Goal: Book appointment/travel/reservation

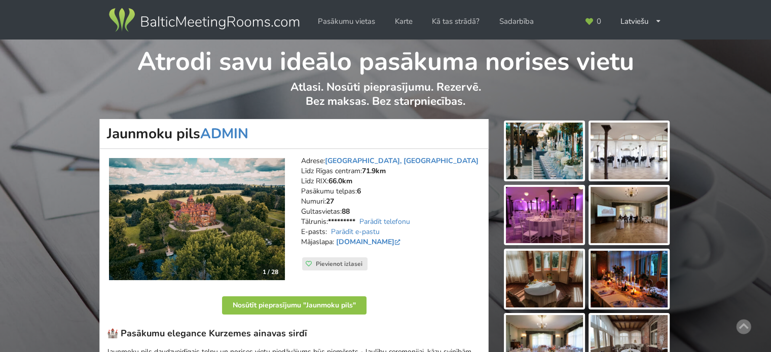
click at [243, 28] on img at bounding box center [204, 20] width 194 height 28
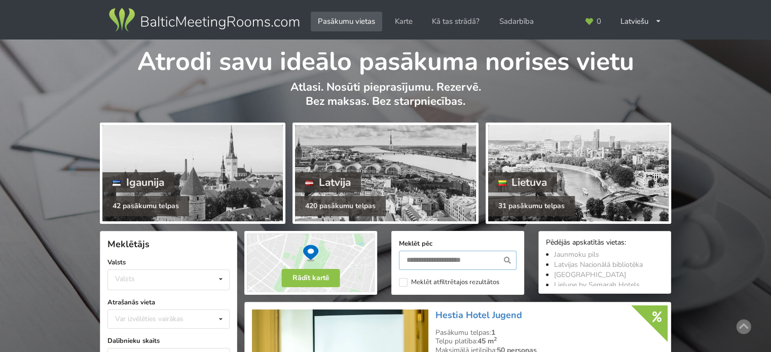
click at [443, 256] on input "text" at bounding box center [458, 260] width 118 height 19
type input "******"
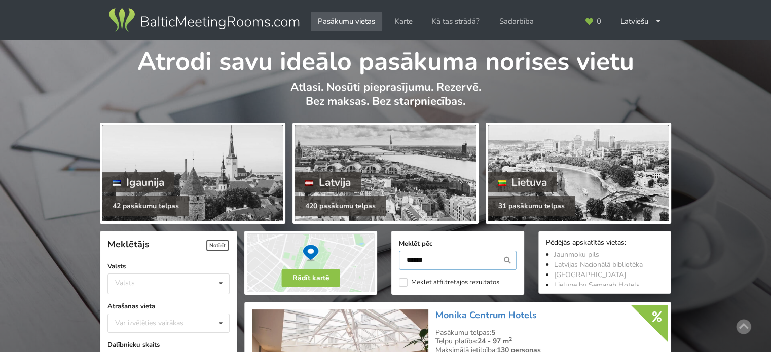
scroll to position [227, 0]
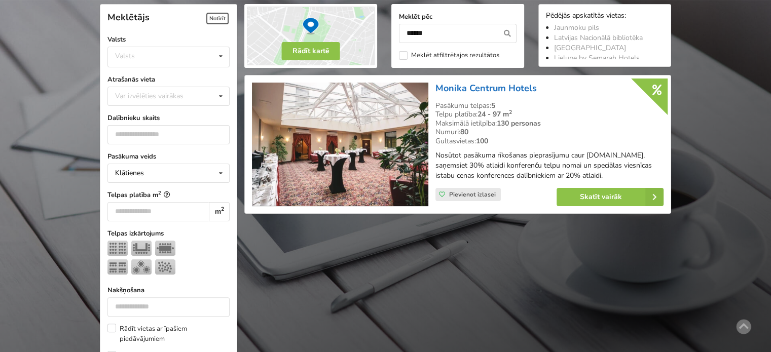
click at [491, 89] on link "Monika Centrum Hotels" at bounding box center [486, 88] width 101 height 12
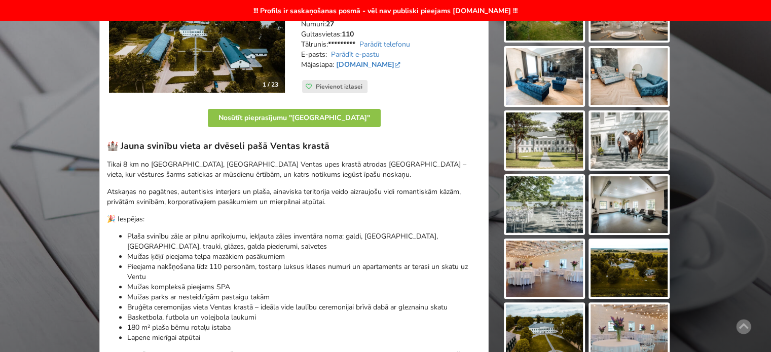
scroll to position [254, 0]
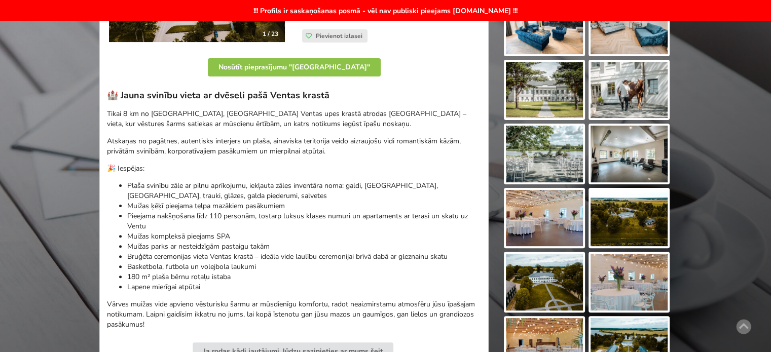
click at [546, 227] on img at bounding box center [544, 218] width 77 height 57
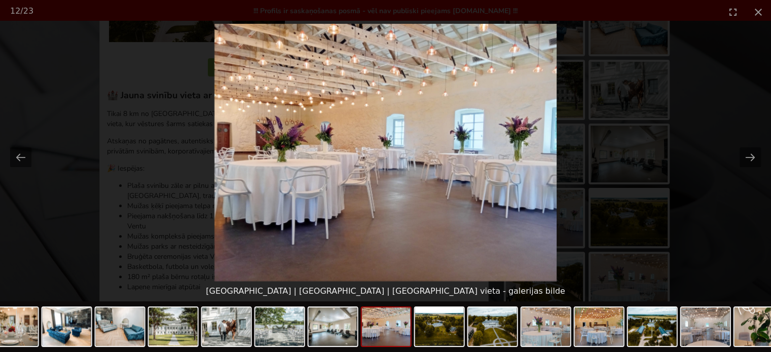
scroll to position [0, 0]
click at [752, 229] on picture at bounding box center [385, 153] width 771 height 258
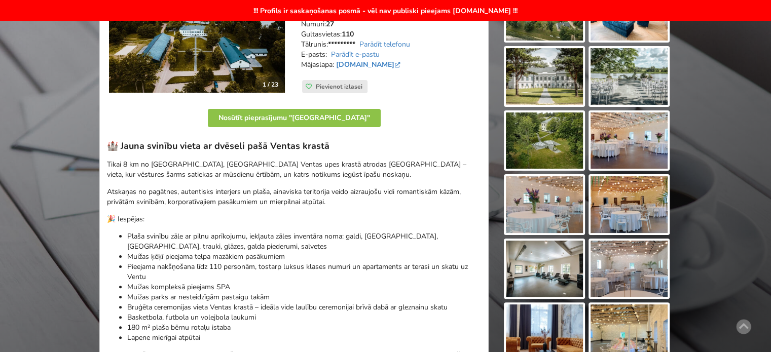
scroll to position [51, 0]
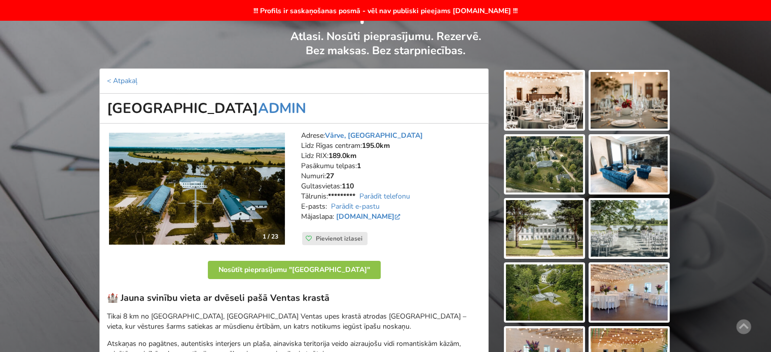
click at [558, 98] on img at bounding box center [544, 100] width 77 height 57
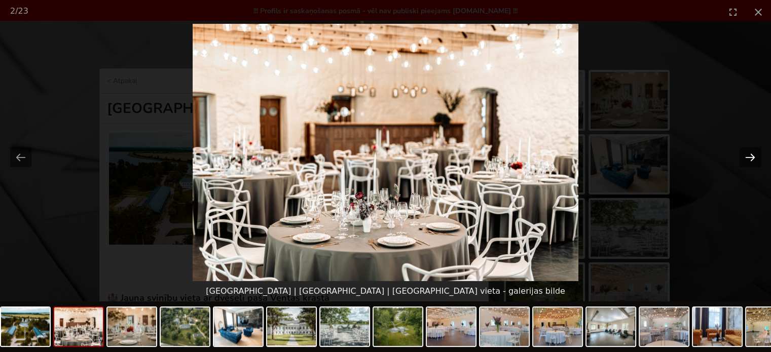
click at [754, 157] on button "Next slide" at bounding box center [750, 158] width 21 height 20
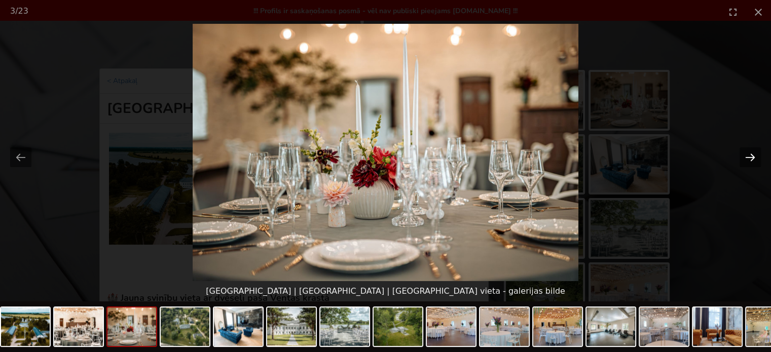
click at [754, 157] on button "Next slide" at bounding box center [750, 158] width 21 height 20
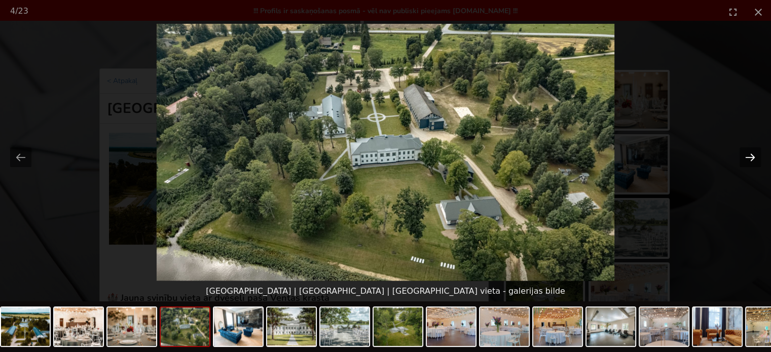
click at [754, 157] on button "Next slide" at bounding box center [750, 158] width 21 height 20
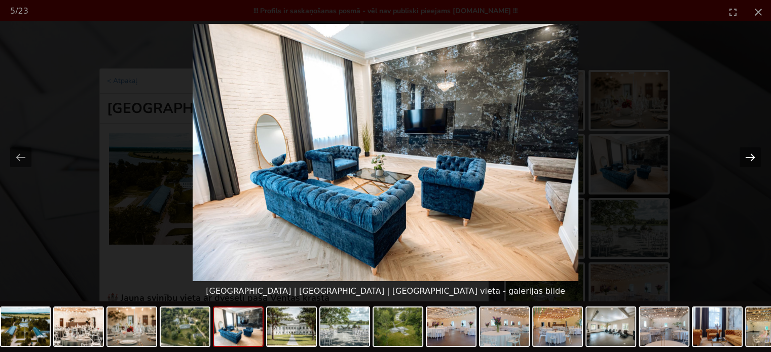
click at [754, 157] on button "Next slide" at bounding box center [750, 158] width 21 height 20
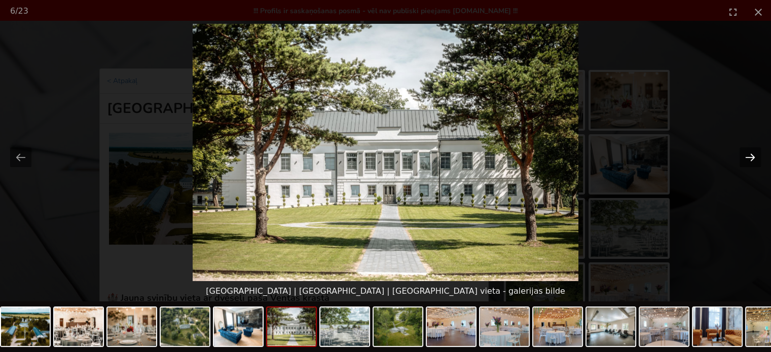
click at [754, 157] on button "Next slide" at bounding box center [750, 158] width 21 height 20
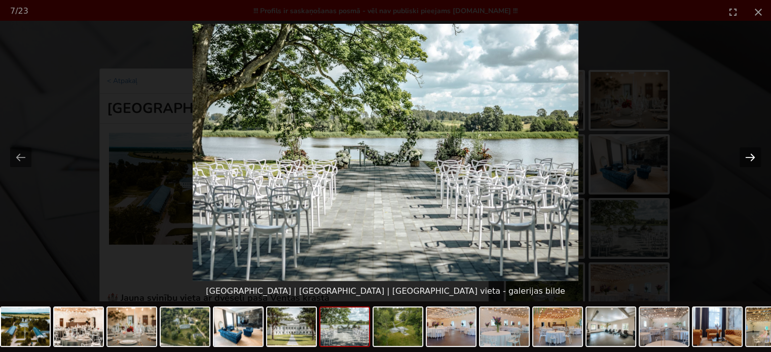
click at [754, 157] on button "Next slide" at bounding box center [750, 158] width 21 height 20
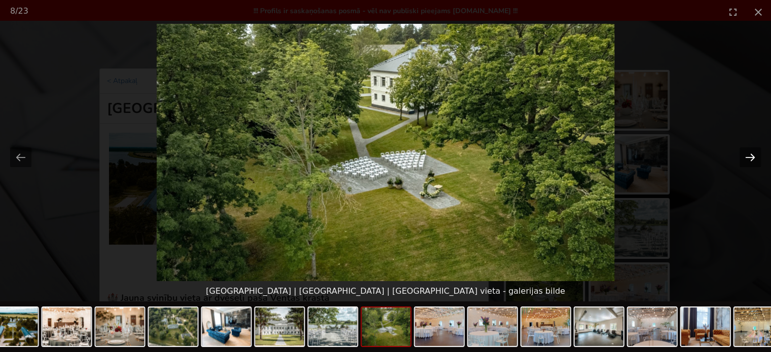
click at [754, 157] on button "Next slide" at bounding box center [750, 158] width 21 height 20
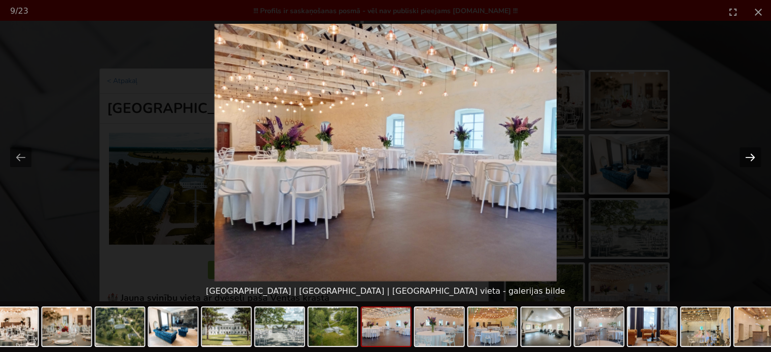
click at [754, 157] on button "Next slide" at bounding box center [750, 158] width 21 height 20
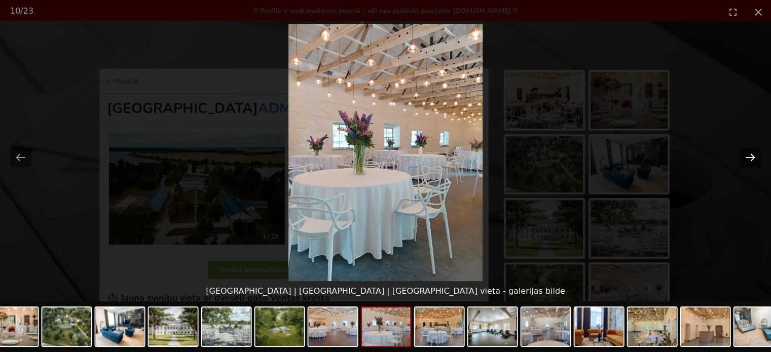
click at [754, 157] on button "Next slide" at bounding box center [750, 158] width 21 height 20
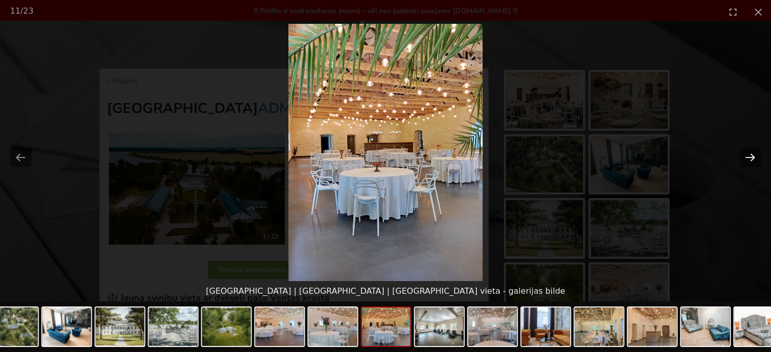
click at [754, 157] on button "Next slide" at bounding box center [750, 158] width 21 height 20
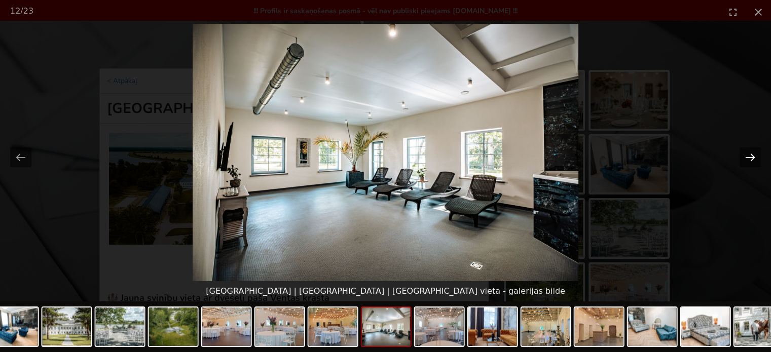
click at [754, 157] on button "Next slide" at bounding box center [750, 158] width 21 height 20
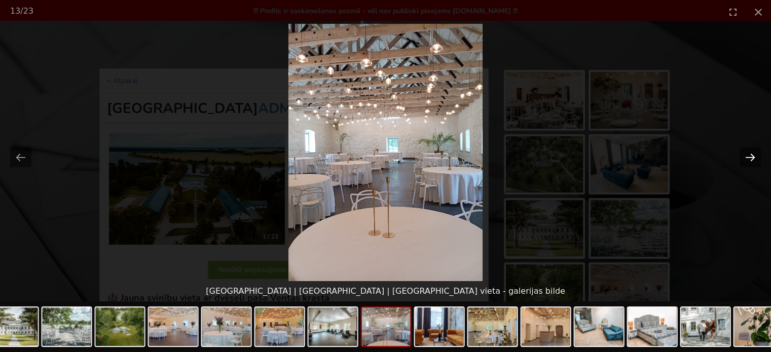
click at [754, 157] on button "Next slide" at bounding box center [750, 158] width 21 height 20
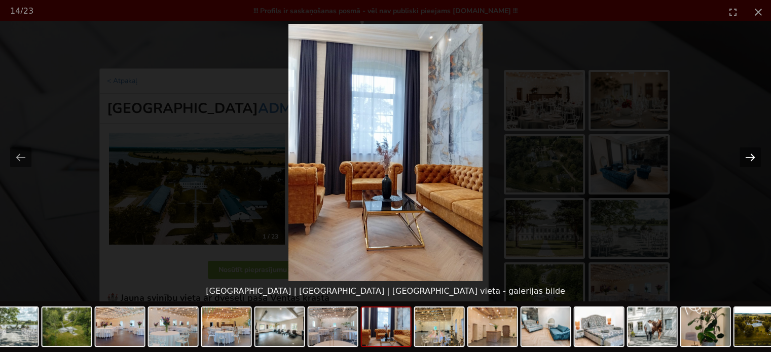
click at [754, 157] on button "Next slide" at bounding box center [750, 158] width 21 height 20
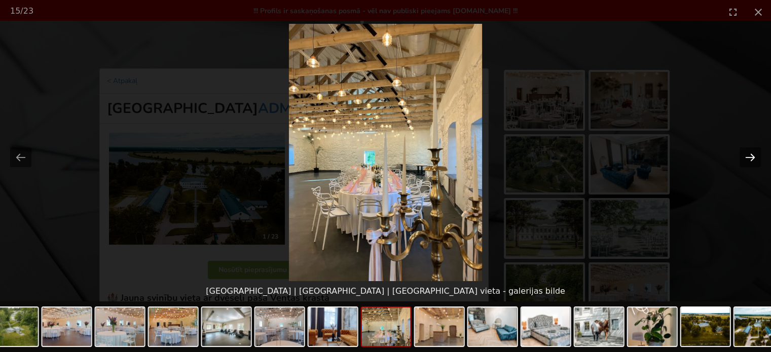
click at [754, 157] on button "Next slide" at bounding box center [750, 158] width 21 height 20
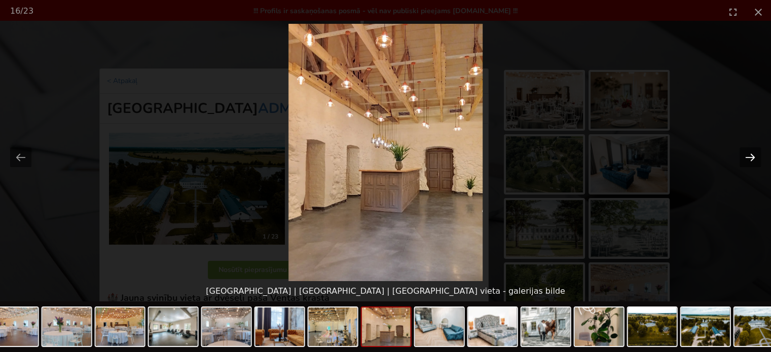
click at [754, 157] on button "Next slide" at bounding box center [750, 158] width 21 height 20
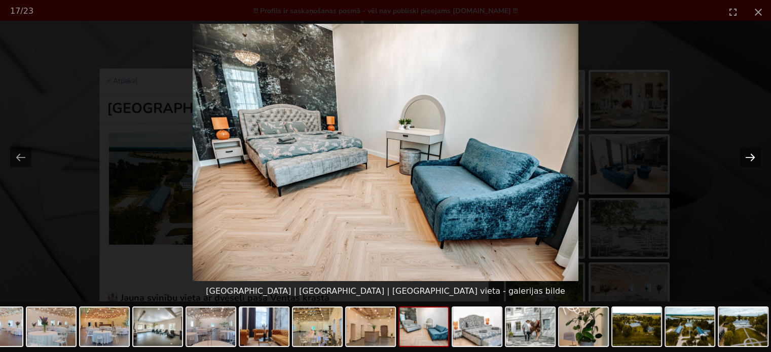
click at [754, 157] on button "Next slide" at bounding box center [750, 158] width 21 height 20
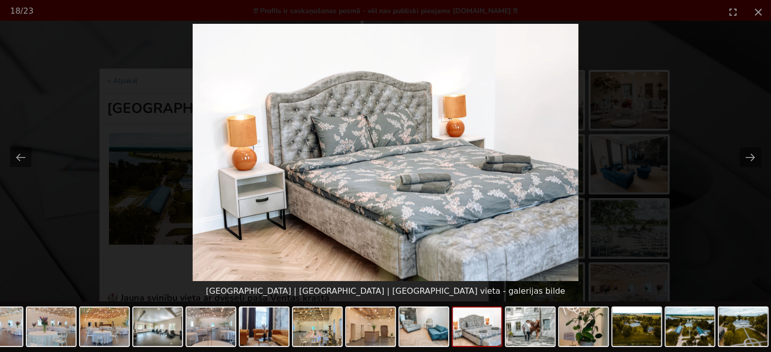
scroll to position [0, 0]
click at [743, 227] on picture at bounding box center [385, 153] width 771 height 258
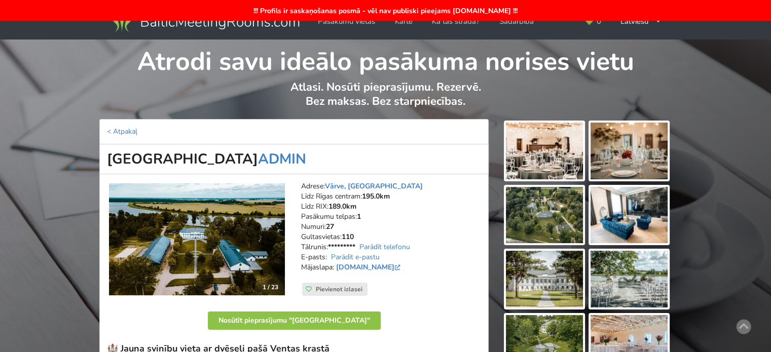
click at [358, 259] on link "Parādīt e-pastu" at bounding box center [355, 258] width 49 height 10
drag, startPoint x: 412, startPoint y: 256, endPoint x: 330, endPoint y: 257, distance: 82.2
click at [330, 257] on address "Adrese: Vārve, Ventspils novads Līdz Rīgas centram: 195.0km Līdz RIX: 189.0km P…" at bounding box center [391, 232] width 180 height 101
copy link "varves.muiza@gmail.com"
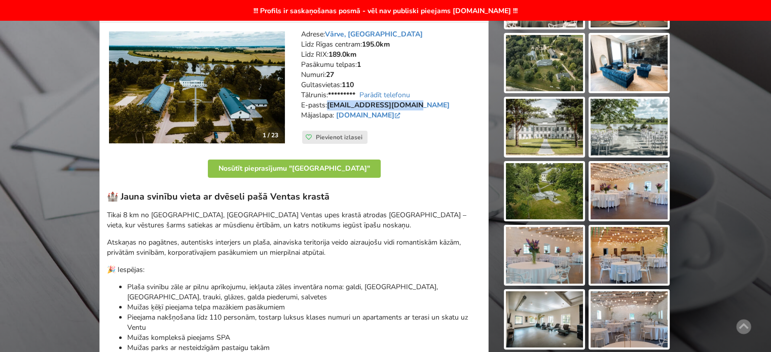
scroll to position [51, 0]
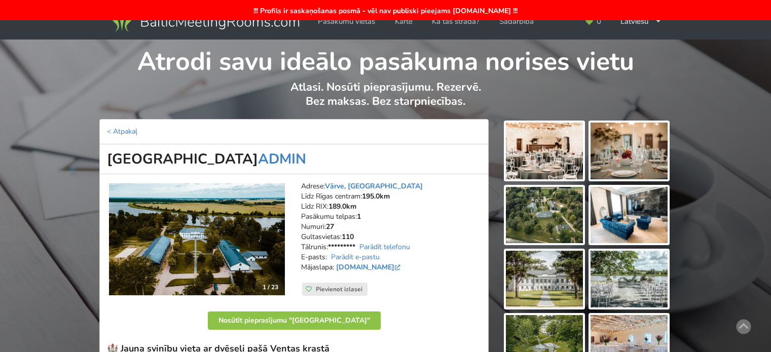
scroll to position [43, 0]
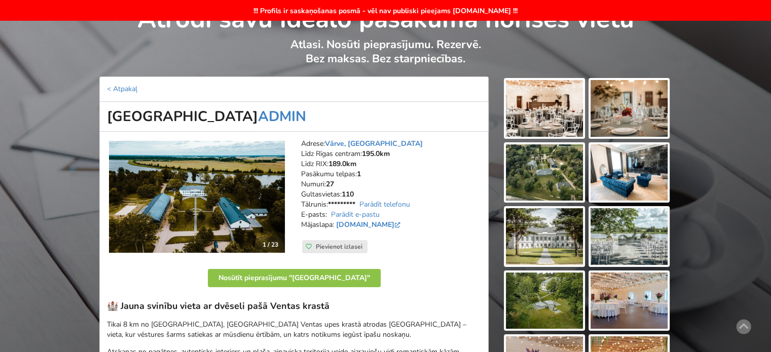
click at [549, 175] on img at bounding box center [544, 173] width 77 height 57
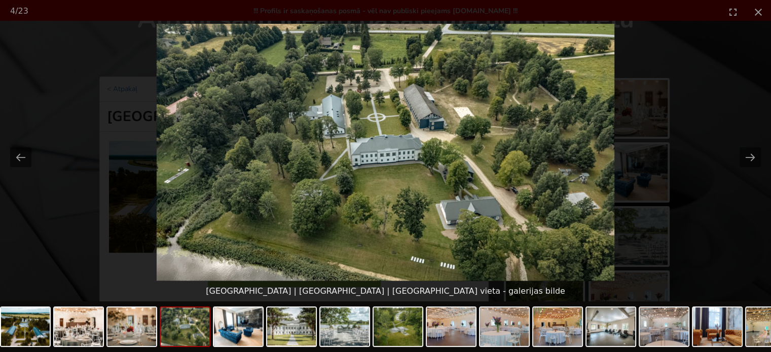
scroll to position [0, 0]
click at [734, 233] on picture at bounding box center [385, 153] width 771 height 258
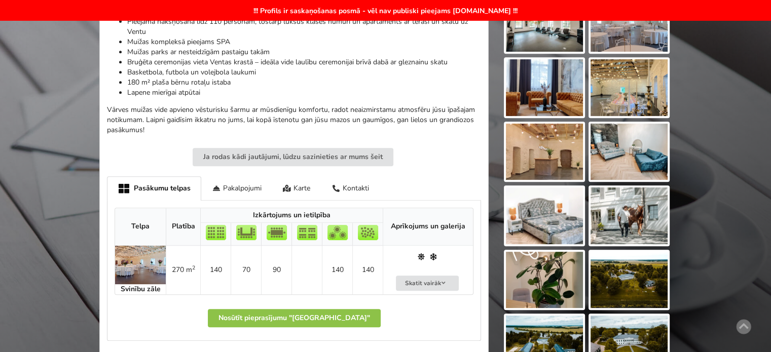
scroll to position [550, 0]
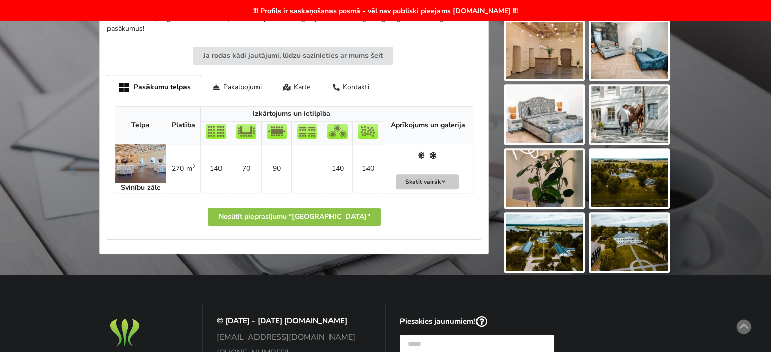
click at [449, 180] on button "Skatīt vairāk" at bounding box center [427, 182] width 63 height 16
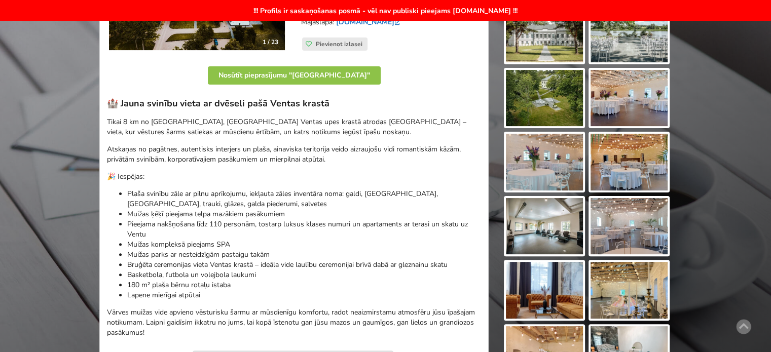
scroll to position [93, 0]
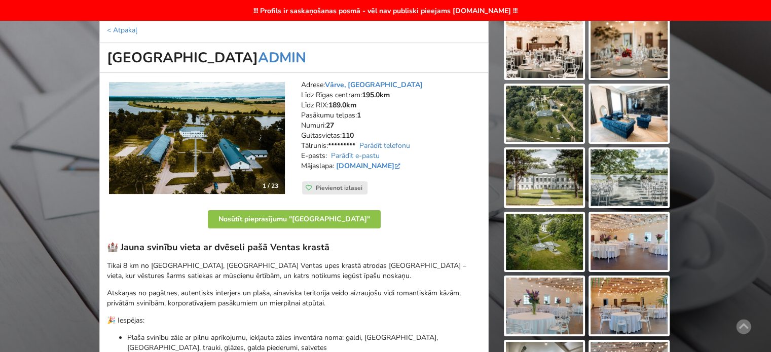
scroll to position [152, 0]
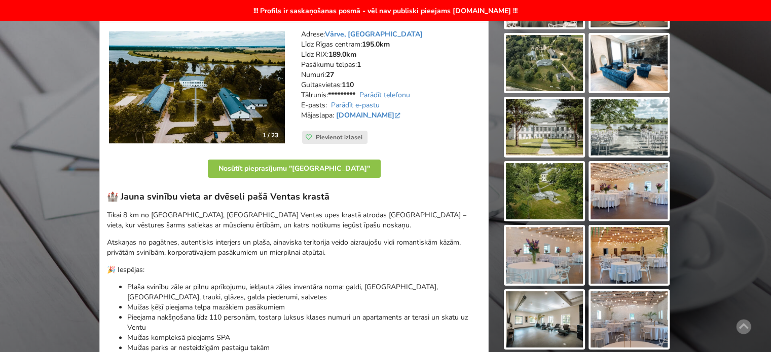
click at [636, 178] on img at bounding box center [629, 191] width 77 height 57
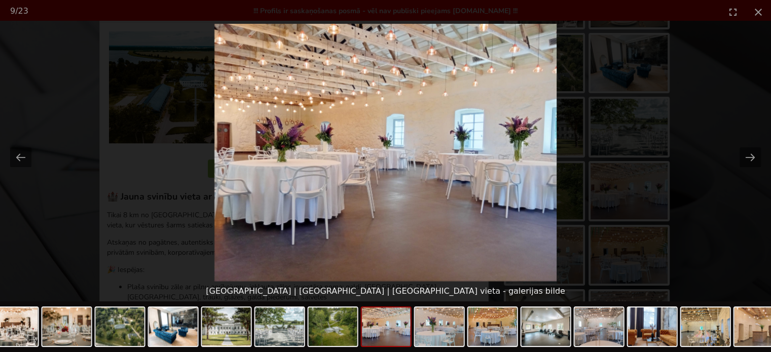
scroll to position [0, 0]
click at [743, 215] on picture at bounding box center [385, 153] width 771 height 258
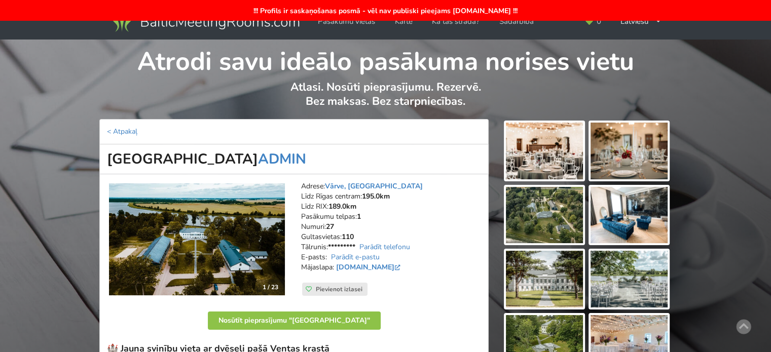
click at [558, 156] on img at bounding box center [544, 151] width 77 height 57
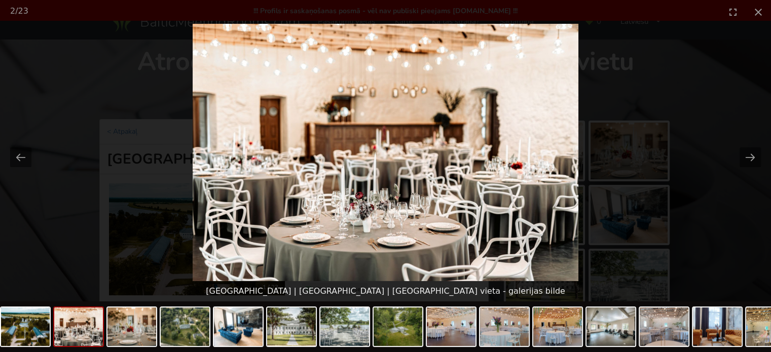
click at [716, 224] on picture at bounding box center [385, 153] width 771 height 258
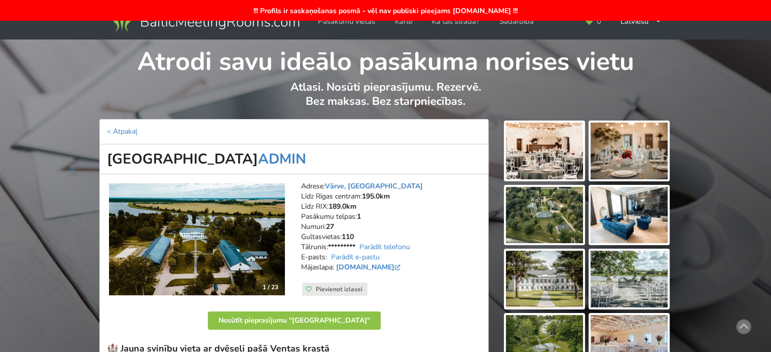
click at [661, 160] on img at bounding box center [629, 151] width 77 height 57
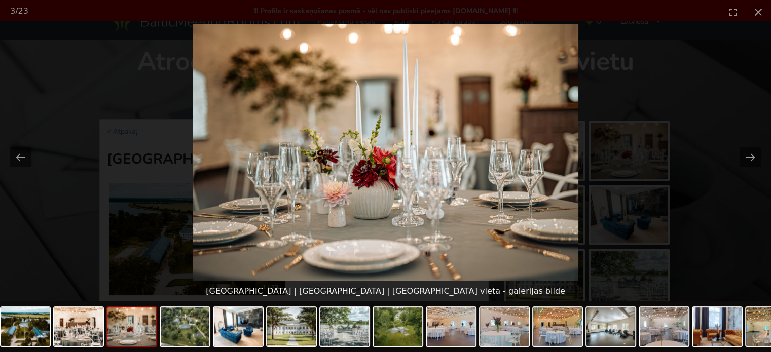
click at [726, 199] on picture at bounding box center [385, 153] width 771 height 258
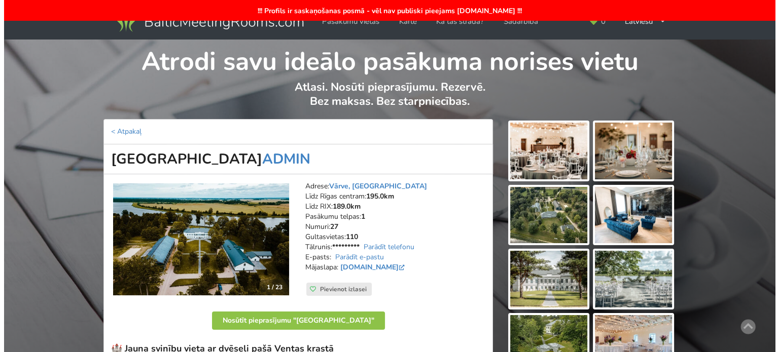
scroll to position [152, 0]
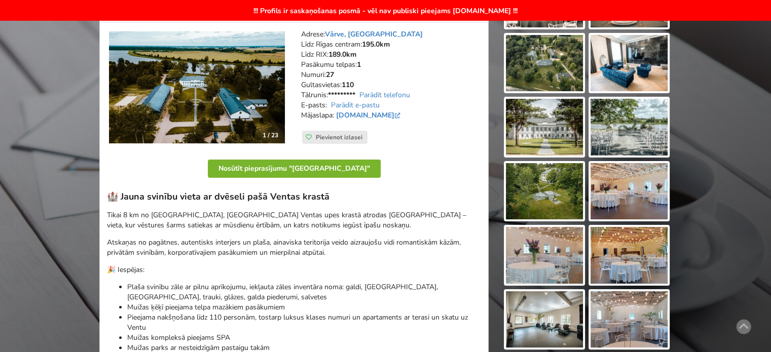
click at [294, 166] on button "Nosūtīt pieprasījumu "[GEOGRAPHIC_DATA]"" at bounding box center [294, 169] width 173 height 18
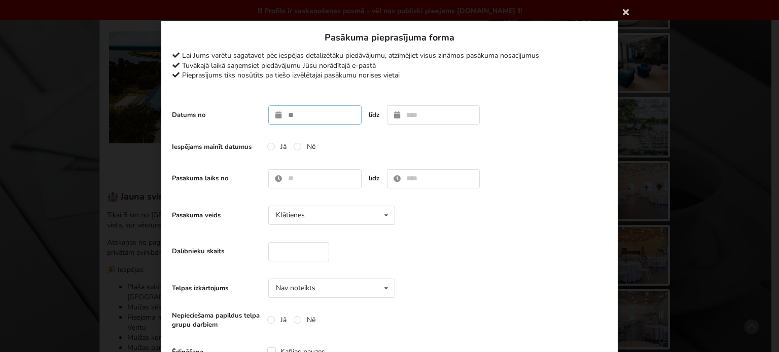
click at [304, 111] on input "text" at bounding box center [314, 114] width 93 height 19
type input "**********"
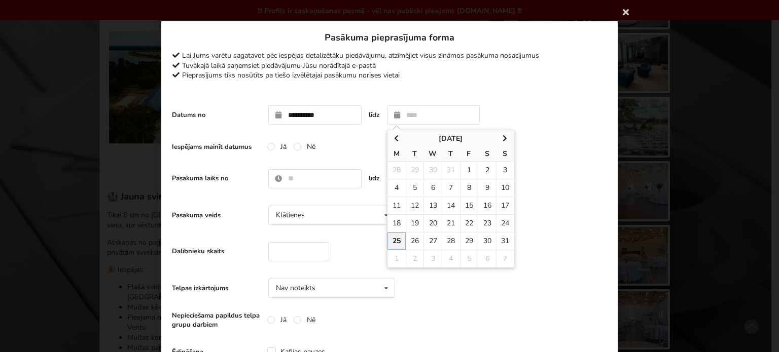
click at [589, 182] on div "Pasākuma laiks no 0:00 1:00 2:00 3:00 4:00 5:00 6:00 7:00 8:00 9:00 10:00 11:00…" at bounding box center [389, 178] width 435 height 29
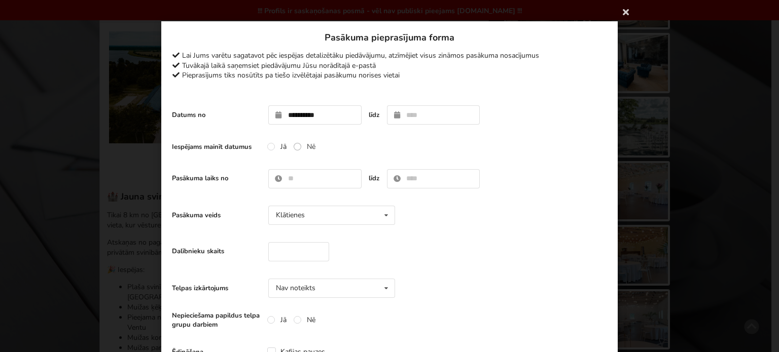
click at [302, 145] on label "Nē" at bounding box center [305, 147] width 22 height 9
click at [290, 248] on input "number" at bounding box center [298, 251] width 61 height 19
type input "**"
click at [565, 242] on div "Dalībnieku skaits **" at bounding box center [389, 251] width 435 height 29
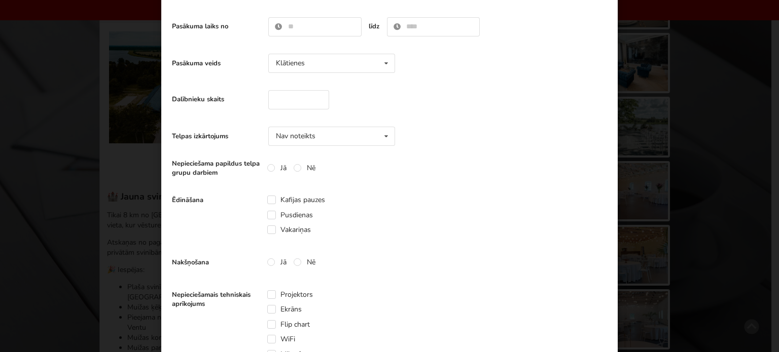
scroll to position [304, 0]
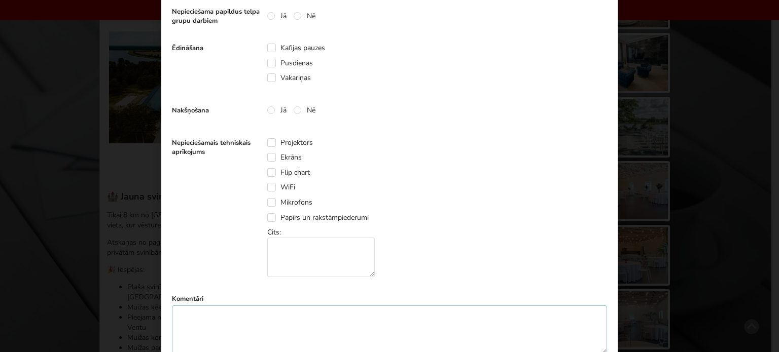
click at [235, 313] on textarea at bounding box center [389, 330] width 435 height 49
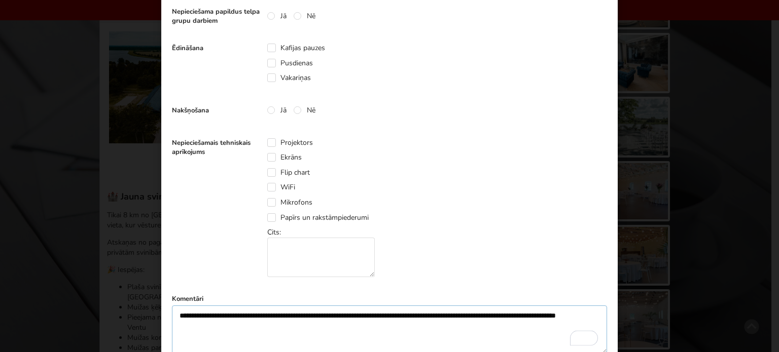
scroll to position [456, 0]
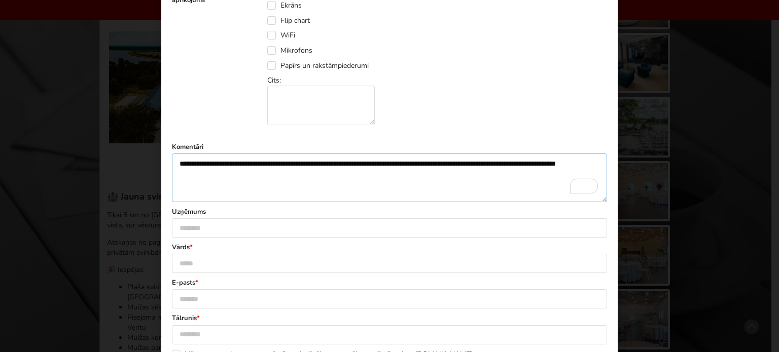
type textarea "**********"
click at [208, 229] on input "text" at bounding box center [389, 228] width 435 height 19
type input "**********"
click at [195, 266] on input "text" at bounding box center [389, 263] width 435 height 19
type input "*****"
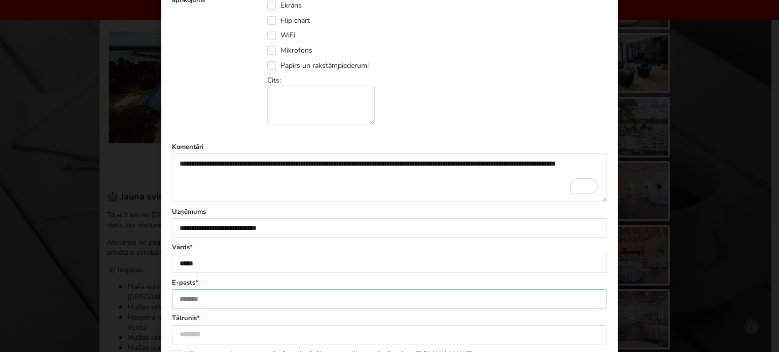
click at [187, 301] on input "text" at bounding box center [389, 299] width 435 height 19
type input "**********"
click at [229, 326] on input "text" at bounding box center [389, 335] width 435 height 19
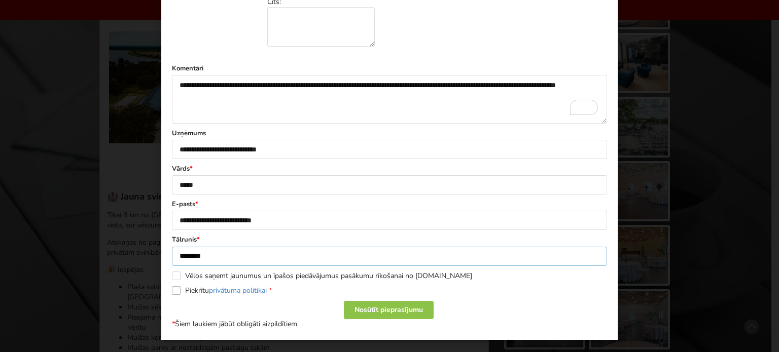
type input "********"
click at [174, 291] on label "Piekrītu privātuma politikai *" at bounding box center [222, 291] width 100 height 9
click at [389, 308] on div "Nosūtīt pieprasījumu" at bounding box center [389, 310] width 90 height 18
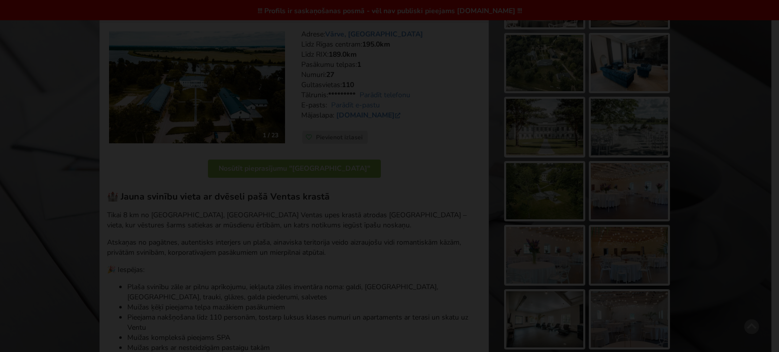
scroll to position [0, 0]
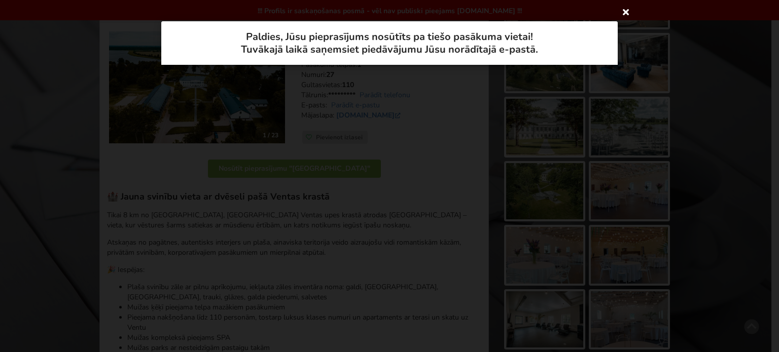
click at [626, 11] on icon at bounding box center [626, 12] width 16 height 16
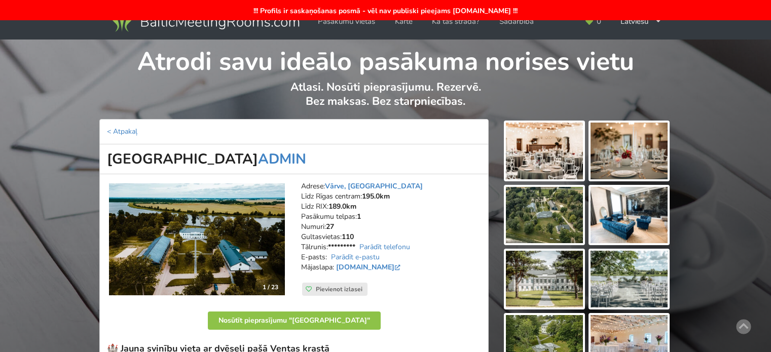
scroll to position [147, 0]
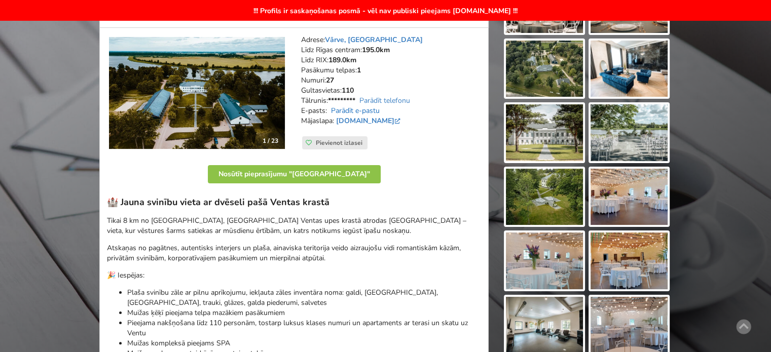
click at [373, 111] on link "Parādīt e-pastu" at bounding box center [355, 111] width 49 height 10
drag, startPoint x: 412, startPoint y: 111, endPoint x: 330, endPoint y: 113, distance: 82.7
click at [330, 113] on address "Adrese: [GEOGRAPHIC_DATA], [GEOGRAPHIC_DATA] Līdz [GEOGRAPHIC_DATA]: 195.0km Lī…" at bounding box center [391, 85] width 180 height 101
copy link "[EMAIL_ADDRESS][DOMAIN_NAME]"
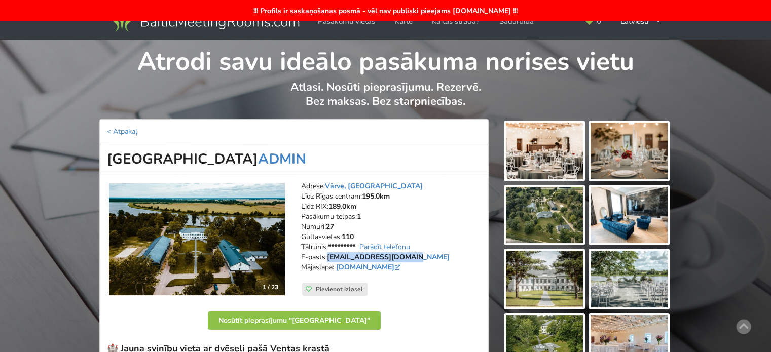
click at [209, 29] on img at bounding box center [204, 20] width 194 height 28
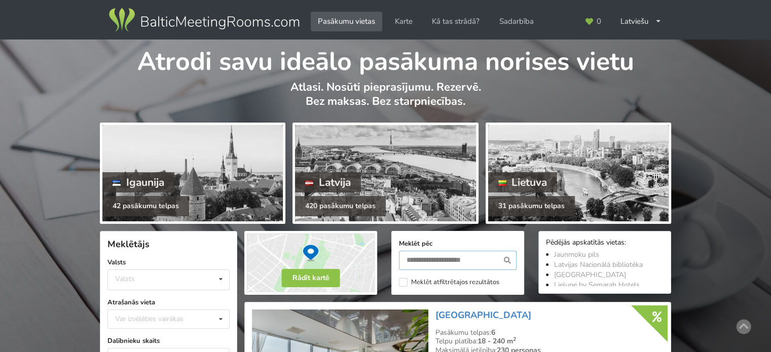
click at [421, 264] on input "text" at bounding box center [458, 260] width 118 height 19
type input "******"
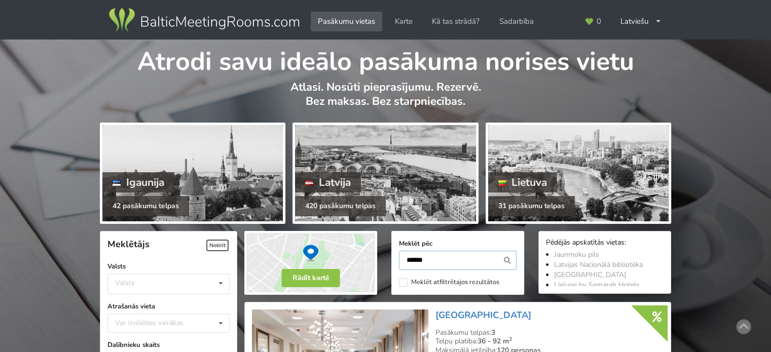
drag, startPoint x: 438, startPoint y: 262, endPoint x: 366, endPoint y: 260, distance: 72.6
click at [366, 260] on div "Rādīt kartē Meklēt pēc ****** Meklēt atfiltrētajos rezultātos Pēdējās apskatītā…" at bounding box center [457, 263] width 441 height 78
type input "****"
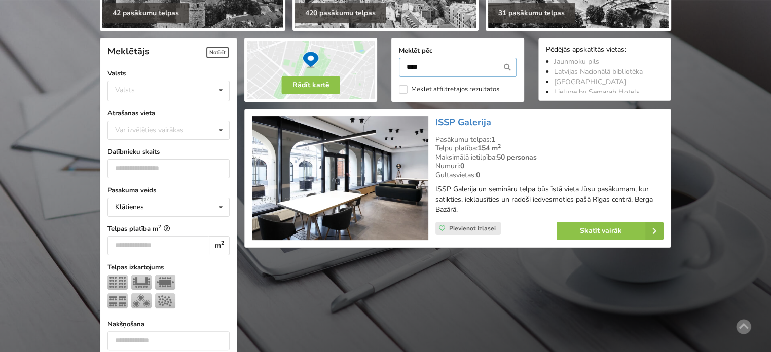
scroll to position [227, 0]
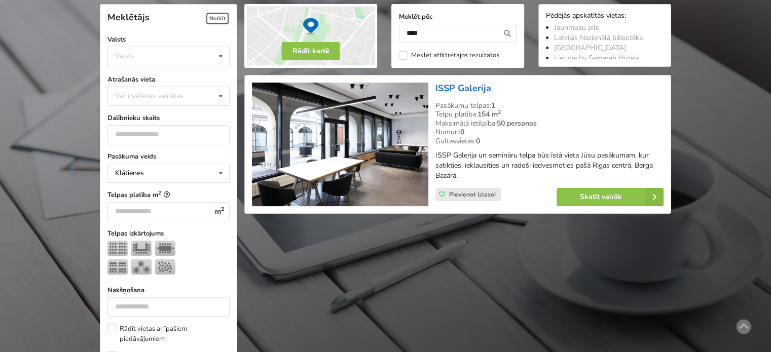
click at [473, 89] on link "ISSP Galerija" at bounding box center [464, 88] width 56 height 12
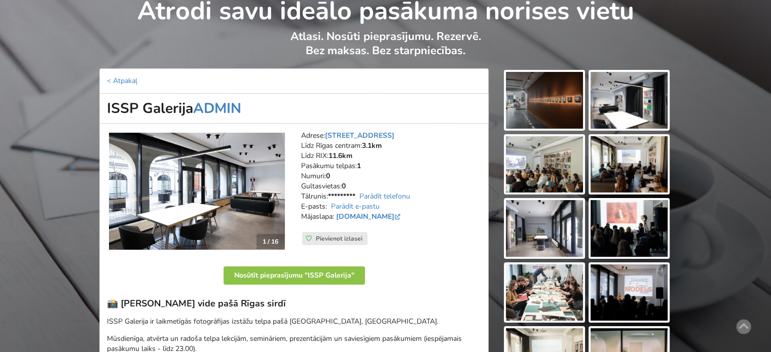
scroll to position [203, 0]
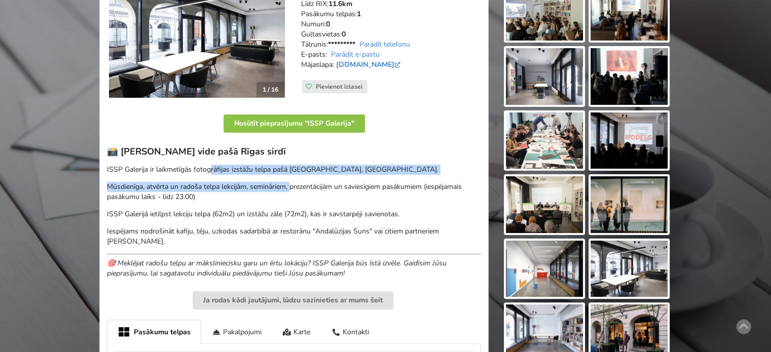
drag, startPoint x: 218, startPoint y: 169, endPoint x: 322, endPoint y: 184, distance: 105.5
click at [314, 183] on div "📸 Radoša vide pašā Rīgas sirdī ISSP Galerija ir laikmetīgās fotogrāfijas izstāž…" at bounding box center [294, 212] width 374 height 133
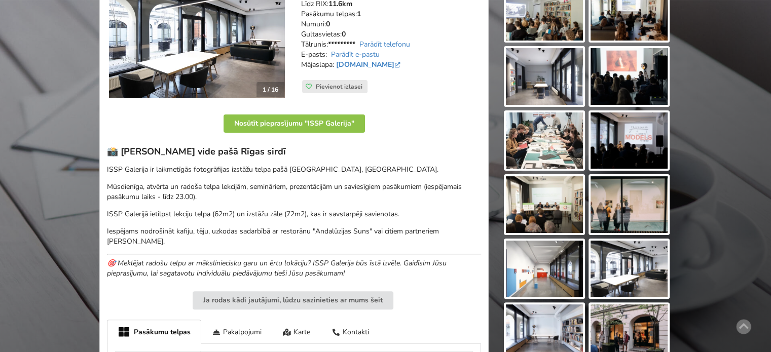
click at [334, 188] on p "Mūsdienīga, atvērta un radoša telpa lekcijām, semināriem, prezentācijām un savi…" at bounding box center [294, 192] width 374 height 20
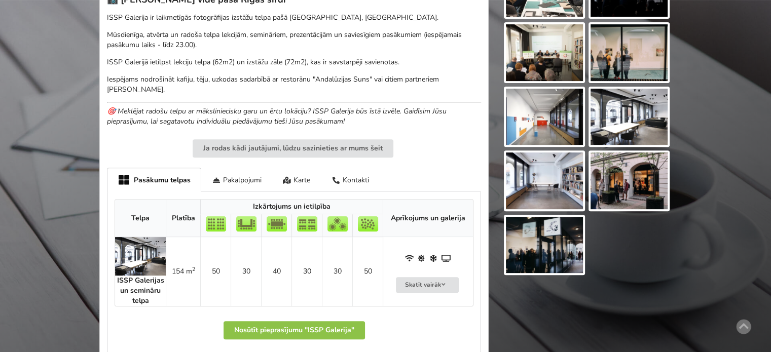
scroll to position [406, 0]
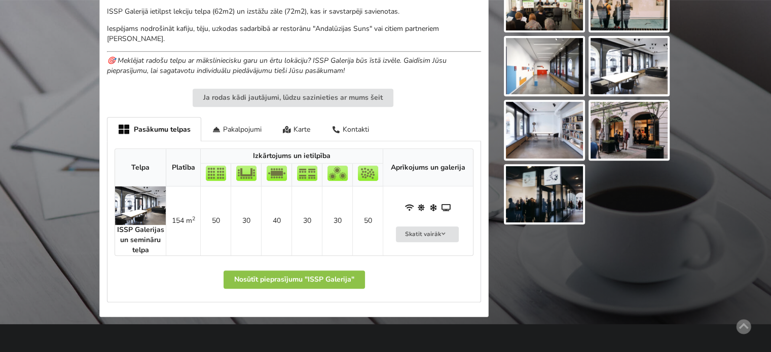
click at [136, 199] on img at bounding box center [140, 206] width 51 height 39
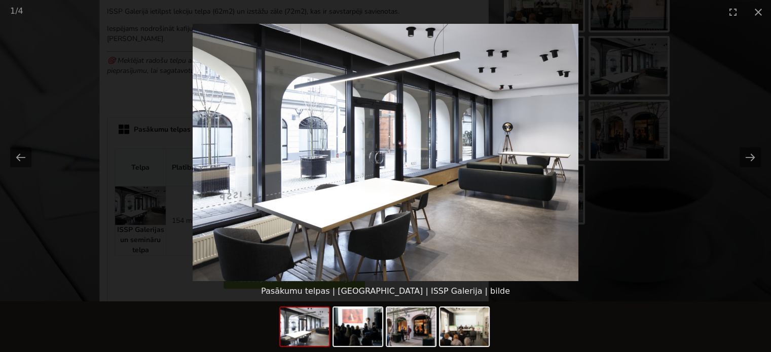
scroll to position [0, 0]
click at [685, 233] on picture at bounding box center [385, 153] width 771 height 258
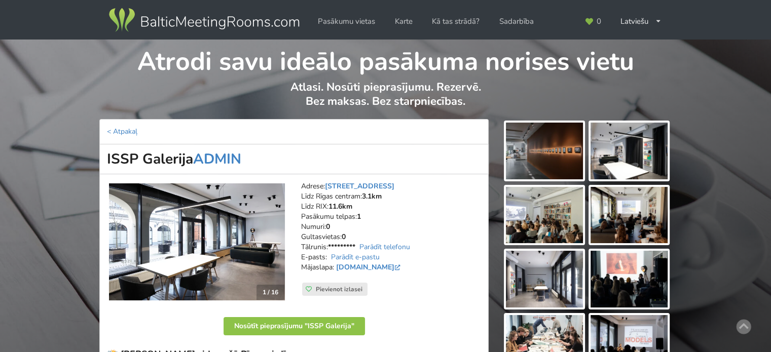
click at [210, 27] on img at bounding box center [204, 20] width 194 height 28
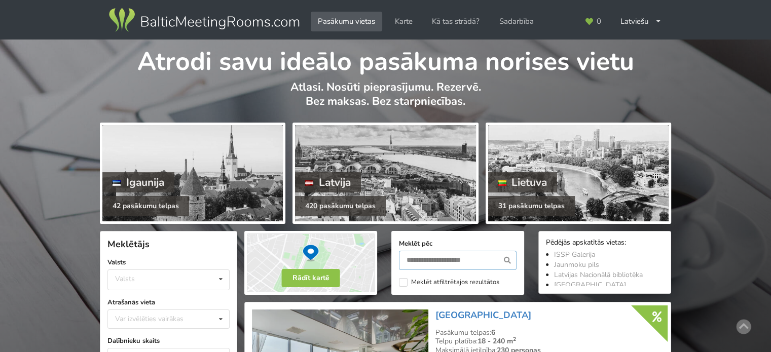
click at [436, 259] on input "text" at bounding box center [458, 260] width 118 height 19
type input "******"
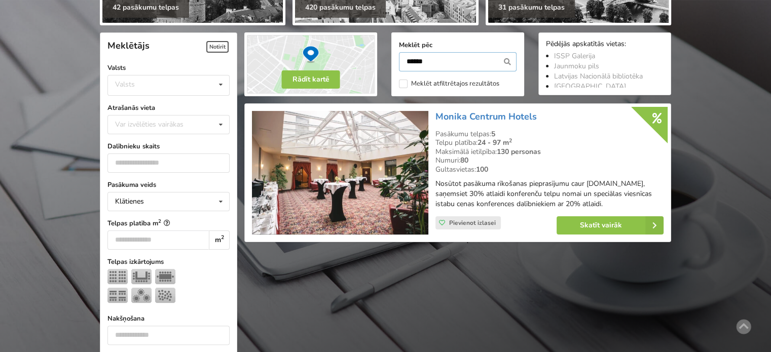
scroll to position [227, 0]
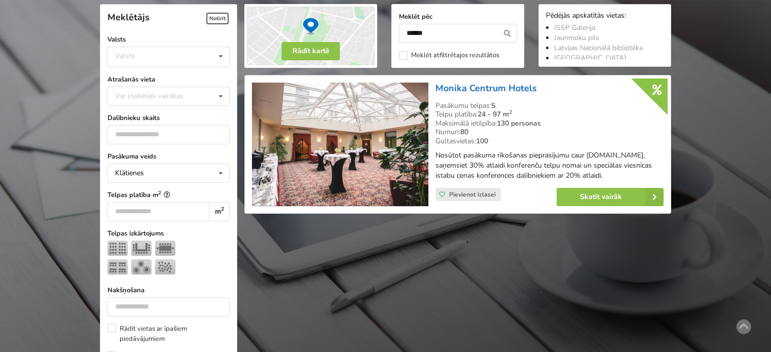
click at [486, 84] on link "Monika Centrum Hotels" at bounding box center [486, 88] width 101 height 12
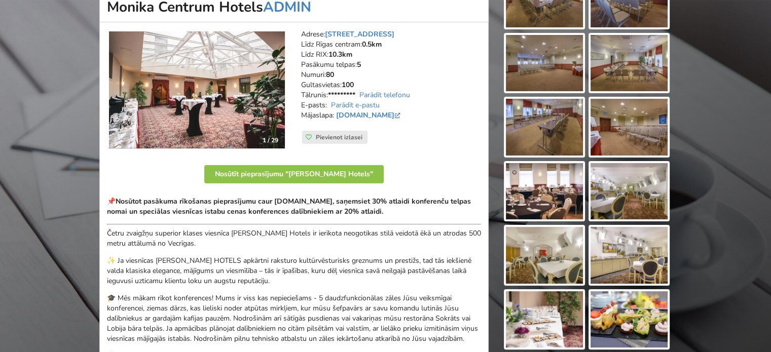
scroll to position [203, 0]
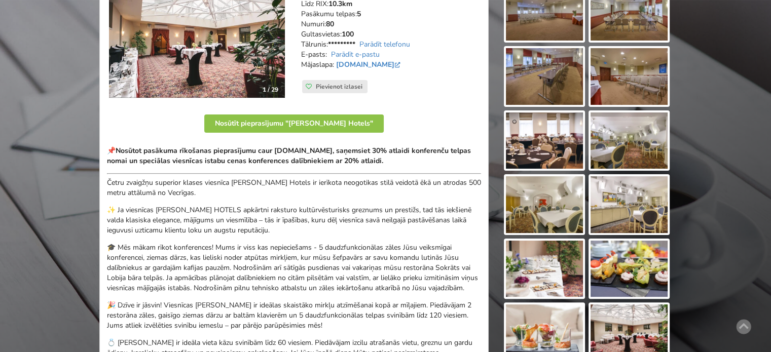
drag, startPoint x: 219, startPoint y: 149, endPoint x: 400, endPoint y: 160, distance: 181.9
click at [396, 160] on strong "Nosūtot pasākuma rīkošanas pieprasījumu caur [DOMAIN_NAME], saņemsiet 30% atlai…" at bounding box center [289, 156] width 364 height 20
click at [400, 160] on strong "Nosūtot pasākuma rīkošanas pieprasījumu caur [DOMAIN_NAME], saņemsiet 30% atlai…" at bounding box center [289, 156] width 364 height 20
drag, startPoint x: 263, startPoint y: 194, endPoint x: 270, endPoint y: 196, distance: 7.5
click at [266, 195] on p "Četru zvaigžņu superior klases viesnīca [PERSON_NAME] Hotels ir ierīkota neogot…" at bounding box center [294, 188] width 374 height 20
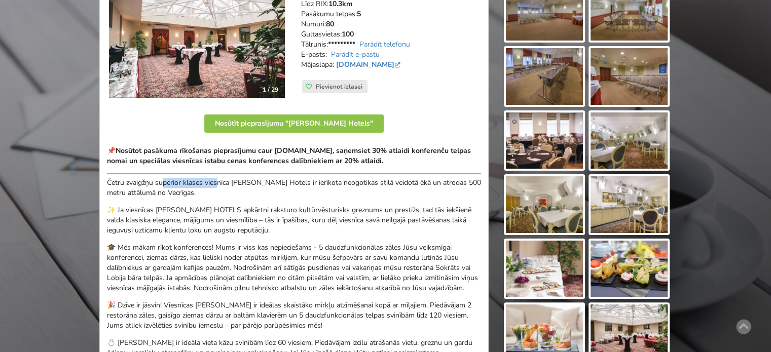
click at [270, 196] on p "Četru zvaigžņu superior klases viesnīca [PERSON_NAME] Hotels ir ierīkota neogot…" at bounding box center [294, 188] width 374 height 20
drag, startPoint x: 137, startPoint y: 180, endPoint x: 215, endPoint y: 192, distance: 79.1
click at [195, 188] on p "Četru zvaigžņu superior klases viesnīca Monika Centrum Hotels ir ierīkota neogo…" at bounding box center [294, 188] width 374 height 20
click at [215, 192] on p "Četru zvaigžņu superior klases viesnīca Monika Centrum Hotels ir ierīkota neogo…" at bounding box center [294, 188] width 374 height 20
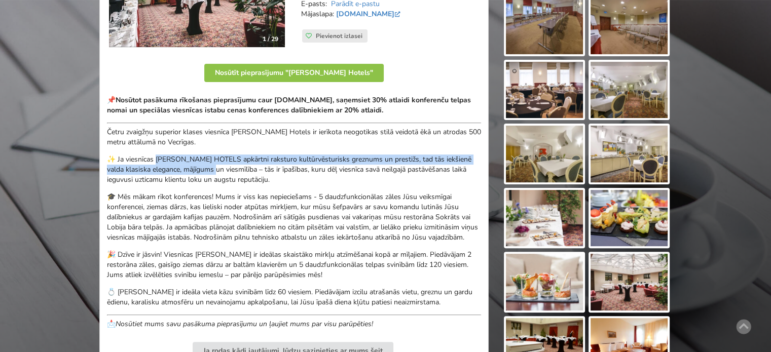
drag, startPoint x: 165, startPoint y: 162, endPoint x: 268, endPoint y: 176, distance: 103.9
click at [264, 176] on p "✨ Ja viesnīcas [PERSON_NAME] HOTELS apkārtni raksturo kultūrvēsturisks greznums…" at bounding box center [294, 170] width 374 height 30
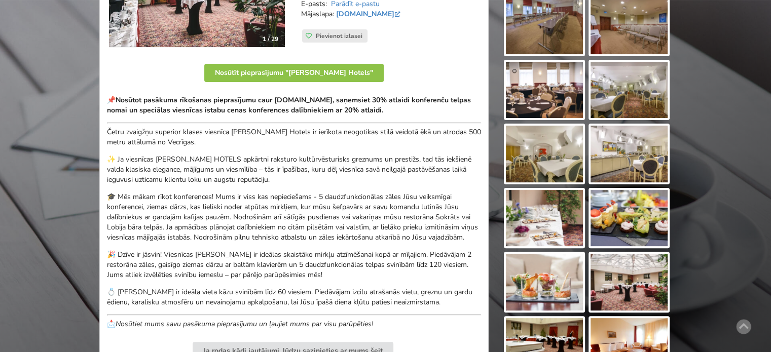
click at [286, 177] on p "✨ Ja viesnīcas [PERSON_NAME] HOTELS apkārtni raksturo kultūrvēsturisks greznums…" at bounding box center [294, 170] width 374 height 30
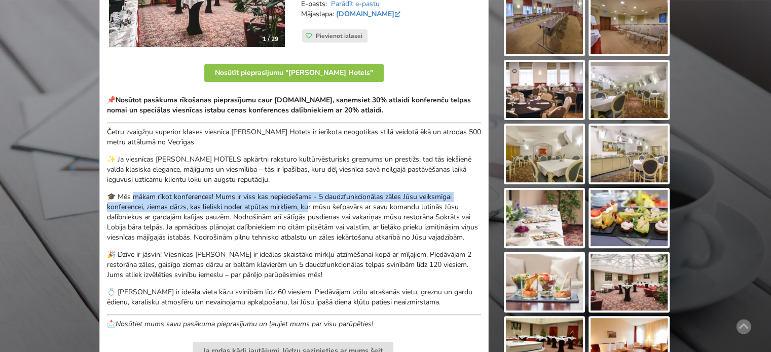
drag, startPoint x: 190, startPoint y: 197, endPoint x: 349, endPoint y: 226, distance: 161.4
click at [334, 219] on p "🎓 Mēs mākam rīkot konferences! Mums ir viss kas nepieciešams - 5 daudzfunkcionā…" at bounding box center [294, 217] width 374 height 51
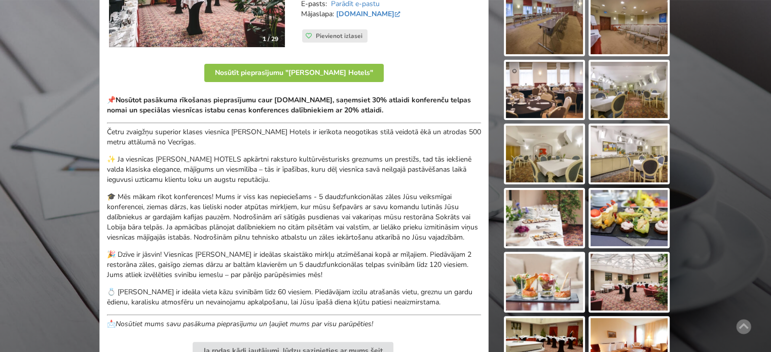
click at [351, 227] on p "🎓 Mēs mākam rīkot konferences! Mums ir viss kas nepieciešams - 5 daudzfunkcionā…" at bounding box center [294, 217] width 374 height 51
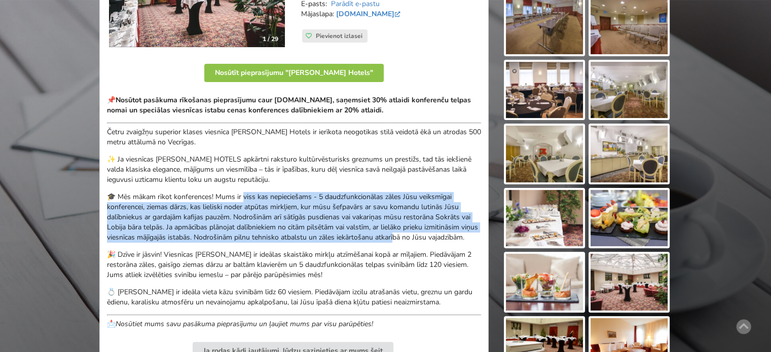
drag, startPoint x: 383, startPoint y: 203, endPoint x: 413, endPoint y: 237, distance: 45.3
click at [413, 235] on p "🎓 Mēs mākam rīkot konferences! Mums ir viss kas nepieciešams - 5 daudzfunkcionā…" at bounding box center [294, 217] width 374 height 51
click at [413, 237] on p "🎓 Mēs mākam rīkot konferences! Mums ir viss kas nepieciešams - 5 daudzfunkcionā…" at bounding box center [294, 217] width 374 height 51
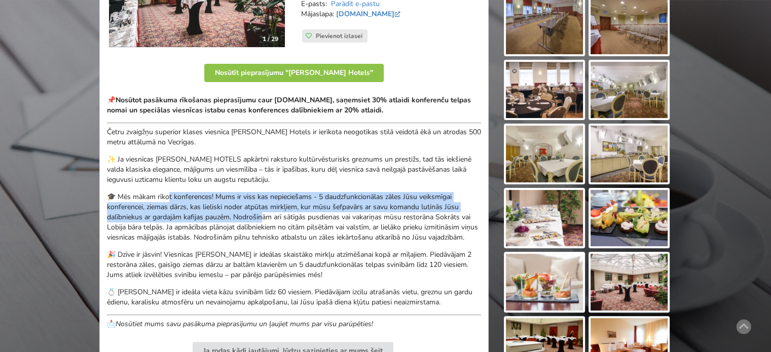
drag, startPoint x: 201, startPoint y: 199, endPoint x: 311, endPoint y: 223, distance: 112.5
click at [296, 221] on p "🎓 Mēs mākam rīkot konferences! Mums ir viss kas nepieciešams - 5 daudzfunkcionā…" at bounding box center [294, 217] width 374 height 51
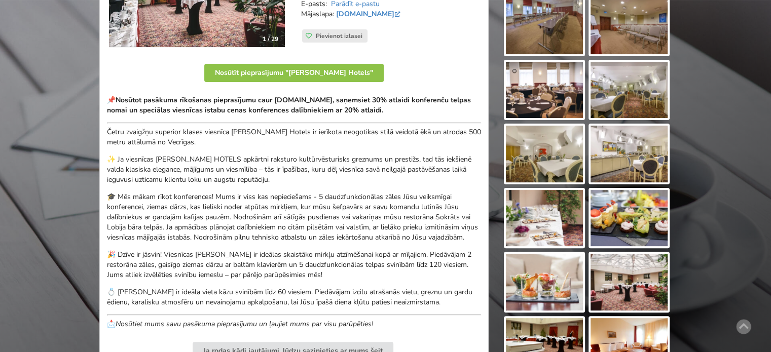
click at [316, 225] on p "🎓 Mēs mākam rīkot konferences! Mums ir viss kas nepieciešams - 5 daudzfunkcionā…" at bounding box center [294, 217] width 374 height 51
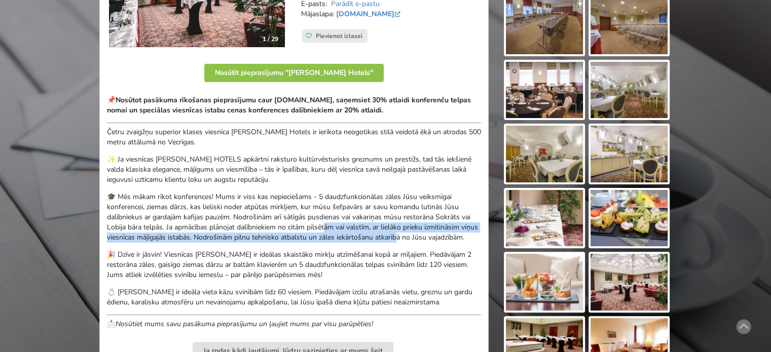
drag, startPoint x: 326, startPoint y: 224, endPoint x: 245, endPoint y: 212, distance: 81.1
click at [284, 219] on p "🎓 Mēs mākam rīkot konferences! Mums ir viss kas nepieciešams - 5 daudzfunkcionā…" at bounding box center [294, 217] width 374 height 51
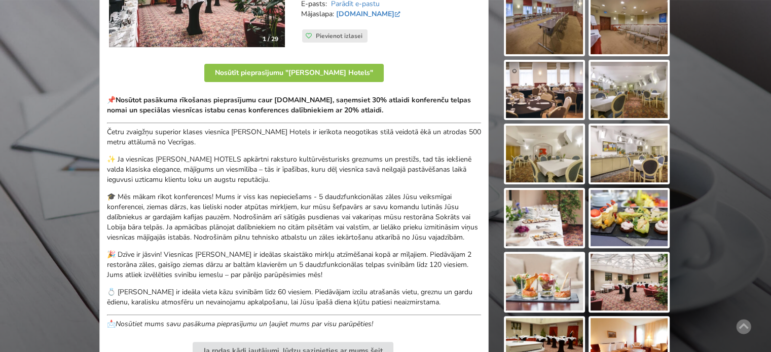
drag, startPoint x: 245, startPoint y: 211, endPoint x: 219, endPoint y: 207, distance: 26.8
click at [244, 211] on p "🎓 Mēs mākam rīkot konferences! Mums ir viss kas nepieciešams - 5 daudzfunkcionā…" at bounding box center [294, 217] width 374 height 51
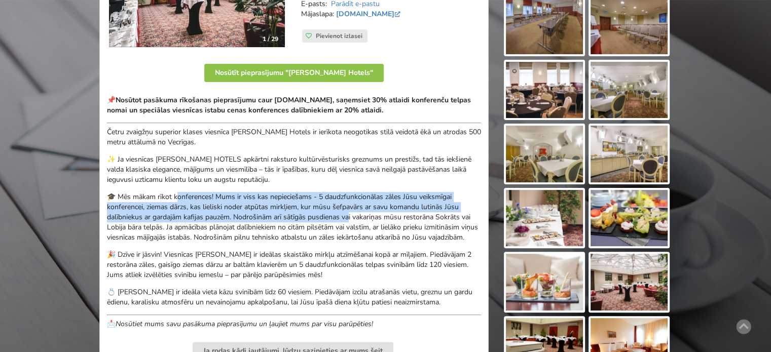
drag, startPoint x: 304, startPoint y: 210, endPoint x: 369, endPoint y: 228, distance: 67.2
click at [359, 223] on p "🎓 Mēs mākam rīkot konferences! Mums ir viss kas nepieciešams - 5 daudzfunkcionā…" at bounding box center [294, 217] width 374 height 51
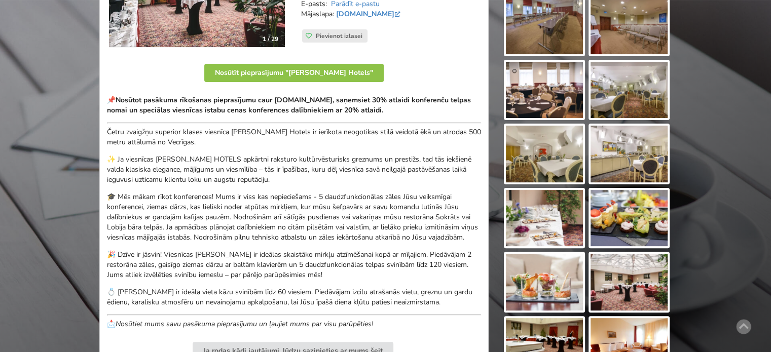
drag, startPoint x: 370, startPoint y: 228, endPoint x: 434, endPoint y: 234, distance: 64.7
click at [370, 228] on p "🎓 Mēs mākam rīkot konferences! Mums ir viss kas nepieciešams - 5 daudzfunkcionā…" at bounding box center [294, 217] width 374 height 51
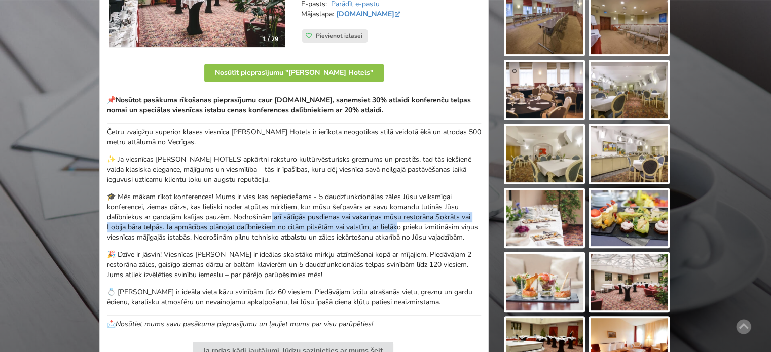
drag, startPoint x: 353, startPoint y: 225, endPoint x: 209, endPoint y: 207, distance: 144.7
click at [241, 211] on p "🎓 Mēs mākam rīkot konferences! Mums ir viss kas nepieciešams - 5 daudzfunkcionā…" at bounding box center [294, 217] width 374 height 51
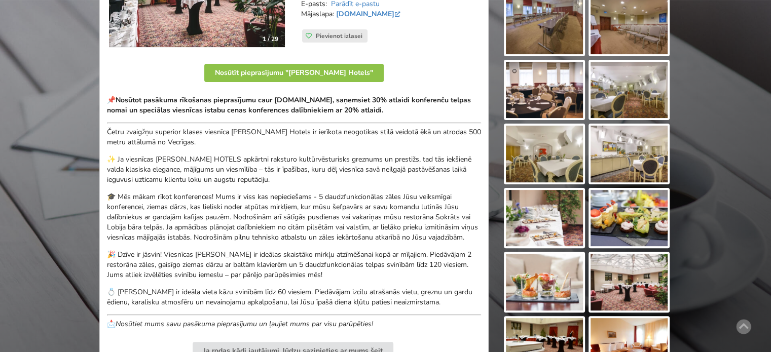
click at [198, 205] on p "🎓 Mēs mākam rīkot konferences! Mums ir viss kas nepieciešams - 5 daudzfunkcionā…" at bounding box center [294, 217] width 374 height 51
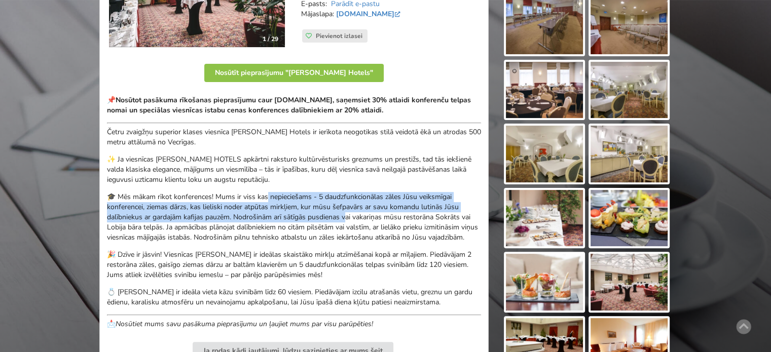
drag, startPoint x: 335, startPoint y: 210, endPoint x: 387, endPoint y: 226, distance: 54.6
click at [370, 222] on p "🎓 Mēs mākam rīkot konferences! Mums ir viss kas nepieciešams - 5 daudzfunkcionā…" at bounding box center [294, 217] width 374 height 51
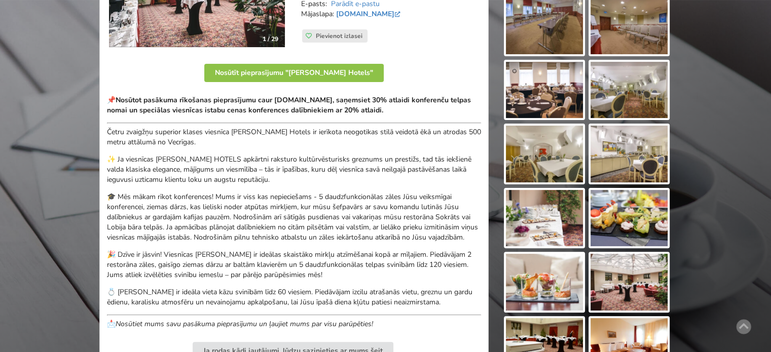
click at [387, 226] on p "🎓 Mēs mākam rīkot konferences! Mums ir viss kas nepieciešams - 5 daudzfunkcionā…" at bounding box center [294, 217] width 374 height 51
drag, startPoint x: 375, startPoint y: 231, endPoint x: 156, endPoint y: 203, distance: 220.4
click at [200, 210] on p "🎓 Mēs mākam rīkot konferences! Mums ir viss kas nepieciešams - 5 daudzfunkcionā…" at bounding box center [294, 217] width 374 height 51
click at [156, 203] on p "🎓 Mēs mākam rīkot konferences! Mums ir viss kas nepieciešams - 5 daudzfunkcionā…" at bounding box center [294, 217] width 374 height 51
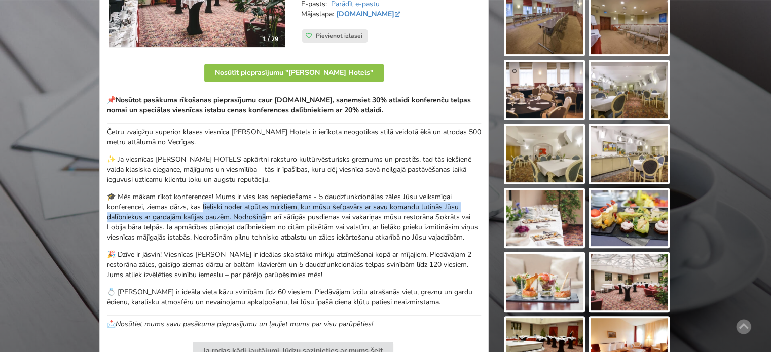
drag, startPoint x: 227, startPoint y: 206, endPoint x: 316, endPoint y: 234, distance: 93.9
click at [306, 230] on p "🎓 Mēs mākam rīkot konferences! Mums ir viss kas nepieciešams - 5 daudzfunkcionā…" at bounding box center [294, 217] width 374 height 51
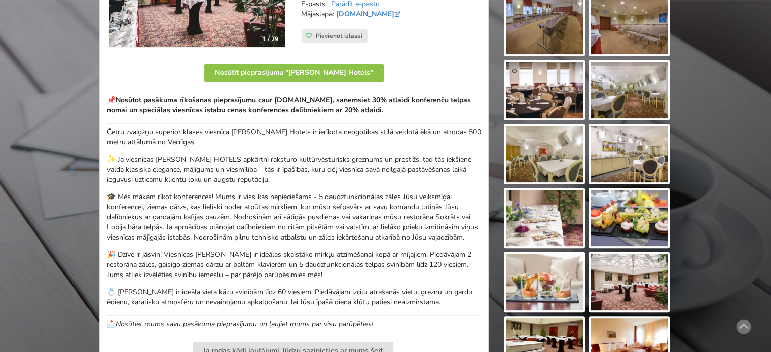
click at [321, 235] on p "🎓 Mēs mākam rīkot konferences! Mums ir viss kas nepieciešams - 5 daudzfunkcionā…" at bounding box center [294, 217] width 374 height 51
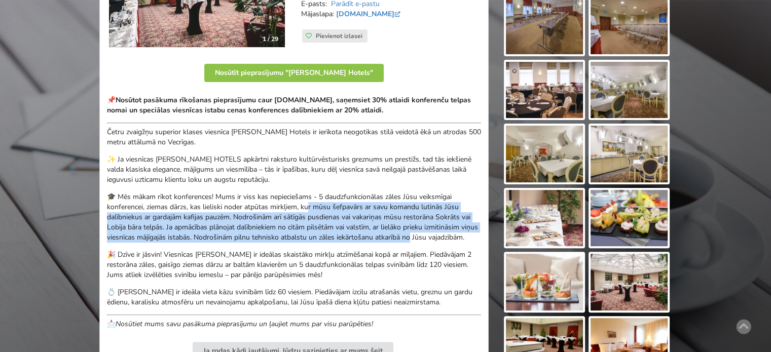
drag, startPoint x: 393, startPoint y: 219, endPoint x: 429, endPoint y: 238, distance: 41.1
click at [429, 238] on p "🎓 Mēs mākam rīkot konferences! Mums ir viss kas nepieciešams - 5 daudzfunkcionā…" at bounding box center [294, 217] width 374 height 51
drag, startPoint x: 331, startPoint y: 239, endPoint x: 182, endPoint y: 208, distance: 151.8
click at [188, 208] on p "🎓 Mēs mākam rīkot konferences! Mums ir viss kas nepieciešams - 5 daudzfunkcionā…" at bounding box center [294, 217] width 374 height 51
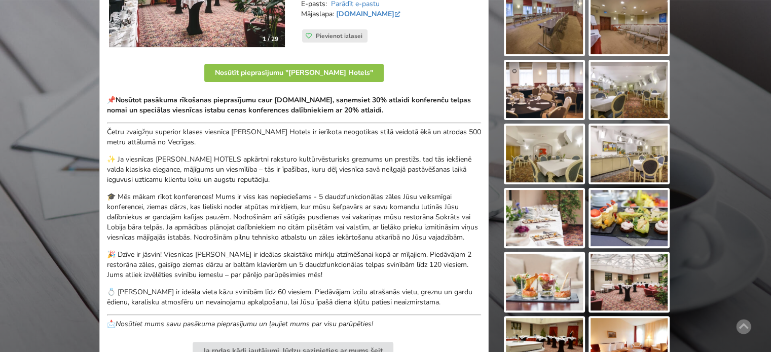
click at [182, 208] on p "🎓 Mēs mākam rīkot konferences! Mums ir viss kas nepieciešams - 5 daudzfunkcionā…" at bounding box center [294, 217] width 374 height 51
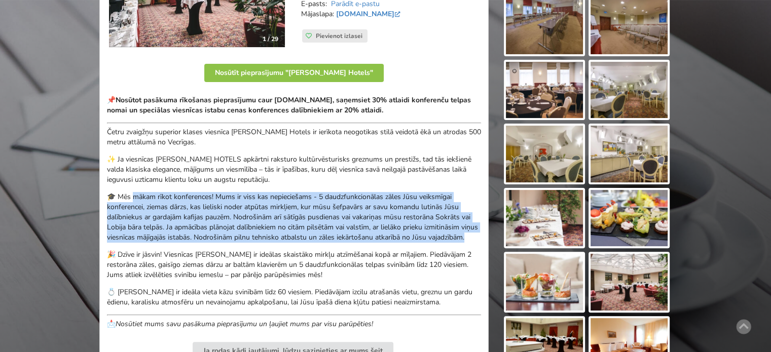
drag, startPoint x: 207, startPoint y: 219, endPoint x: 302, endPoint y: 250, distance: 100.4
click at [297, 243] on p "🎓 Mēs mākam rīkot konferences! Mums ir viss kas nepieciešams - 5 daudzfunkcionā…" at bounding box center [294, 217] width 374 height 51
click at [302, 243] on p "🎓 Mēs mākam rīkot konferences! Mums ir viss kas nepieciešams - 5 daudzfunkcionā…" at bounding box center [294, 217] width 374 height 51
drag, startPoint x: 170, startPoint y: 198, endPoint x: 408, endPoint y: 244, distance: 241.8
click at [408, 243] on p "🎓 Mēs mākam rīkot konferences! Mums ir viss kas nepieciešams - 5 daudzfunkcionā…" at bounding box center [294, 217] width 374 height 51
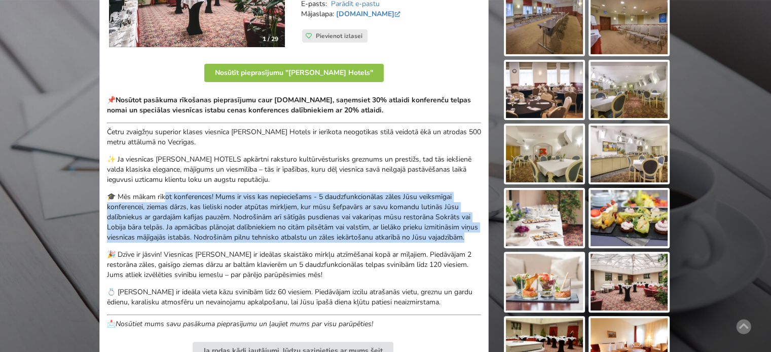
click at [408, 243] on p "🎓 Mēs mākam rīkot konferences! Mums ir viss kas nepieciešams - 5 daudzfunkcionā…" at bounding box center [294, 217] width 374 height 51
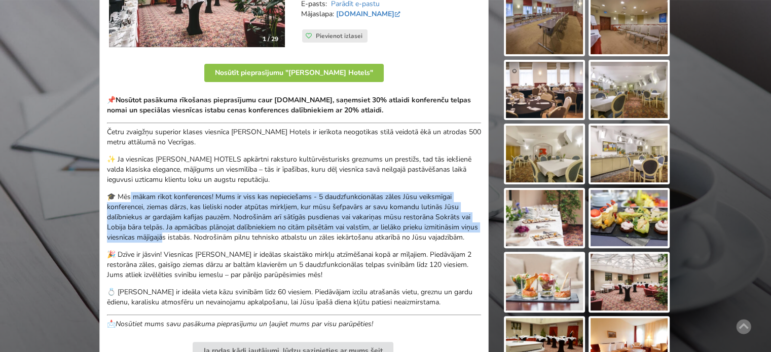
drag, startPoint x: 132, startPoint y: 195, endPoint x: 187, endPoint y: 243, distance: 72.6
click at [185, 241] on p "🎓 Mēs mākam rīkot konferences! Mums ir viss kas nepieciešams - 5 daudzfunkcionā…" at bounding box center [294, 217] width 374 height 51
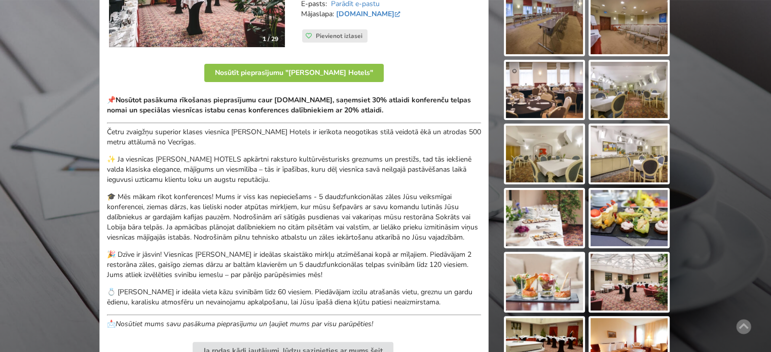
click at [187, 243] on p "🎓 Mēs mākam rīkot konferences! Mums ir viss kas nepieciešams - 5 daudzfunkcionā…" at bounding box center [294, 217] width 374 height 51
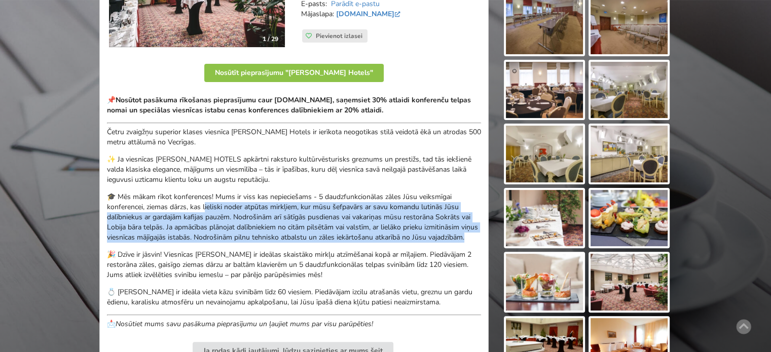
drag, startPoint x: 226, startPoint y: 202, endPoint x: 376, endPoint y: 247, distance: 157.1
click at [376, 243] on p "🎓 Mēs mākam rīkot konferences! Mums ir viss kas nepieciešams - 5 daudzfunkcionā…" at bounding box center [294, 217] width 374 height 51
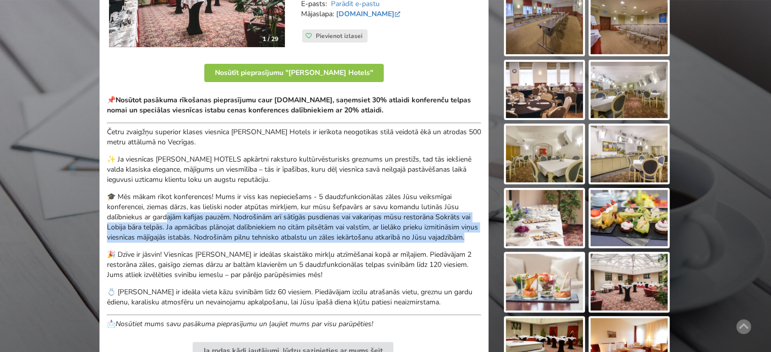
drag, startPoint x: 206, startPoint y: 227, endPoint x: 165, endPoint y: 217, distance: 41.8
click at [165, 217] on p "🎓 Mēs mākam rīkot konferences! Mums ir viss kas nepieciešams - 5 daudzfunkcionā…" at bounding box center [294, 217] width 374 height 51
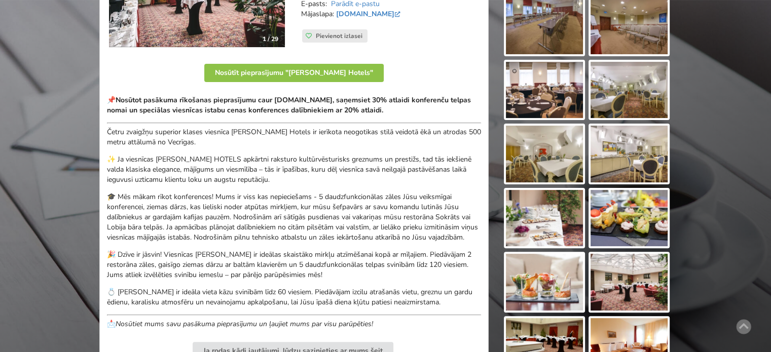
click at [162, 216] on p "🎓 Mēs mākam rīkot konferences! Mums ir viss kas nepieciešams - 5 daudzfunkcionā…" at bounding box center [294, 217] width 374 height 51
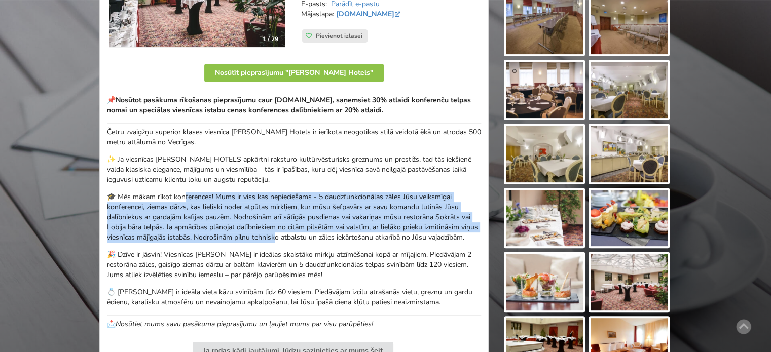
drag, startPoint x: 211, startPoint y: 206, endPoint x: 305, endPoint y: 244, distance: 100.8
click at [299, 241] on p "🎓 Mēs mākam rīkot konferences! Mums ir viss kas nepieciešams - 5 daudzfunkcionā…" at bounding box center [294, 217] width 374 height 51
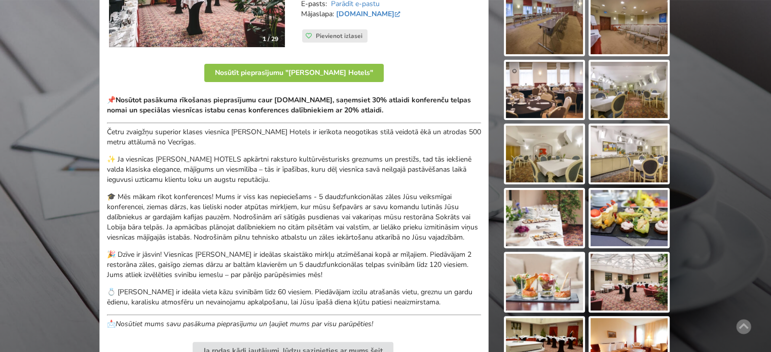
click at [305, 243] on p "🎓 Mēs mākam rīkot konferences! Mums ir viss kas nepieciešams - 5 daudzfunkcionā…" at bounding box center [294, 217] width 374 height 51
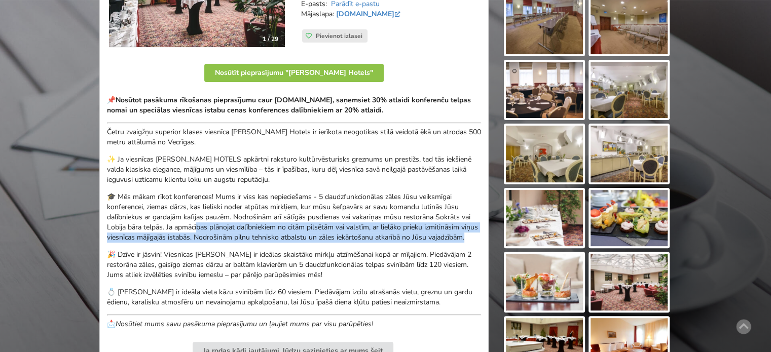
drag, startPoint x: 237, startPoint y: 235, endPoint x: 154, endPoint y: 210, distance: 86.5
click at [171, 215] on p "🎓 Mēs mākam rīkot konferences! Mums ir viss kas nepieciešams - 5 daudzfunkcionā…" at bounding box center [294, 217] width 374 height 51
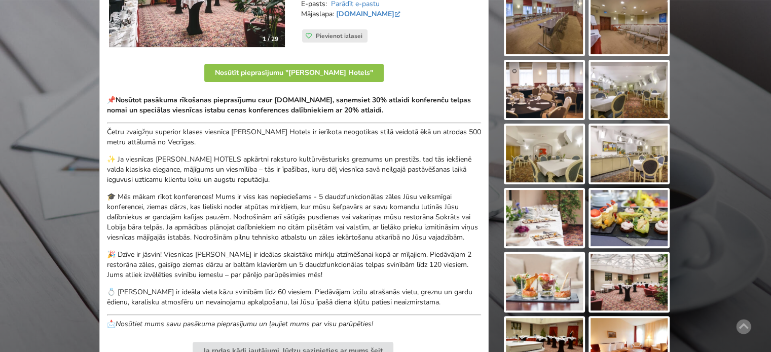
click at [154, 210] on p "🎓 Mēs mākam rīkot konferences! Mums ir viss kas nepieciešams - 5 daudzfunkcionā…" at bounding box center [294, 217] width 374 height 51
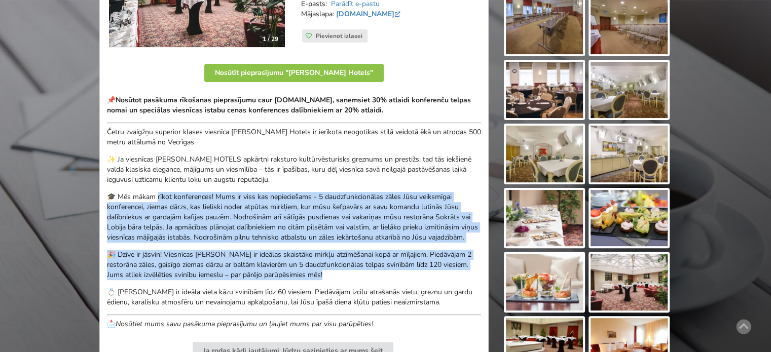
drag, startPoint x: 161, startPoint y: 193, endPoint x: 349, endPoint y: 285, distance: 209.6
click at [343, 285] on div "📌 Nosūtot pasākuma rīkošanas pieprasījumu caur BalticMeetingRooms.com, saņemsie…" at bounding box center [294, 212] width 374 height 234
click at [349, 280] on p "🎉 Dzīve ir jāsvin! Viesnīcas [PERSON_NAME] ir ideālas skaistāko mirkļu atzīmēša…" at bounding box center [294, 265] width 374 height 30
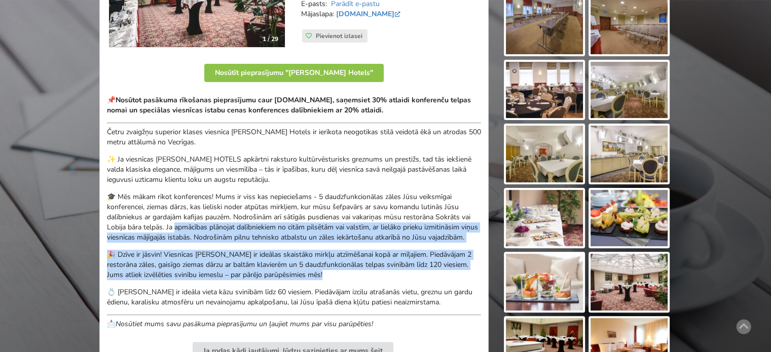
drag, startPoint x: 331, startPoint y: 286, endPoint x: 160, endPoint y: 216, distance: 184.2
click at [168, 221] on div "📌 Nosūtot pasākuma rīkošanas pieprasījumu caur BalticMeetingRooms.com, saņemsie…" at bounding box center [294, 212] width 374 height 234
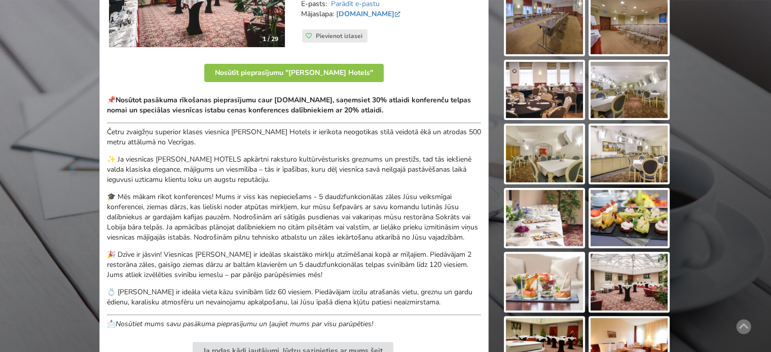
click at [160, 216] on p "🎓 Mēs mākam rīkot konferences! Mums ir viss kas nepieciešams - 5 daudzfunkcionā…" at bounding box center [294, 217] width 374 height 51
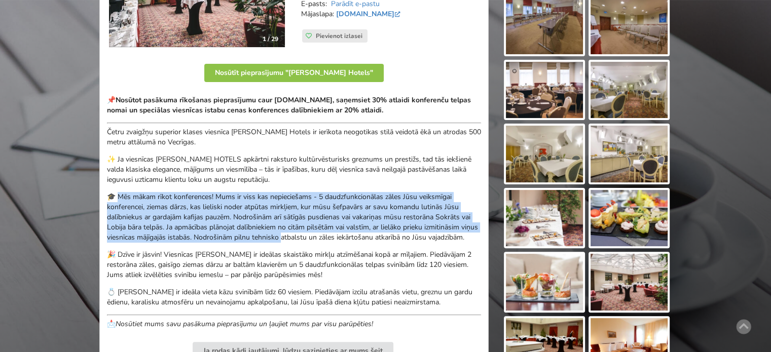
drag, startPoint x: 120, startPoint y: 195, endPoint x: 299, endPoint y: 236, distance: 184.2
click at [300, 235] on p "🎓 Mēs mākam rīkot konferences! Mums ir viss kas nepieciešams - 5 daudzfunkcionā…" at bounding box center [294, 217] width 374 height 51
click at [299, 237] on p "🎓 Mēs mākam rīkot konferences! Mums ir viss kas nepieciešams - 5 daudzfunkcionā…" at bounding box center [294, 217] width 374 height 51
drag, startPoint x: 120, startPoint y: 196, endPoint x: 294, endPoint y: 246, distance: 181.6
click at [294, 243] on p "🎓 Mēs mākam rīkot konferences! Mums ir viss kas nepieciešams - 5 daudzfunkcionā…" at bounding box center [294, 217] width 374 height 51
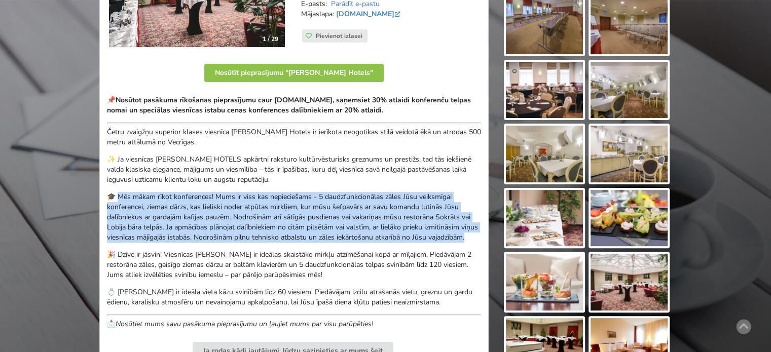
click at [295, 243] on p "🎓 Mēs mākam rīkot konferences! Mums ir viss kas nepieciešams - 5 daudzfunkcionā…" at bounding box center [294, 217] width 374 height 51
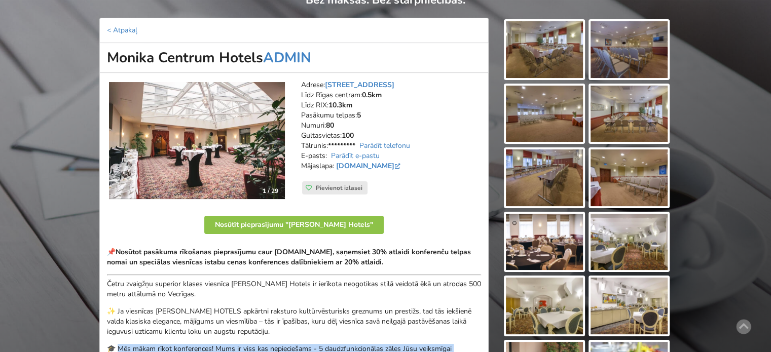
scroll to position [203, 0]
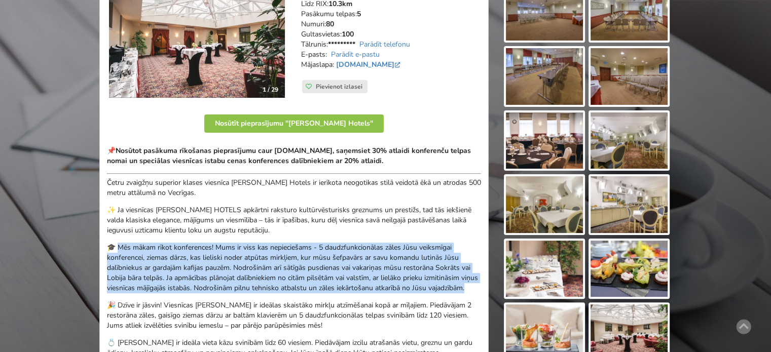
drag, startPoint x: 236, startPoint y: 269, endPoint x: 225, endPoint y: 265, distance: 11.2
click at [236, 269] on p "🎓 Mēs mākam rīkot konferences! Mums ir viss kas nepieciešams - 5 daudzfunkcionā…" at bounding box center [294, 268] width 374 height 51
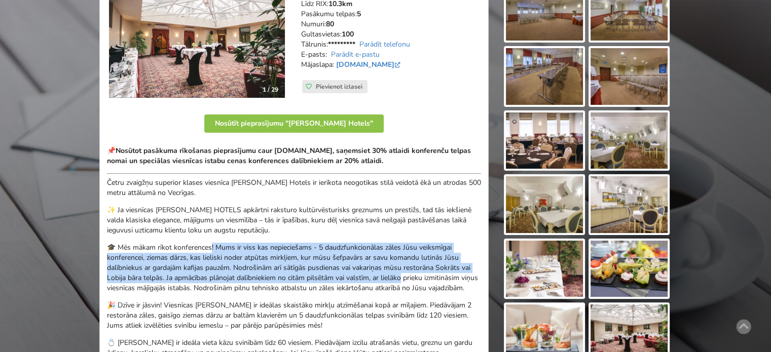
drag, startPoint x: 245, startPoint y: 251, endPoint x: 412, endPoint y: 284, distance: 169.5
click at [405, 278] on p "🎓 Mēs mākam rīkot konferences! Mums ir viss kas nepieciešams - 5 daudzfunkcionā…" at bounding box center [294, 268] width 374 height 51
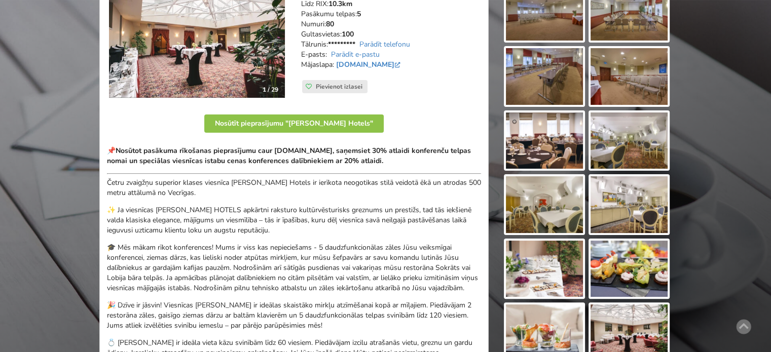
click at [412, 284] on p "🎓 Mēs mākam rīkot konferences! Mums ir viss kas nepieciešams - 5 daudzfunkcionā…" at bounding box center [294, 268] width 374 height 51
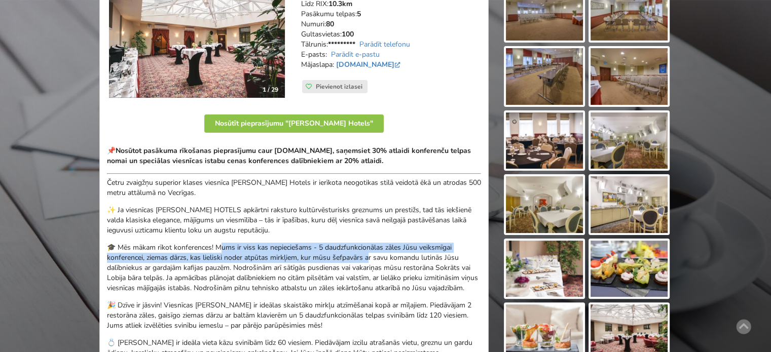
drag
click at [398, 264] on p "🎓 Mēs mākam rīkot konferences! Mums ir viss kas nepieciešams - 5 daudzfunkcionā…" at bounding box center [294, 268] width 374 height 51
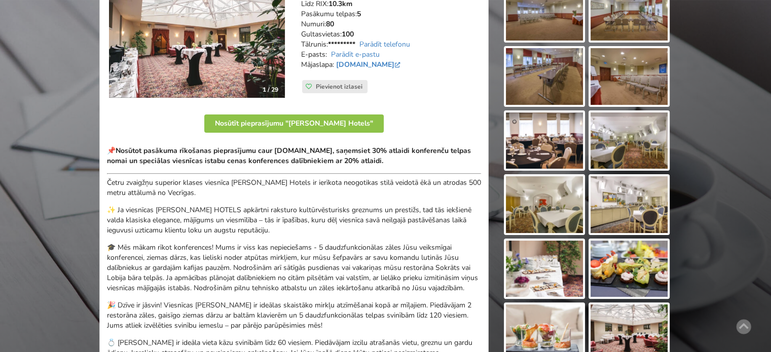
click at [404, 271] on p "🎓 Mēs mākam rīkot konferences! Mums ir viss kas nepieciešams - 5 daudzfunkcionā…" at bounding box center [294, 268] width 374 height 51
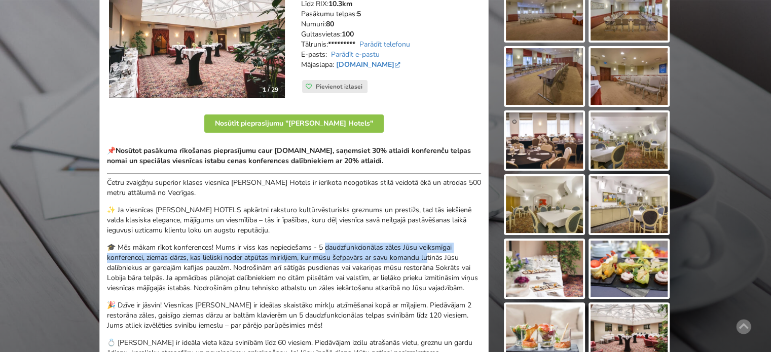
click at [434, 260] on p "🎓 Mēs mākam rīkot konferences! Mums ir viss kas nepieciešams - 5 daudzfunkcionā…" at bounding box center [294, 268] width 374 height 51
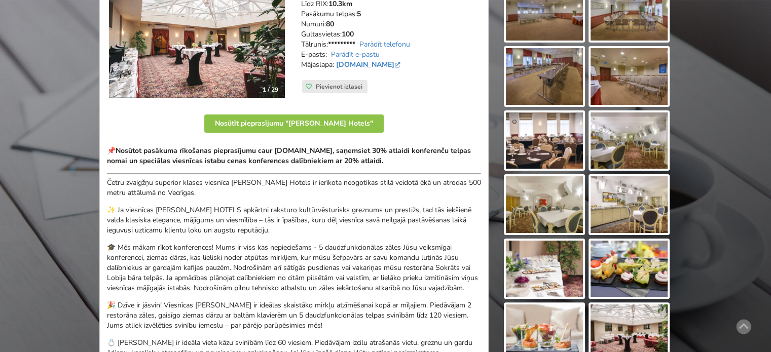
click at [436, 261] on p "🎓 Mēs mākam rīkot konferences! Mums ir viss kas nepieciešams - 5 daudzfunkcionā…" at bounding box center [294, 268] width 374 height 51
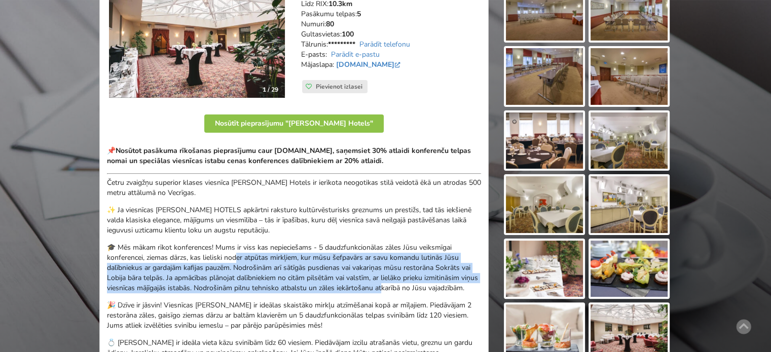
click at [218, 255] on p "🎓 Mēs mākam rīkot konferences! Mums ir viss kas nepieciešams - 5 daudzfunkcionā…" at bounding box center [294, 268] width 374 height 51
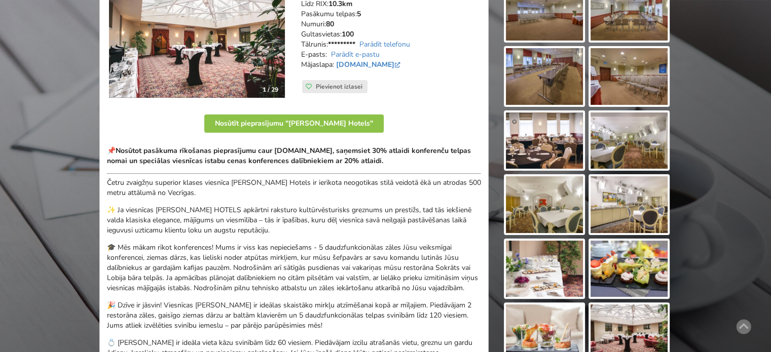
click at [214, 254] on p "🎓 Mēs mākam rīkot konferences! Mums ir viss kas nepieciešams - 5 daudzfunkcionā…" at bounding box center [294, 268] width 374 height 51
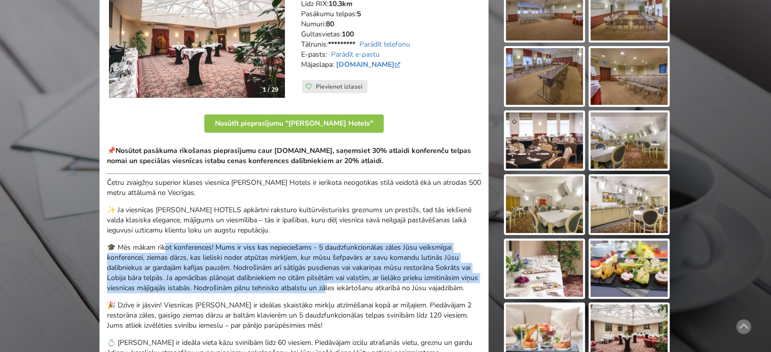
click at [347, 289] on p "🎓 Mēs mākam rīkot konferences! Mums ir viss kas nepieciešams - 5 daudzfunkcionā…" at bounding box center [294, 268] width 374 height 51
click at [347, 290] on p "🎓 Mēs mākam rīkot konferences! Mums ir viss kas nepieciešams - 5 daudzfunkcionā…" at bounding box center [294, 268] width 374 height 51
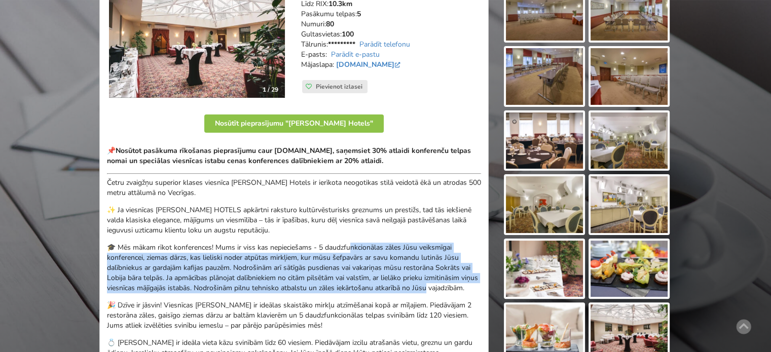
click at [457, 290] on p "🎓 Mēs mākam rīkot konferences! Mums ir viss kas nepieciešams - 5 daudzfunkcionā…" at bounding box center [294, 268] width 374 height 51
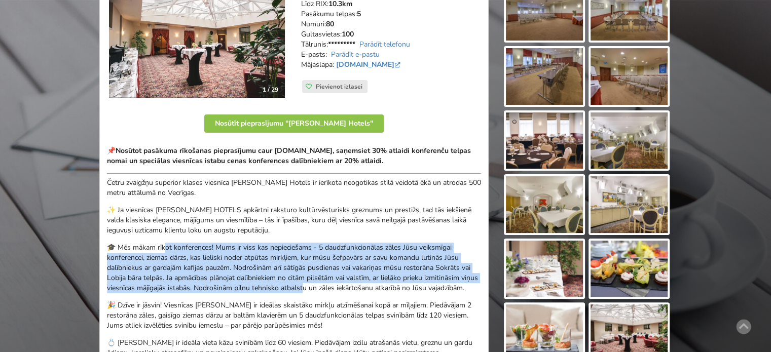
click at [329, 290] on p "🎓 Mēs mākam rīkot konferences! Mums ir viss kas nepieciešams - 5 daudzfunkcionā…" at bounding box center [294, 268] width 374 height 51
click at [330, 291] on p "🎓 Mēs mākam rīkot konferences! Mums ir viss kas nepieciešams - 5 daudzfunkcionā…" at bounding box center [294, 268] width 374 height 51
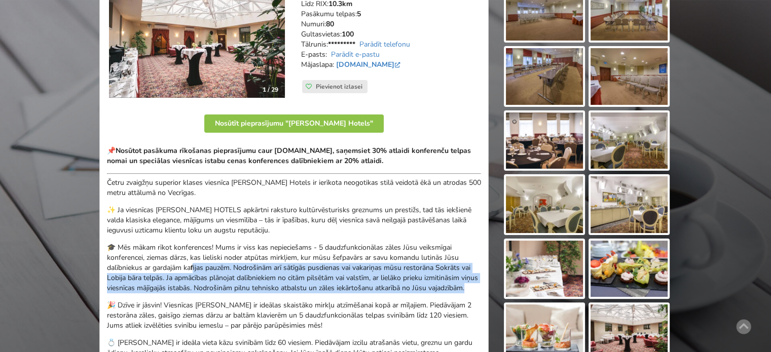
click at [191, 266] on p "🎓 Mēs mākam rīkot konferences! Mums ir viss kas nepieciešams - 5 daudzfunkcionā…" at bounding box center [294, 268] width 374 height 51
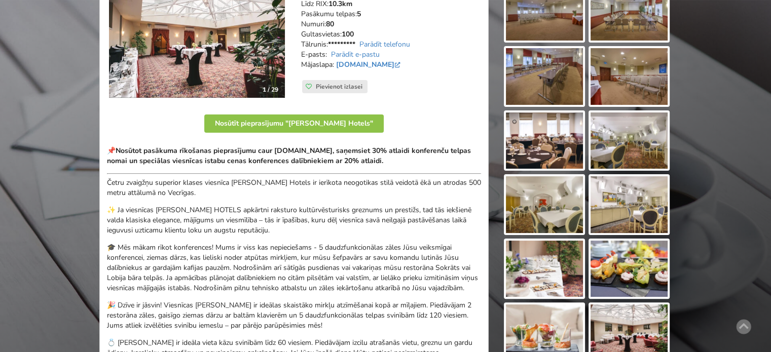
click at [186, 263] on p "🎓 Mēs mākam rīkot konferences! Mums ir viss kas nepieciešams - 5 daudzfunkcionā…" at bounding box center [294, 268] width 374 height 51
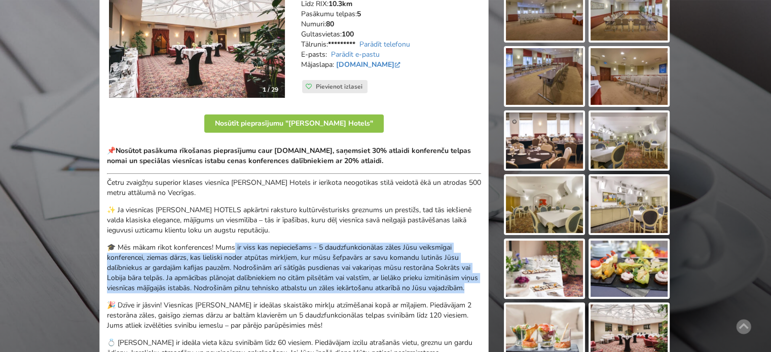
click at [418, 294] on p "🎓 Mēs mākam rīkot konferences! Mums ir viss kas nepieciešams - 5 daudzfunkcionā…" at bounding box center [294, 268] width 374 height 51
click at [419, 294] on p "🎓 Mēs mākam rīkot konferences! Mums ir viss kas nepieciešams - 5 daudzfunkcionā…" at bounding box center [294, 268] width 374 height 51
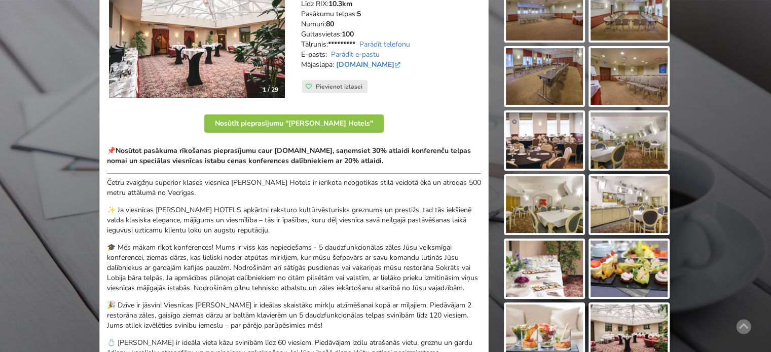
scroll to position [254, 0]
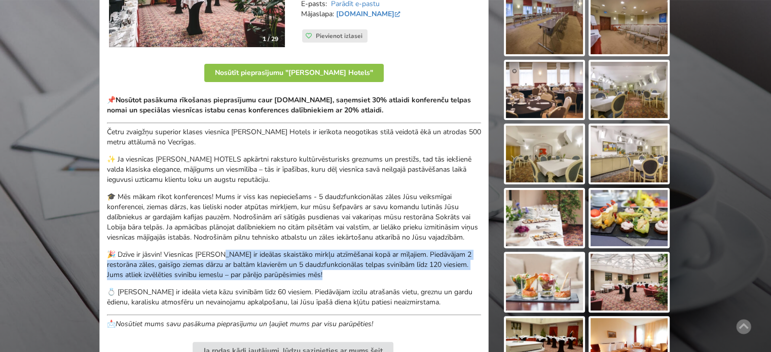
click at [358, 280] on p "🎉 Dzīve ir jāsvin! Viesnīcas [PERSON_NAME] ir ideālas skaistāko mirkļu atzīmēša…" at bounding box center [294, 265] width 374 height 30
click at [169, 257] on div "📌 Nosūtot pasākuma rīkošanas pieprasījumu caur BalticMeetingRooms.com, saņemsie…" at bounding box center [294, 212] width 374 height 234
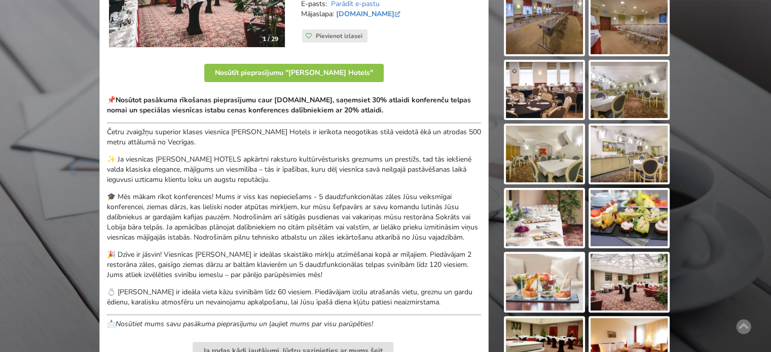
click at [158, 243] on p "🎓 Mēs mākam rīkot konferences! Mums ir viss kas nepieciešams - 5 daudzfunkcionā…" at bounding box center [294, 217] width 374 height 51
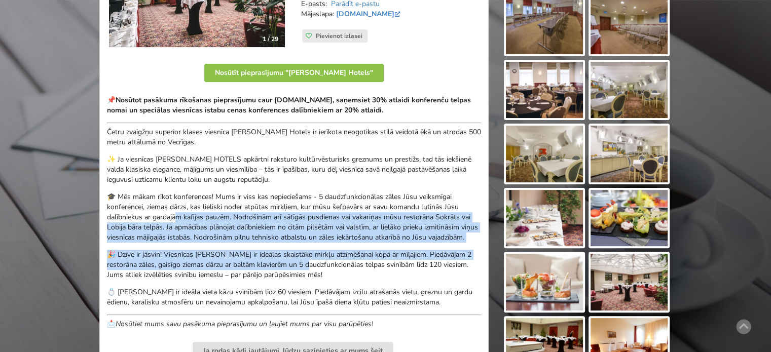
click at [315, 271] on div "📌 Nosūtot pasākuma rīkošanas pieprasījumu caur BalticMeetingRooms.com, saņemsie…" at bounding box center [294, 212] width 374 height 234
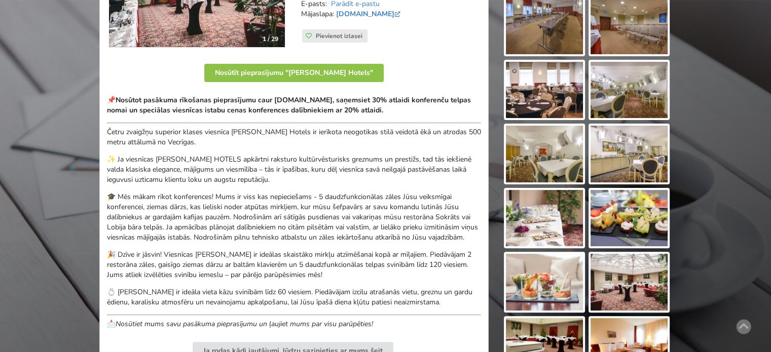
click at [330, 277] on p "🎉 Dzīve ir jāsvin! Viesnīcas [PERSON_NAME] ir ideālas skaistāko mirkļu atzīmēša…" at bounding box center [294, 265] width 374 height 30
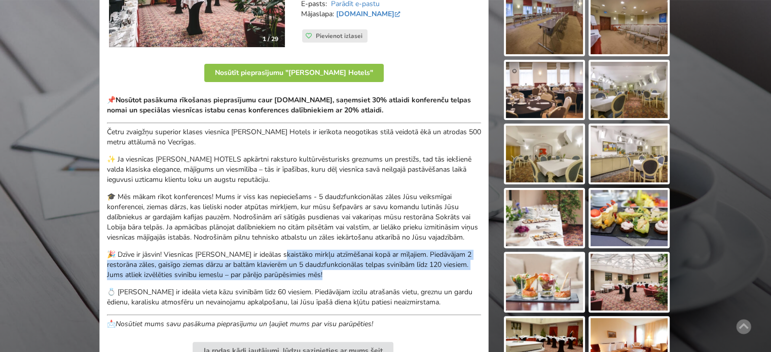
click at [250, 252] on div "📌 Nosūtot pasākuma rīkošanas pieprasījumu caur BalticMeetingRooms.com, saņemsie…" at bounding box center [294, 212] width 374 height 234
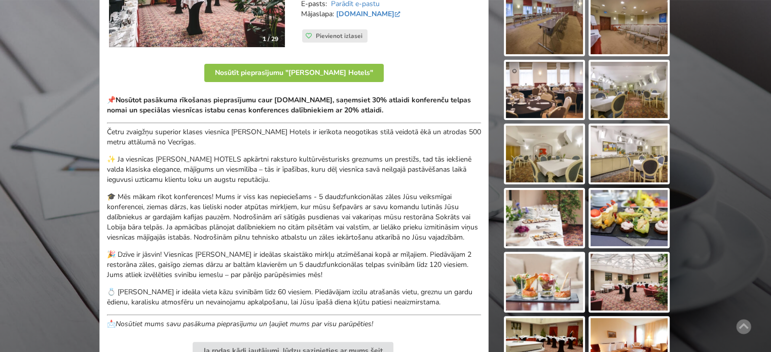
click at [224, 239] on p "🎓 Mēs mākam rīkot konferences! Mums ir viss kas nepieciešams - 5 daudzfunkcionā…" at bounding box center [294, 217] width 374 height 51
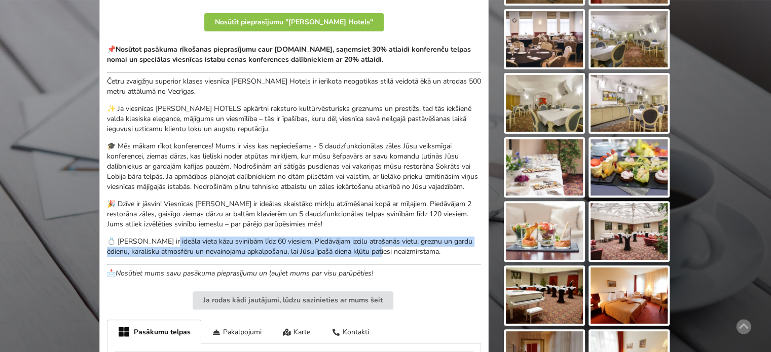
click at [385, 257] on p "💍 [PERSON_NAME] ir ideāla vieta kāzu svinībām līdz 60 viesiem. Piedāvājam izcil…" at bounding box center [294, 247] width 374 height 20
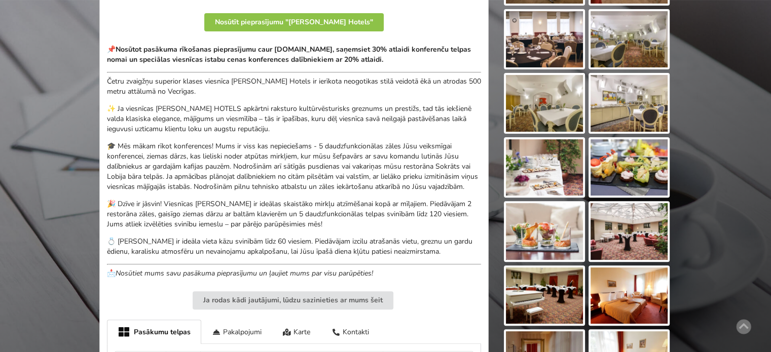
click at [394, 257] on p "💍 [PERSON_NAME] ir ideāla vieta kāzu svinībām līdz 60 viesiem. Piedāvājam izcil…" at bounding box center [294, 247] width 374 height 20
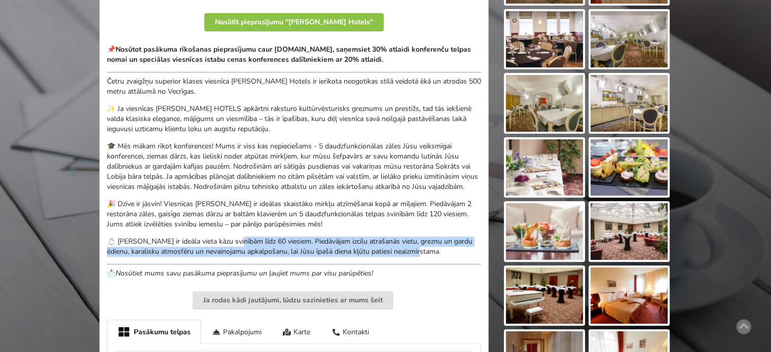
click at [228, 249] on p "💍 [PERSON_NAME] ir ideāla vieta kāzu svinībām līdz 60 viesiem. Piedāvājam izcil…" at bounding box center [294, 247] width 374 height 20
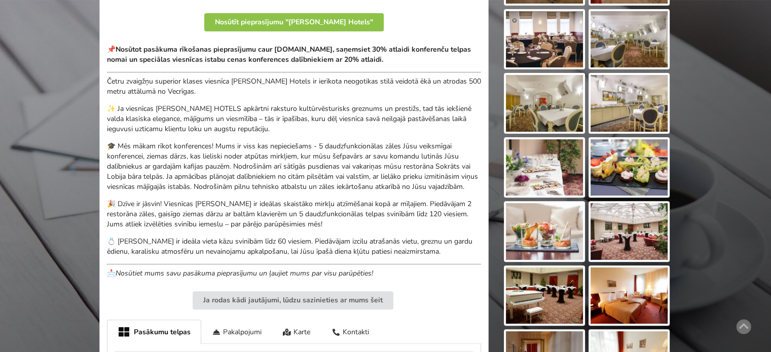
click at [188, 242] on div "📌 Nosūtot pasākuma rīkošanas pieprasījumu caur BalticMeetingRooms.com, saņemsie…" at bounding box center [294, 162] width 374 height 234
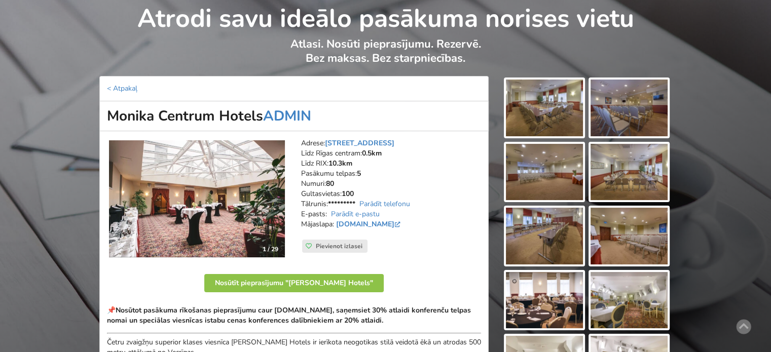
scroll to position [0, 0]
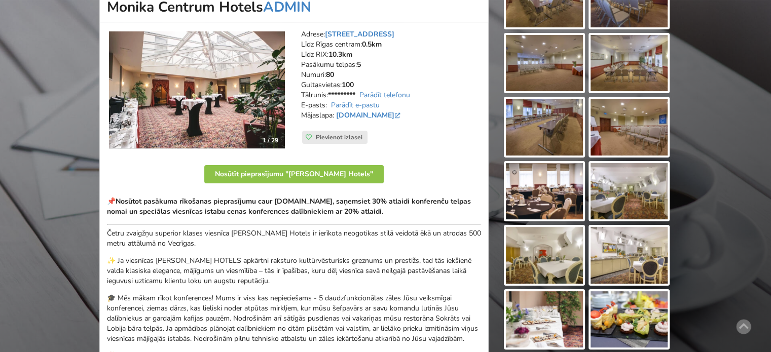
scroll to position [254, 0]
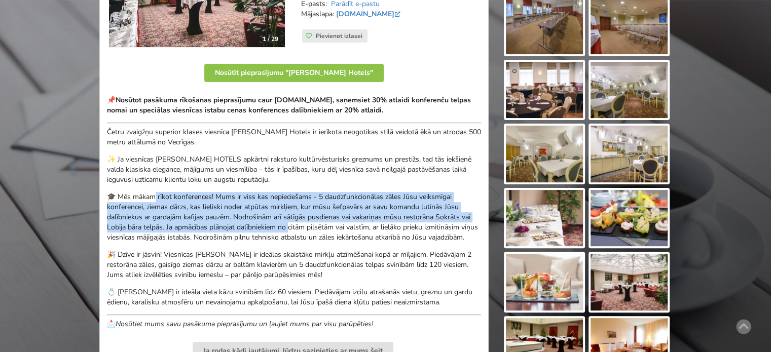
drag, startPoint x: 194, startPoint y: 203, endPoint x: 301, endPoint y: 232, distance: 111.5
click at [300, 231] on p "🎓 Mēs mākam rīkot konferences! Mums ir viss kas nepieciešams - 5 daudzfunkcionā…" at bounding box center [294, 217] width 374 height 51
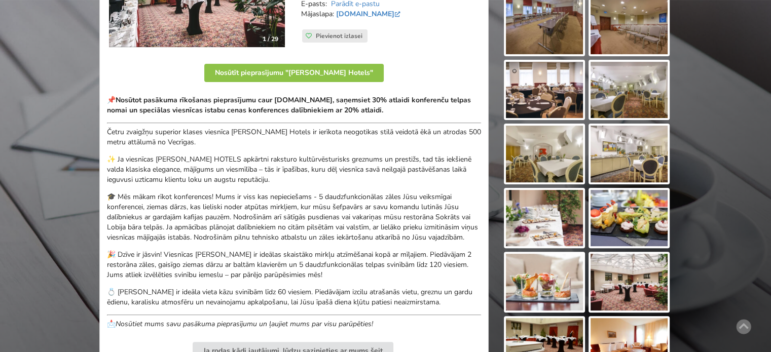
click at [301, 232] on p "🎓 Mēs mākam rīkot konferences! Mums ir viss kas nepieciešams - 5 daudzfunkcionā…" at bounding box center [294, 217] width 374 height 51
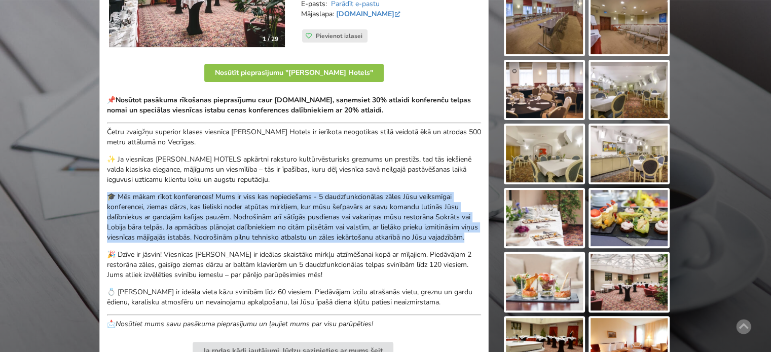
drag, startPoint x: 149, startPoint y: 241, endPoint x: 108, endPoint y: 198, distance: 59.9
click at [108, 198] on p "🎓 Mēs mākam rīkot konferences! Mums ir viss kas nepieciešams - 5 daudzfunkcionā…" at bounding box center [294, 217] width 374 height 51
copy p "🎓 Mēs mākam rīkot konferences! Mums ir viss kas nepieciešams - 5 daudzfunkcionā…"
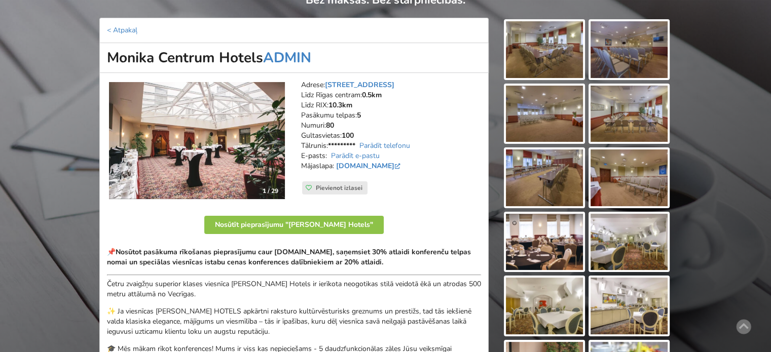
scroll to position [51, 0]
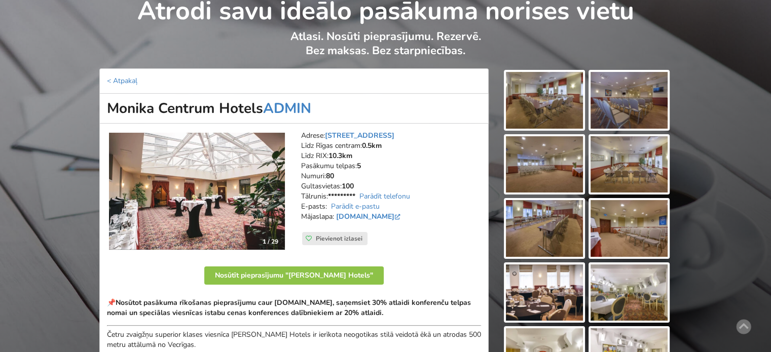
click at [197, 178] on img at bounding box center [197, 192] width 176 height 118
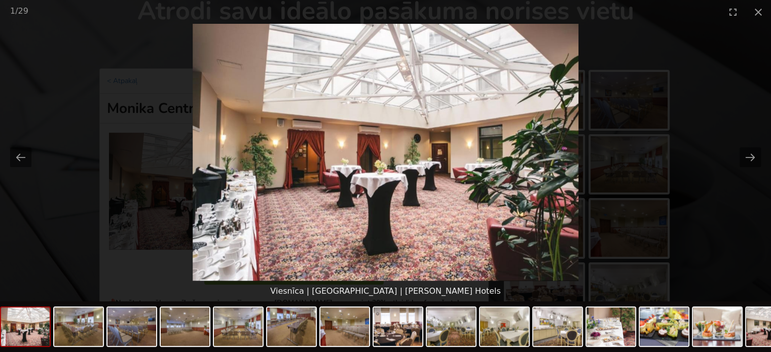
scroll to position [0, 0]
click at [749, 155] on button "Next slide" at bounding box center [750, 158] width 21 height 20
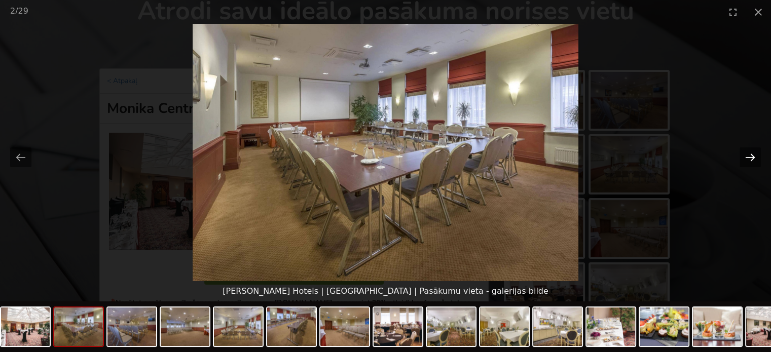
click at [748, 156] on button "Next slide" at bounding box center [750, 158] width 21 height 20
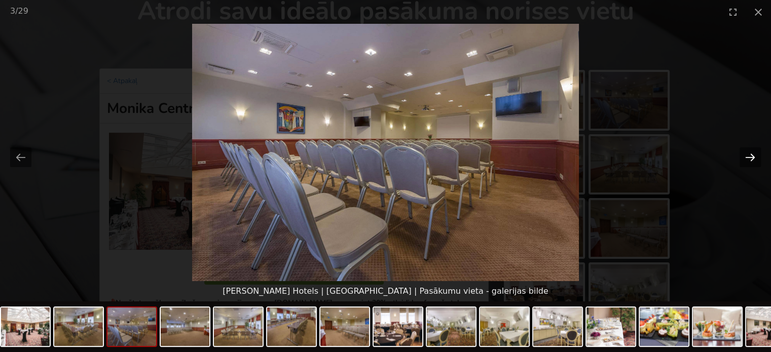
click at [748, 156] on button "Next slide" at bounding box center [750, 158] width 21 height 20
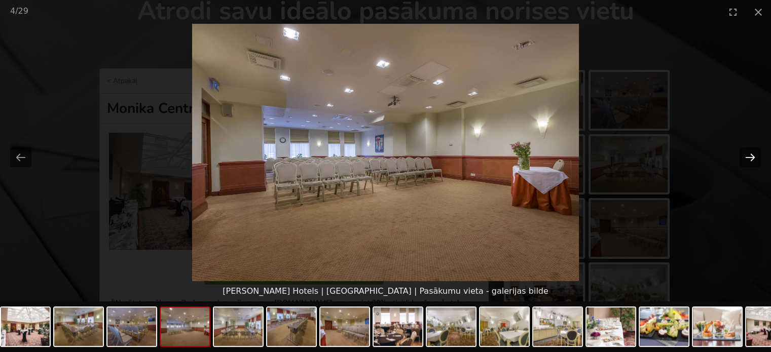
click at [748, 156] on button "Next slide" at bounding box center [750, 158] width 21 height 20
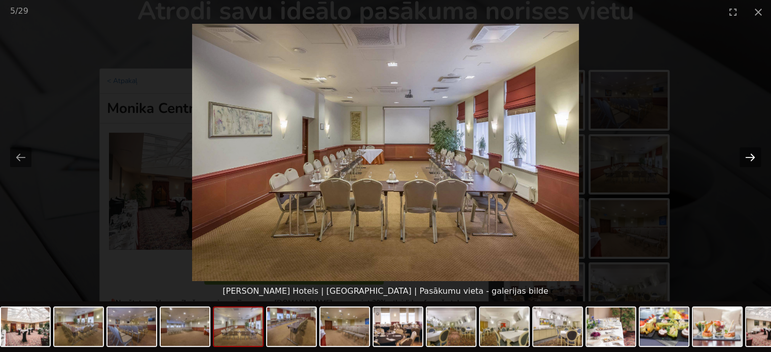
click at [745, 161] on button "Next slide" at bounding box center [750, 158] width 21 height 20
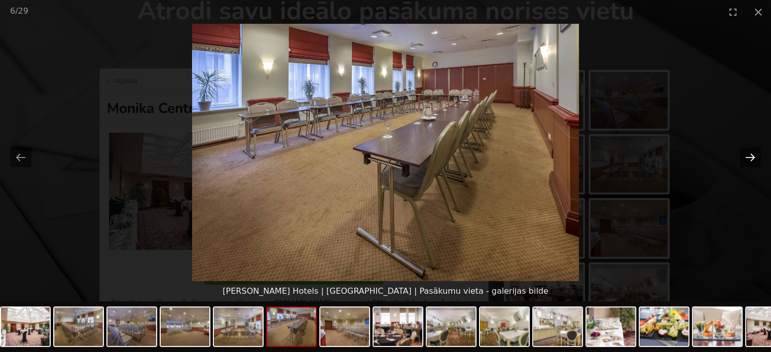
click at [745, 161] on button "Next slide" at bounding box center [750, 158] width 21 height 20
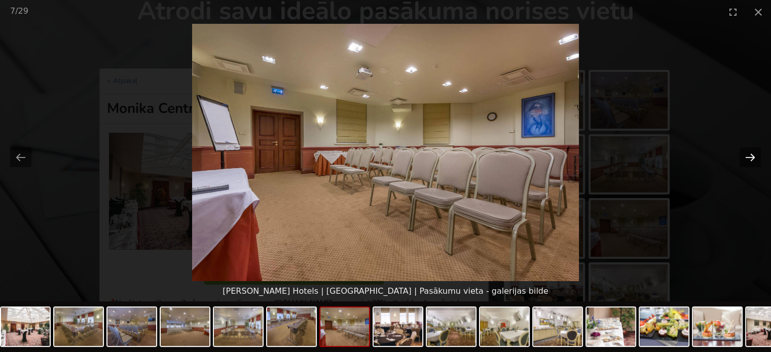
click at [745, 161] on button "Next slide" at bounding box center [750, 158] width 21 height 20
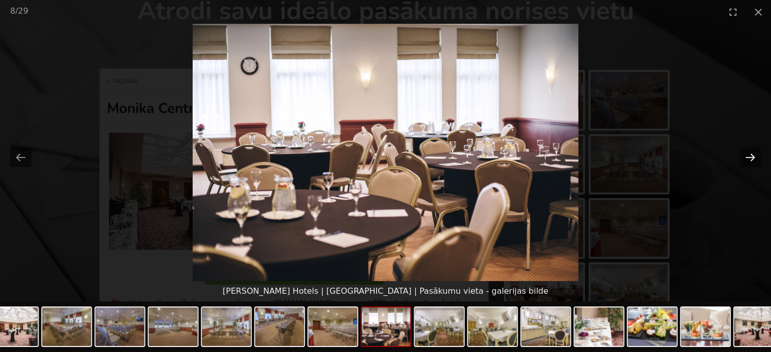
click at [745, 161] on button "Next slide" at bounding box center [750, 158] width 21 height 20
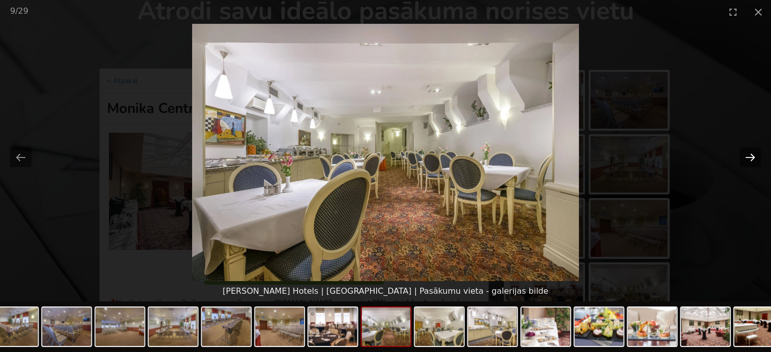
click at [745, 161] on button "Next slide" at bounding box center [750, 158] width 21 height 20
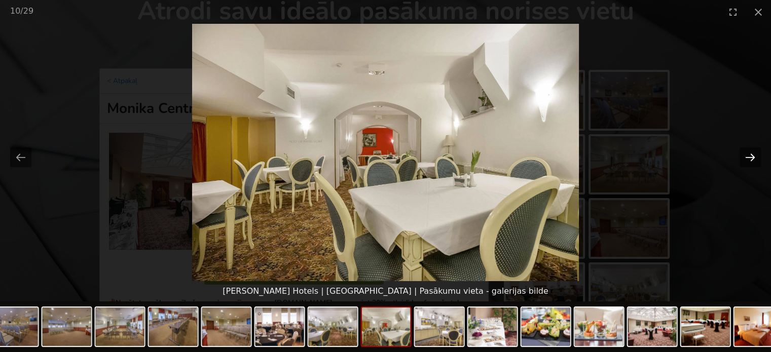
click at [745, 161] on button "Next slide" at bounding box center [750, 158] width 21 height 20
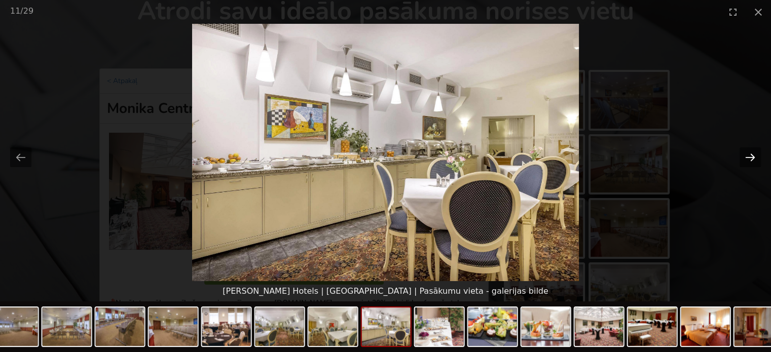
click at [745, 161] on button "Next slide" at bounding box center [750, 158] width 21 height 20
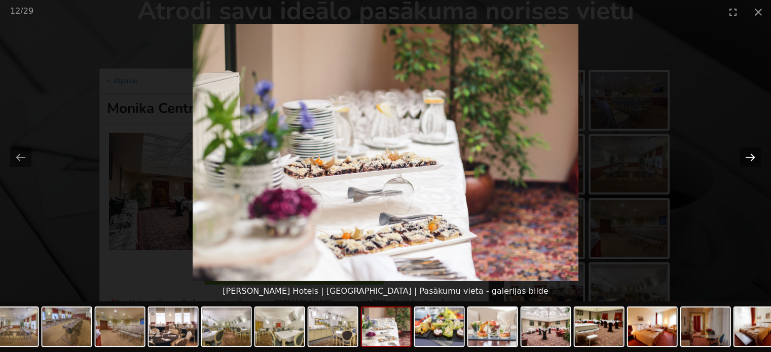
click at [745, 161] on button "Next slide" at bounding box center [750, 158] width 21 height 20
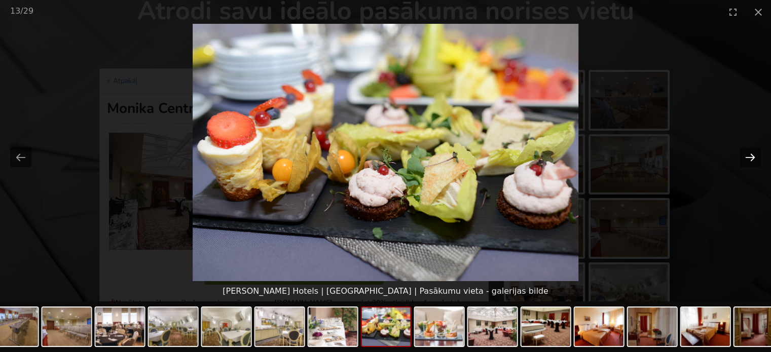
click at [745, 161] on button "Next slide" at bounding box center [750, 158] width 21 height 20
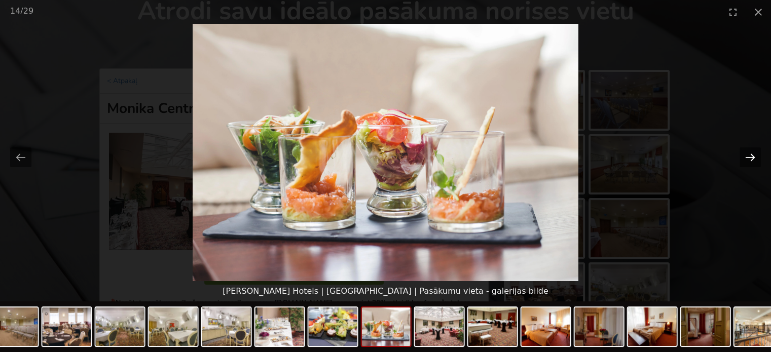
click at [745, 161] on button "Next slide" at bounding box center [750, 158] width 21 height 20
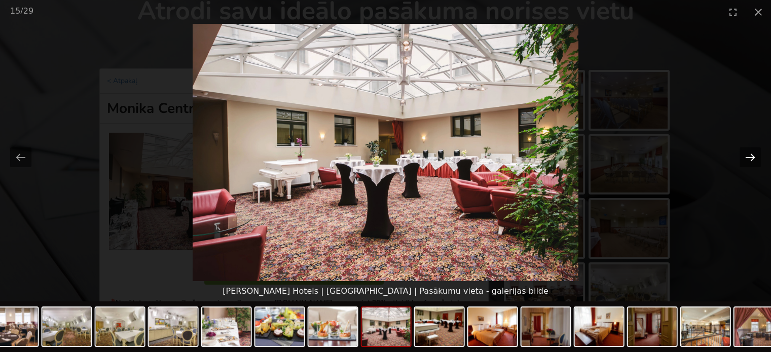
click at [745, 161] on button "Next slide" at bounding box center [750, 158] width 21 height 20
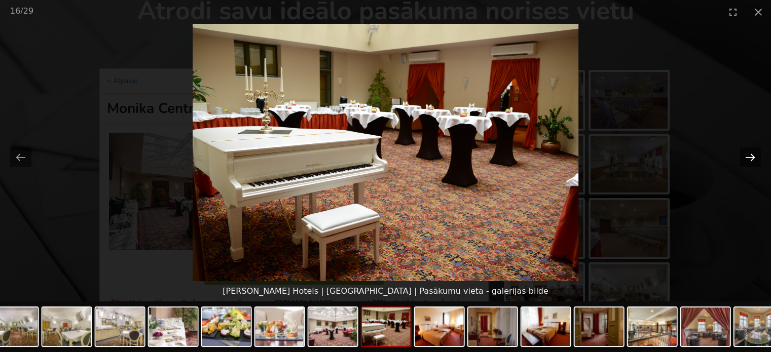
click at [745, 161] on button "Next slide" at bounding box center [750, 158] width 21 height 20
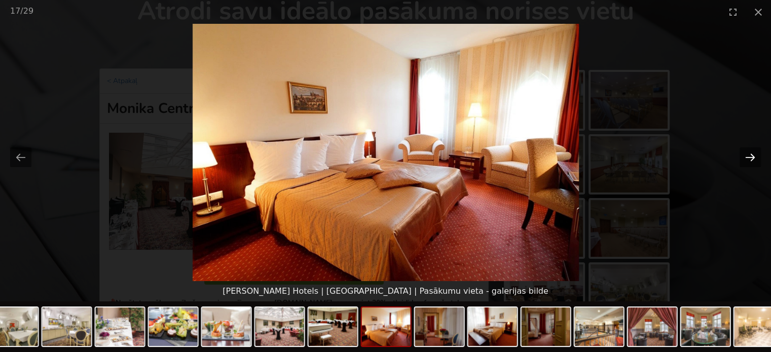
click at [745, 161] on button "Next slide" at bounding box center [750, 158] width 21 height 20
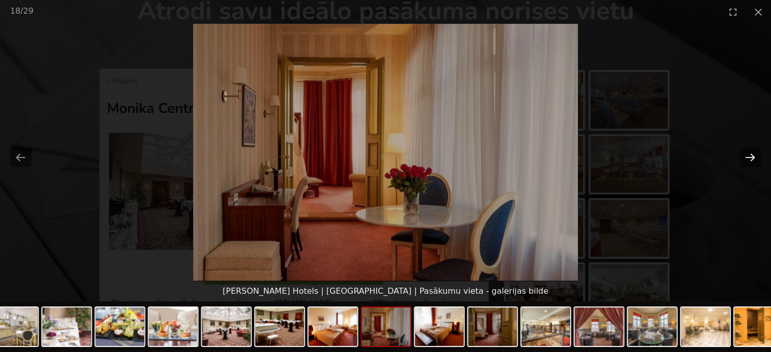
click at [745, 161] on button "Next slide" at bounding box center [750, 158] width 21 height 20
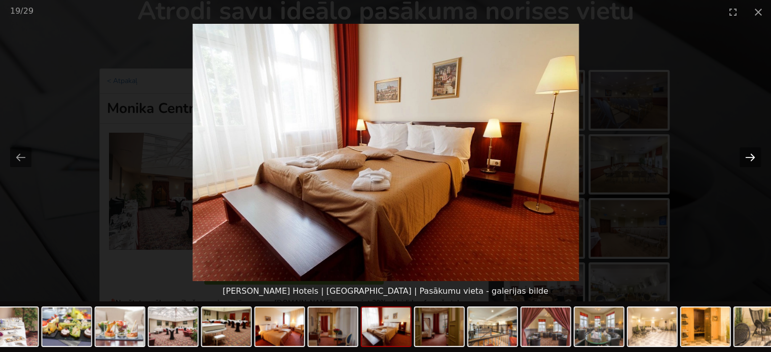
click at [748, 160] on button "Next slide" at bounding box center [750, 158] width 21 height 20
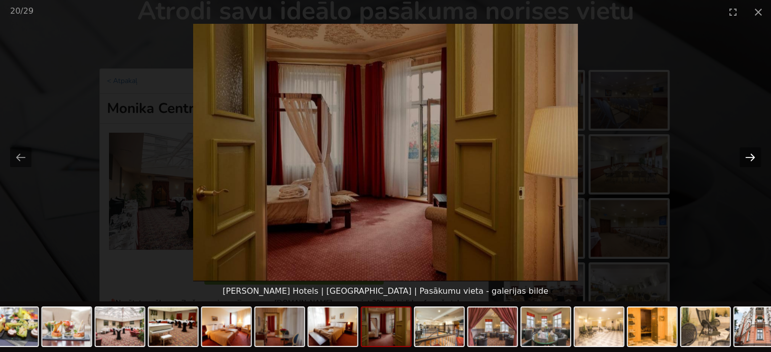
click at [748, 160] on button "Next slide" at bounding box center [750, 158] width 21 height 20
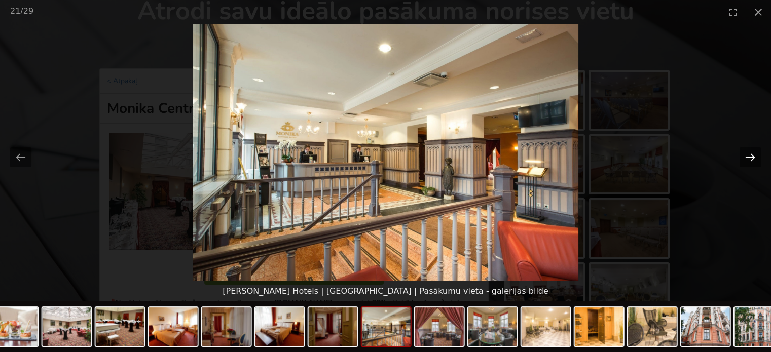
click at [748, 160] on button "Next slide" at bounding box center [750, 158] width 21 height 20
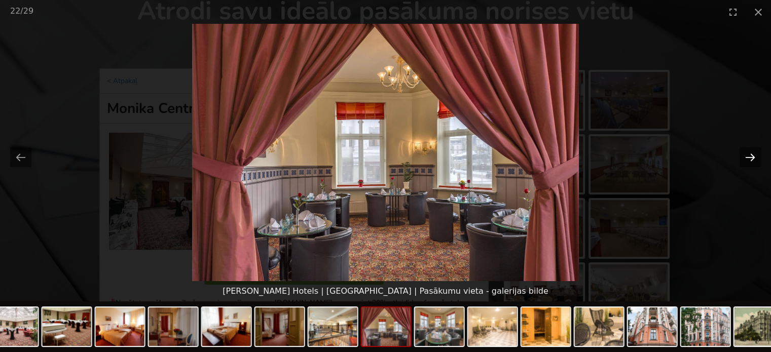
click at [748, 160] on button "Next slide" at bounding box center [750, 158] width 21 height 20
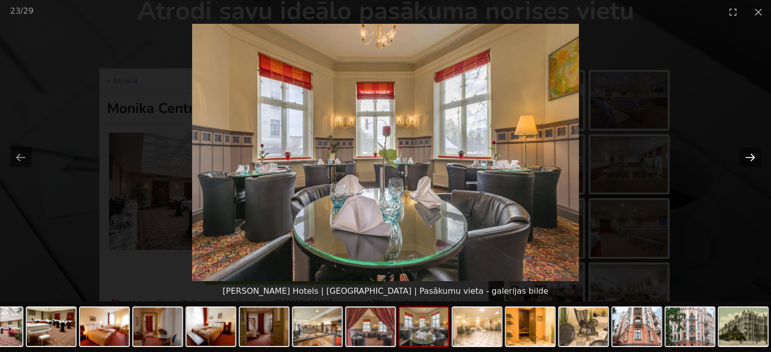
click at [748, 160] on button "Next slide" at bounding box center [750, 158] width 21 height 20
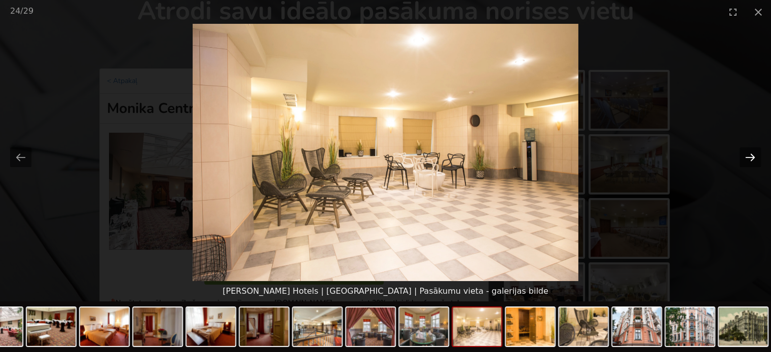
click at [748, 160] on button "Next slide" at bounding box center [750, 158] width 21 height 20
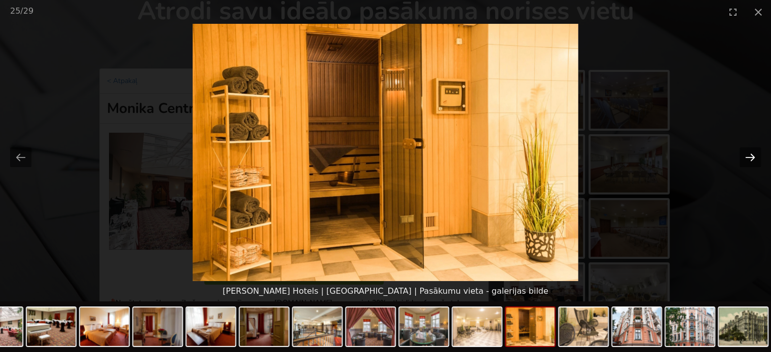
click at [748, 159] on button "Next slide" at bounding box center [750, 158] width 21 height 20
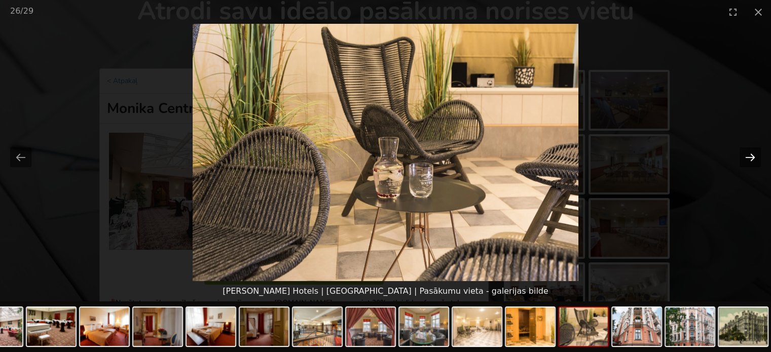
click at [748, 159] on button "Next slide" at bounding box center [750, 158] width 21 height 20
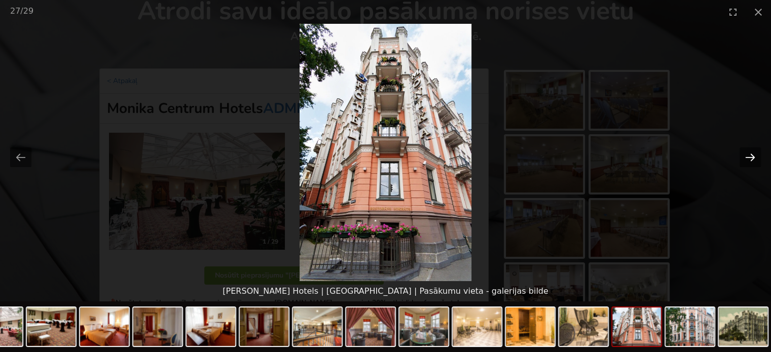
click at [748, 159] on button "Next slide" at bounding box center [750, 158] width 21 height 20
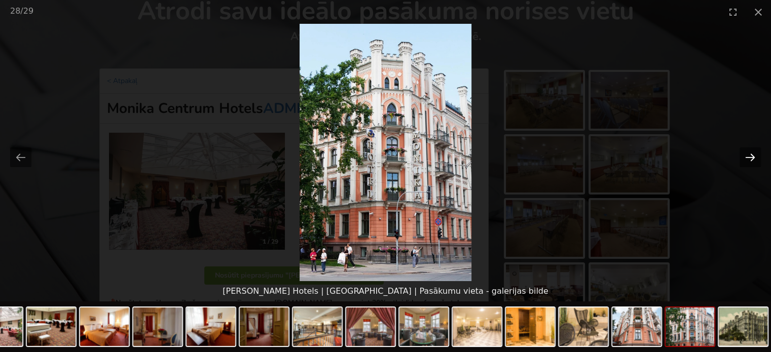
click at [748, 159] on button "Next slide" at bounding box center [750, 158] width 21 height 20
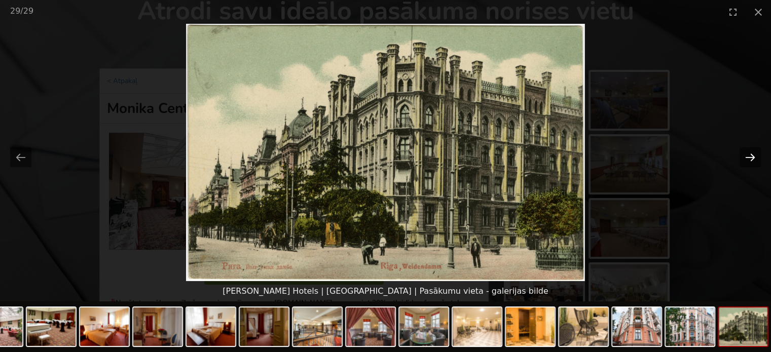
click at [748, 159] on button "Next slide" at bounding box center [750, 158] width 21 height 20
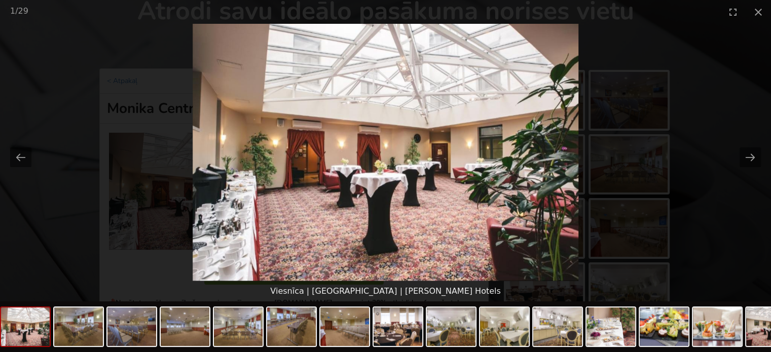
click at [735, 206] on picture at bounding box center [385, 153] width 771 height 258
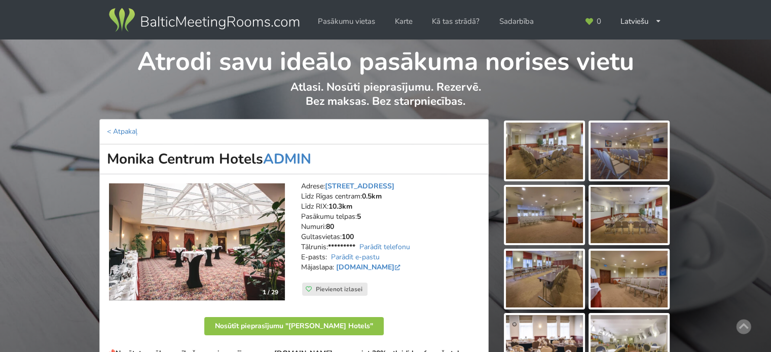
scroll to position [101, 0]
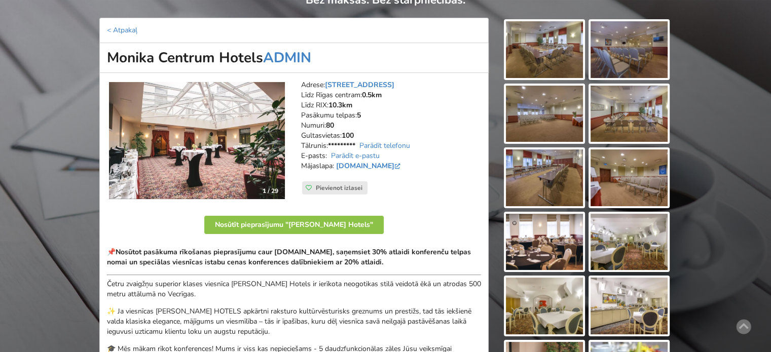
click at [560, 230] on img at bounding box center [544, 242] width 77 height 57
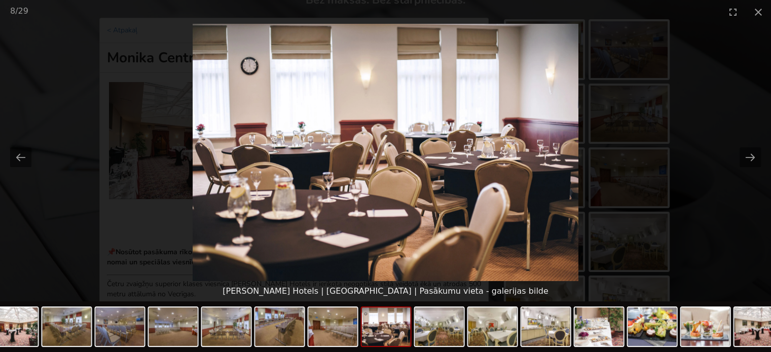
scroll to position [0, 0]
click at [749, 158] on button "Next slide" at bounding box center [750, 158] width 21 height 20
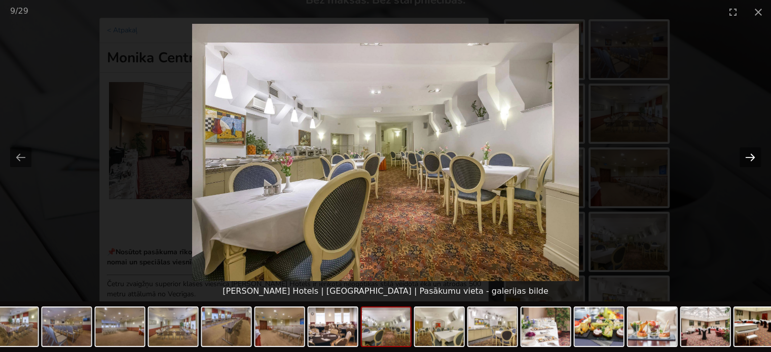
click at [749, 158] on button "Next slide" at bounding box center [750, 158] width 21 height 20
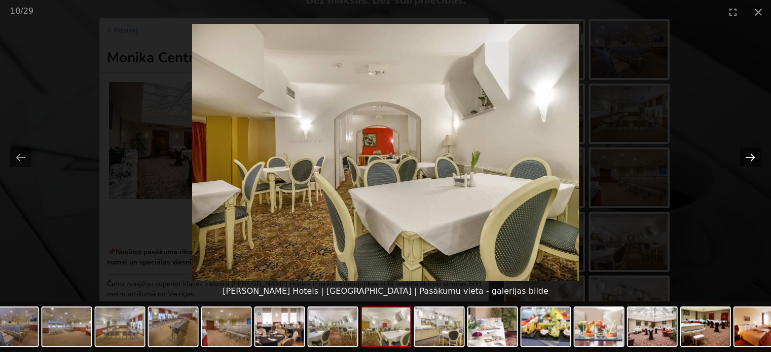
click at [751, 156] on button "Next slide" at bounding box center [750, 158] width 21 height 20
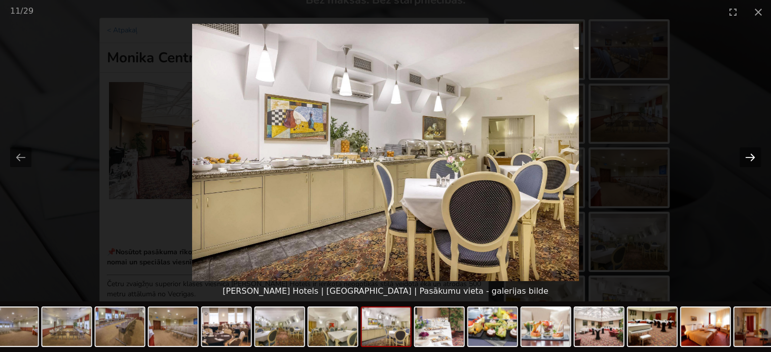
click at [751, 156] on button "Next slide" at bounding box center [750, 158] width 21 height 20
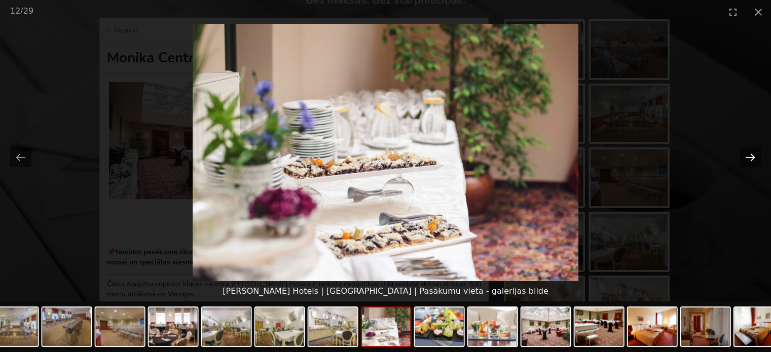
click at [751, 156] on button "Next slide" at bounding box center [750, 158] width 21 height 20
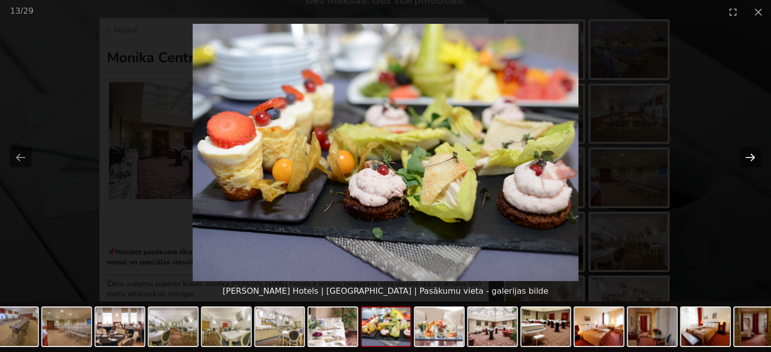
click at [751, 160] on button "Next slide" at bounding box center [750, 158] width 21 height 20
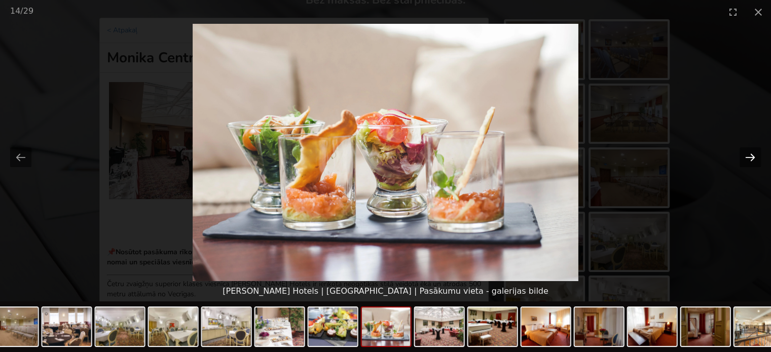
click at [751, 160] on button "Next slide" at bounding box center [750, 158] width 21 height 20
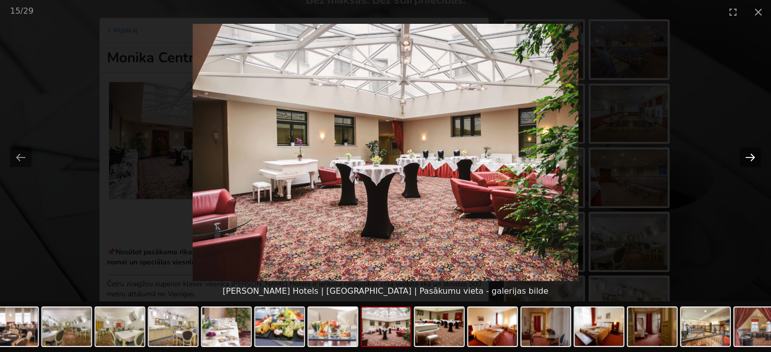
click at [755, 157] on button "Next slide" at bounding box center [750, 158] width 21 height 20
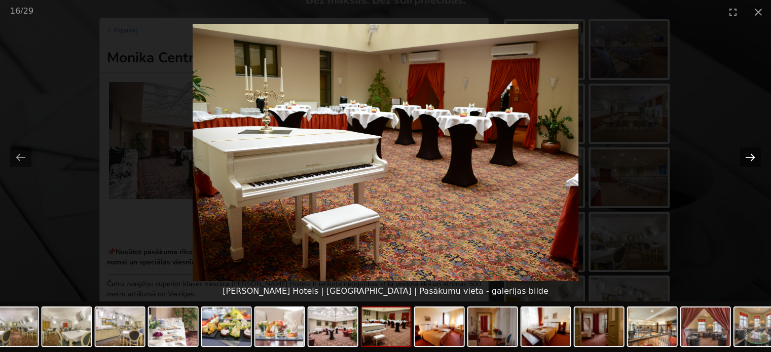
click at [755, 157] on button "Next slide" at bounding box center [750, 158] width 21 height 20
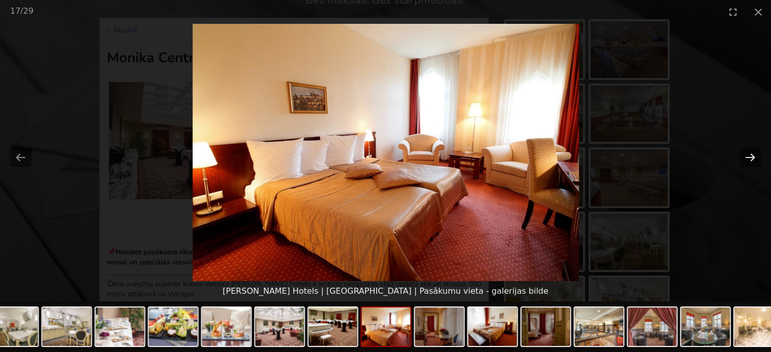
click at [755, 157] on button "Next slide" at bounding box center [750, 158] width 21 height 20
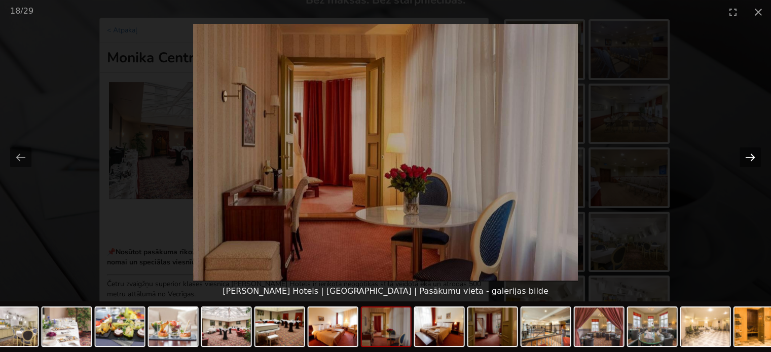
click at [755, 157] on button "Next slide" at bounding box center [750, 158] width 21 height 20
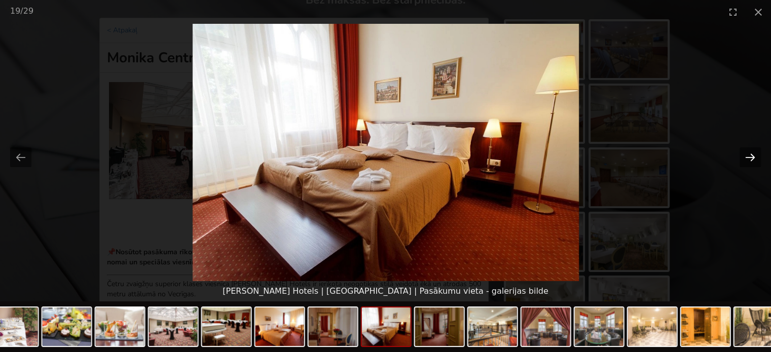
click at [755, 157] on button "Next slide" at bounding box center [750, 158] width 21 height 20
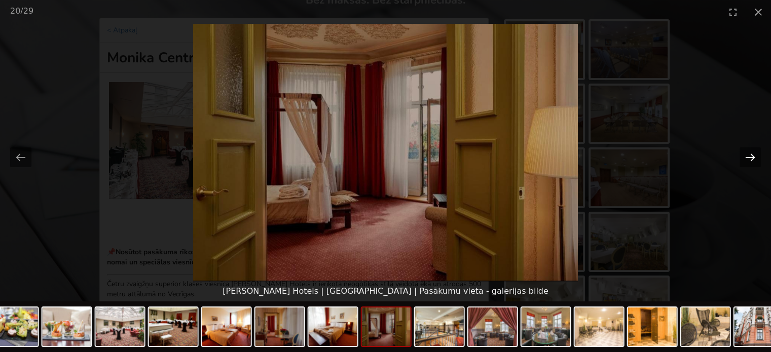
click at [755, 157] on button "Next slide" at bounding box center [750, 158] width 21 height 20
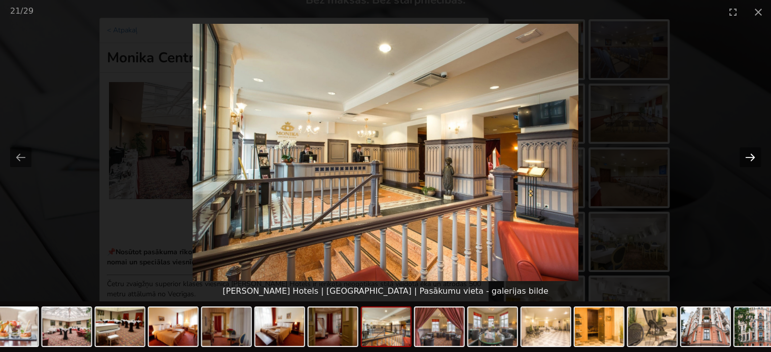
click at [755, 157] on button "Next slide" at bounding box center [750, 158] width 21 height 20
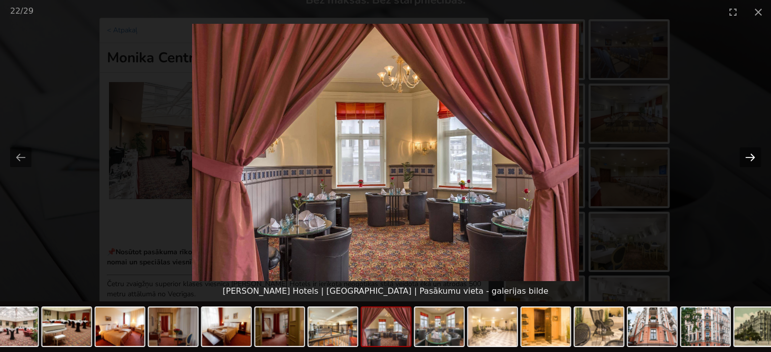
click at [744, 159] on button "Next slide" at bounding box center [750, 158] width 21 height 20
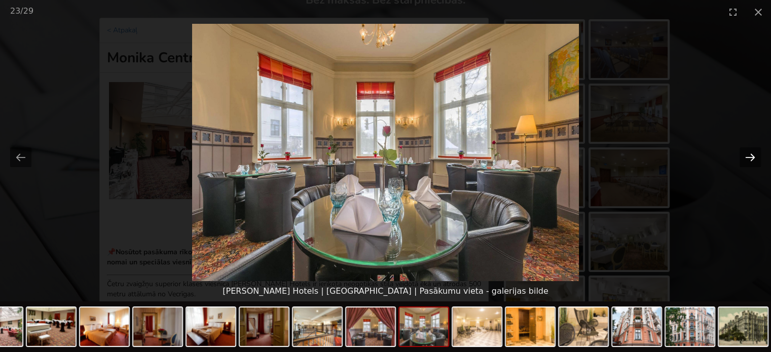
click at [744, 159] on button "Next slide" at bounding box center [750, 158] width 21 height 20
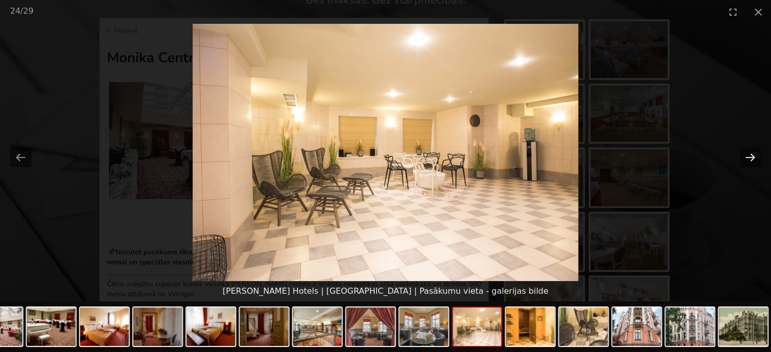
click at [744, 159] on button "Next slide" at bounding box center [750, 158] width 21 height 20
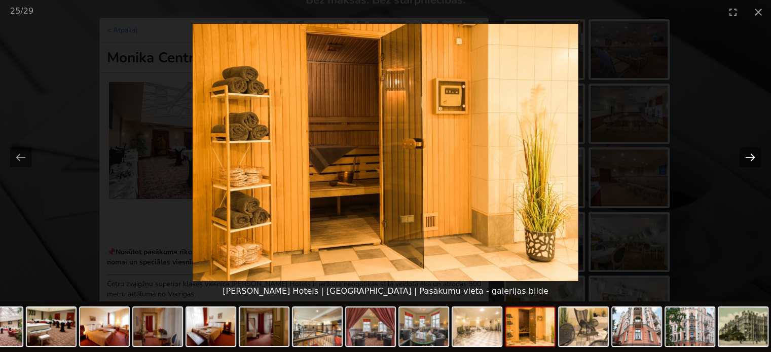
click at [744, 159] on button "Next slide" at bounding box center [750, 158] width 21 height 20
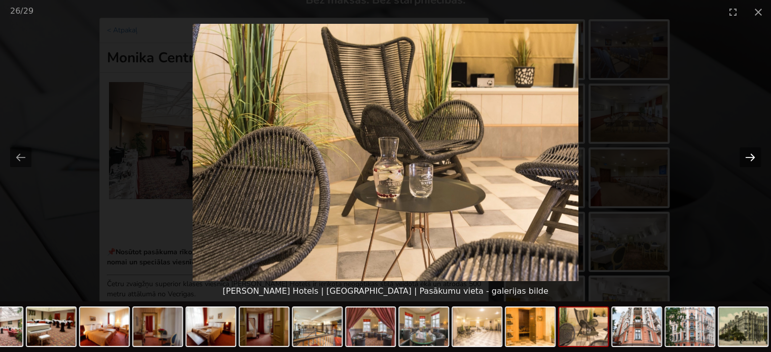
click at [744, 159] on button "Next slide" at bounding box center [750, 158] width 21 height 20
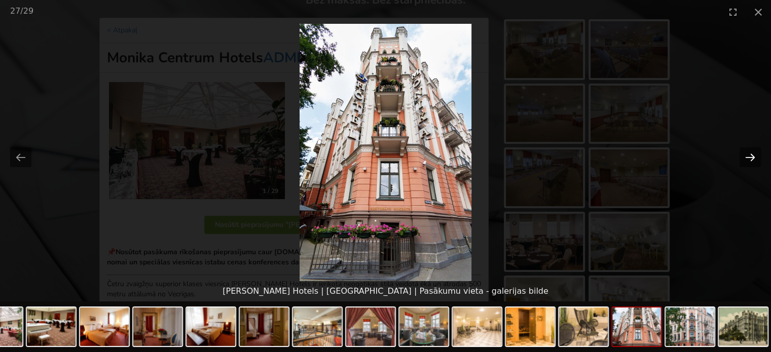
click at [744, 159] on button "Next slide" at bounding box center [750, 158] width 21 height 20
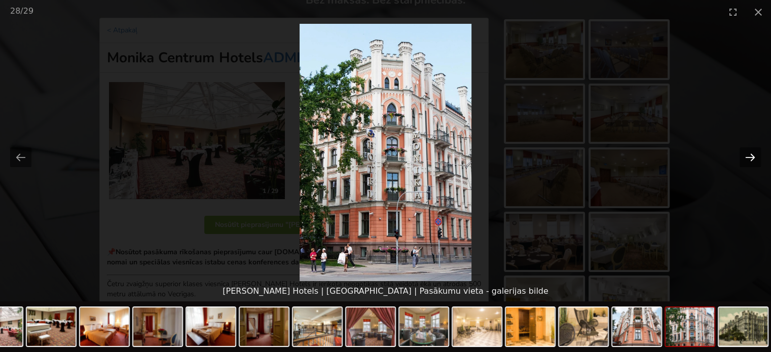
click at [744, 159] on button "Next slide" at bounding box center [750, 158] width 21 height 20
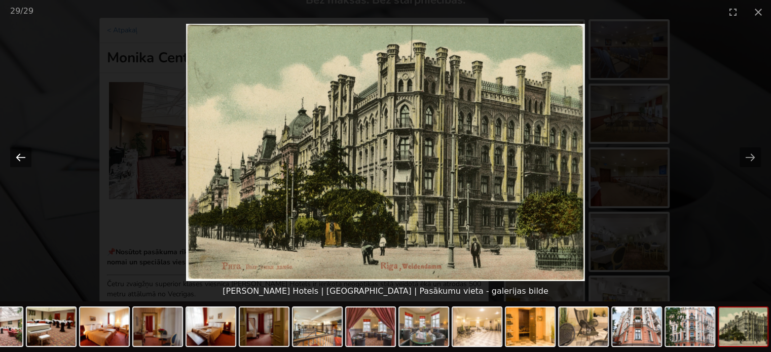
click at [22, 162] on button "Previous slide" at bounding box center [20, 158] width 21 height 20
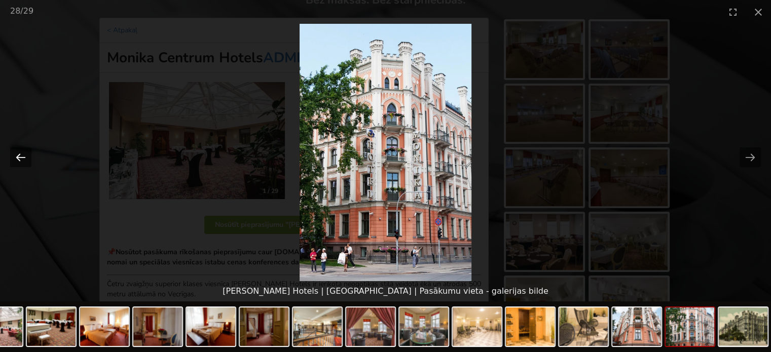
click at [18, 156] on button "Previous slide" at bounding box center [20, 158] width 21 height 20
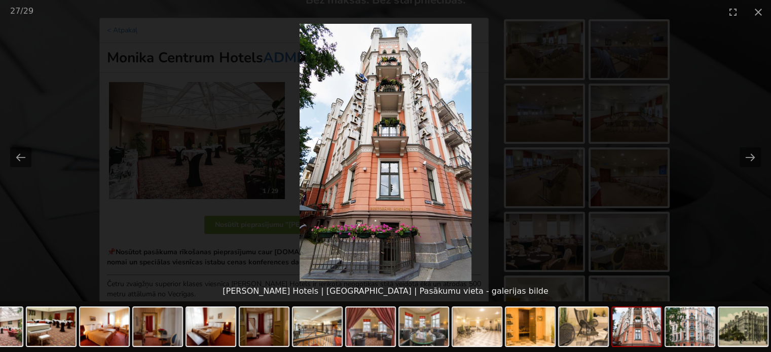
click at [714, 153] on picture at bounding box center [385, 153] width 771 height 258
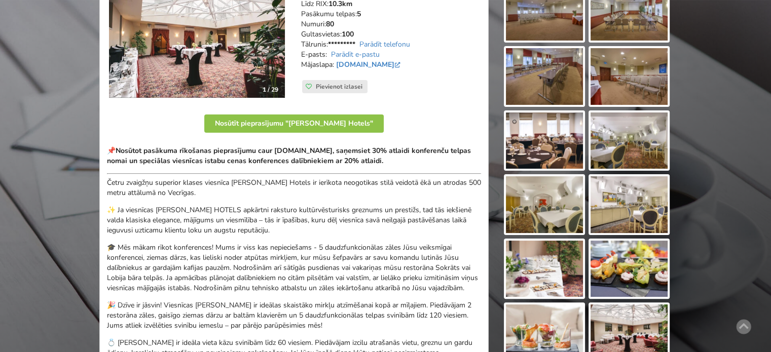
scroll to position [254, 0]
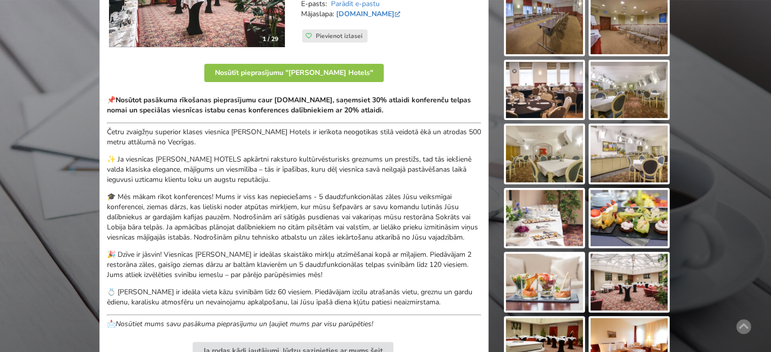
click at [544, 299] on img at bounding box center [544, 282] width 77 height 57
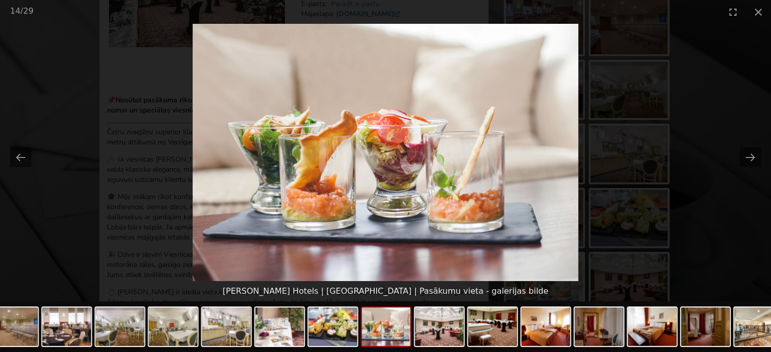
drag, startPoint x: 362, startPoint y: 139, endPoint x: 641, endPoint y: 169, distance: 280.6
click at [641, 169] on picture at bounding box center [385, 153] width 771 height 258
click at [736, 188] on picture at bounding box center [385, 153] width 771 height 258
click at [752, 150] on button "Next slide" at bounding box center [750, 158] width 21 height 20
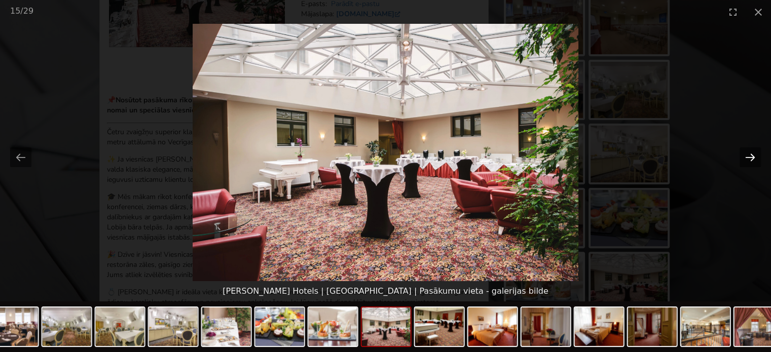
click at [754, 152] on button "Next slide" at bounding box center [750, 158] width 21 height 20
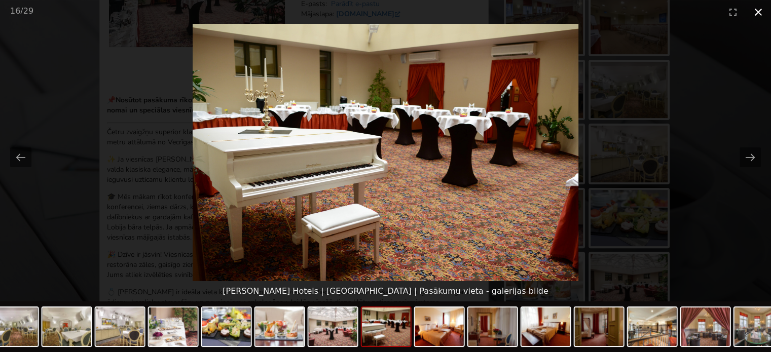
click at [751, 7] on button "Close gallery" at bounding box center [758, 12] width 25 height 24
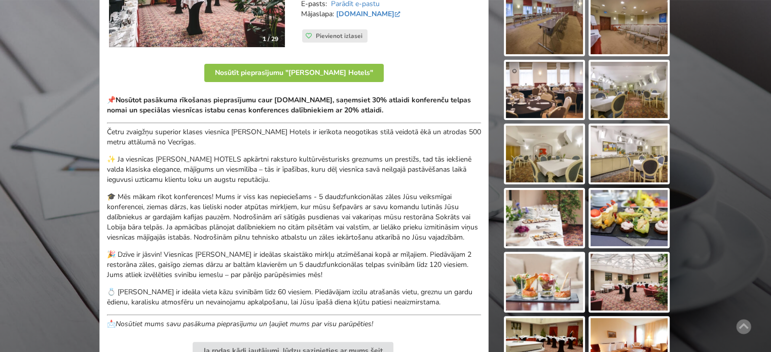
click at [551, 206] on img at bounding box center [544, 218] width 77 height 57
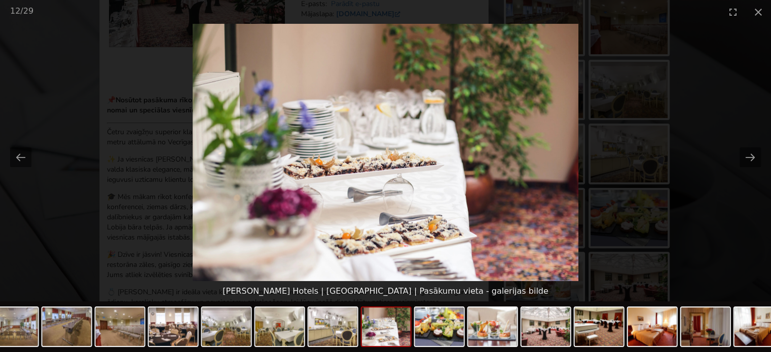
click at [694, 203] on picture at bounding box center [385, 153] width 771 height 258
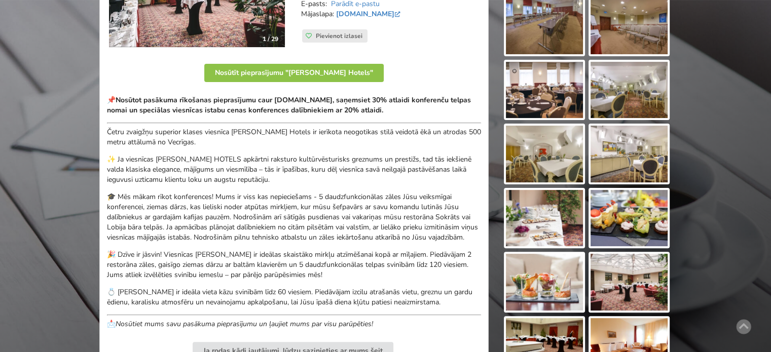
click at [632, 225] on img at bounding box center [629, 218] width 77 height 57
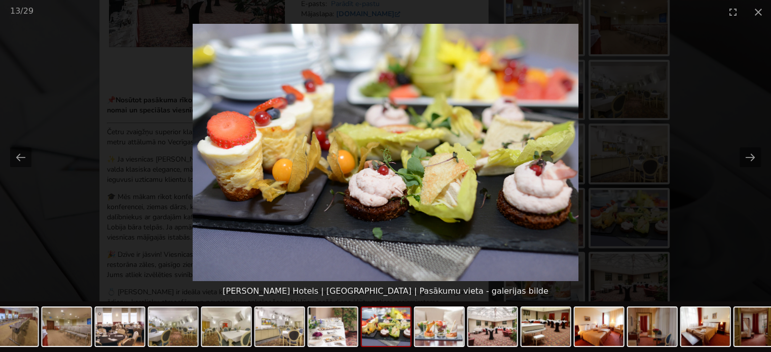
click at [722, 230] on picture at bounding box center [385, 153] width 771 height 258
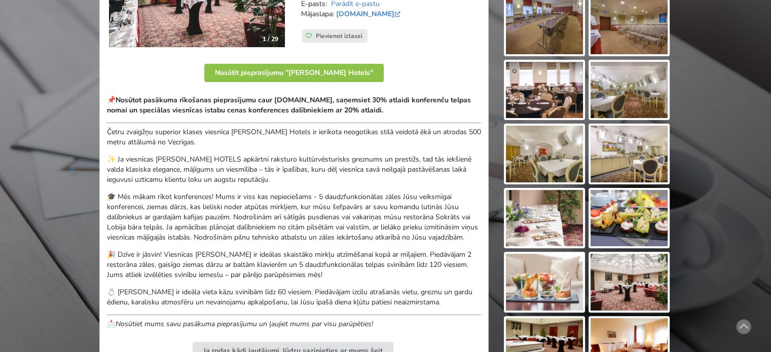
scroll to position [101, 0]
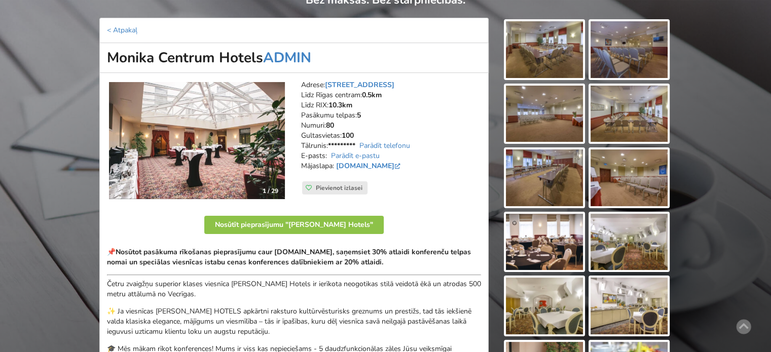
click at [534, 307] on img at bounding box center [544, 306] width 77 height 57
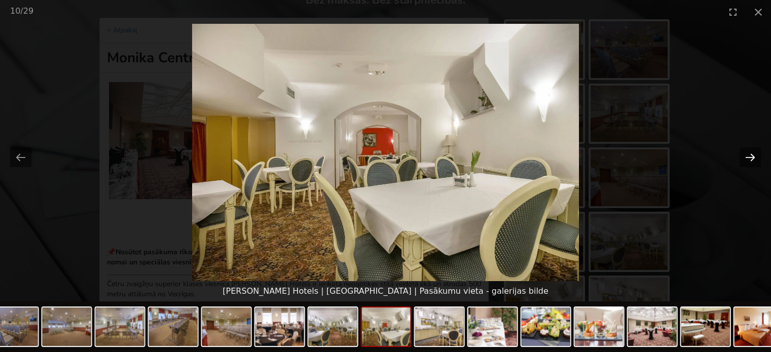
click at [747, 158] on button "Next slide" at bounding box center [750, 158] width 21 height 20
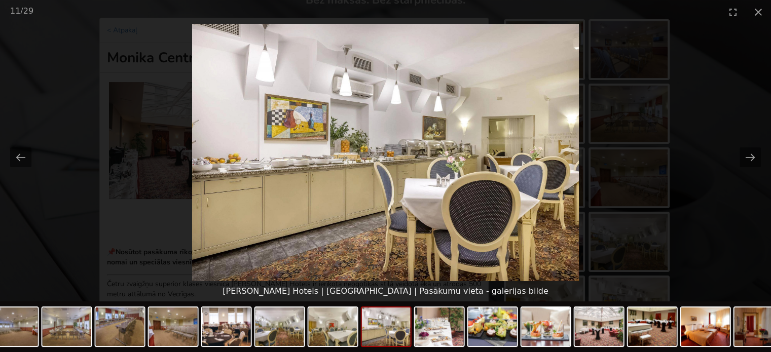
scroll to position [0, 0]
click at [754, 10] on button "Close gallery" at bounding box center [758, 12] width 25 height 24
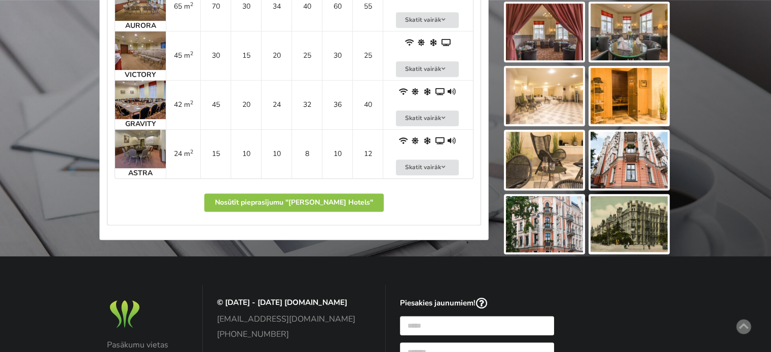
scroll to position [659, 0]
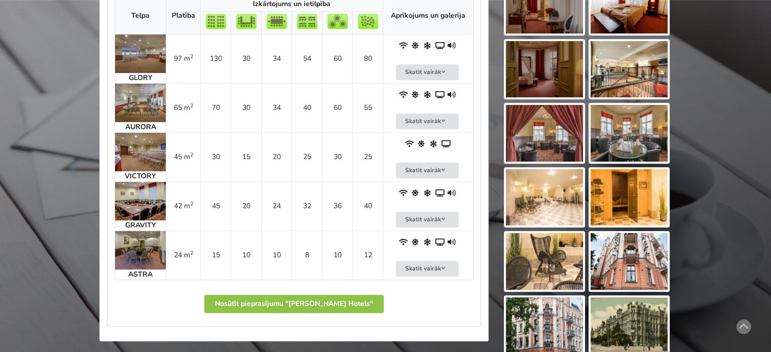
click at [647, 258] on img at bounding box center [629, 261] width 77 height 57
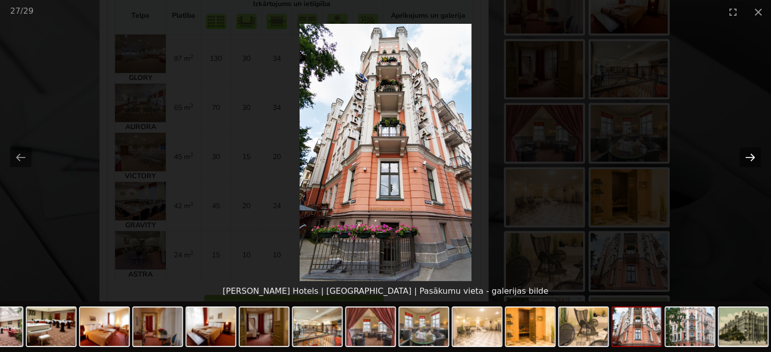
click at [744, 162] on button "Next slide" at bounding box center [750, 158] width 21 height 20
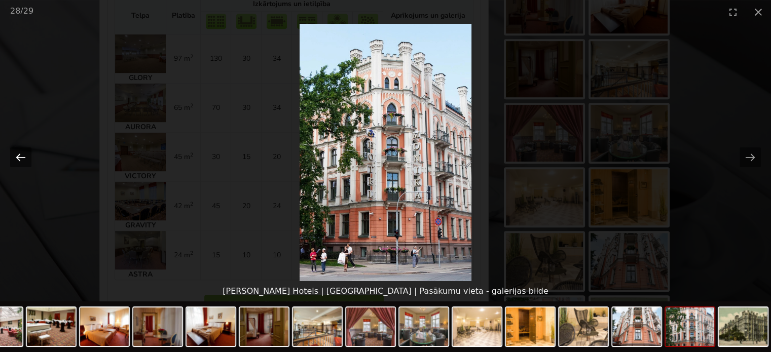
click at [29, 154] on button "Previous slide" at bounding box center [20, 158] width 21 height 20
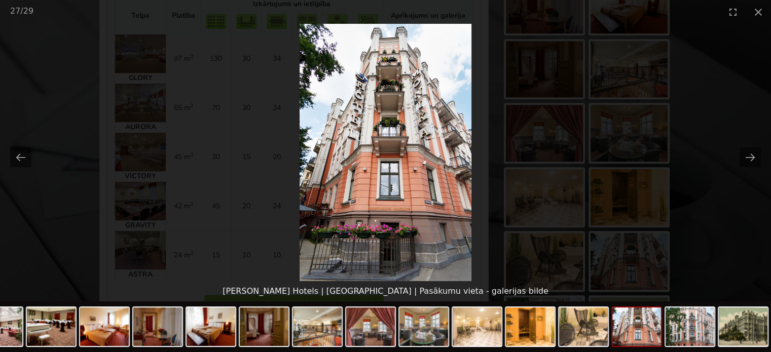
click at [747, 217] on picture at bounding box center [385, 153] width 771 height 258
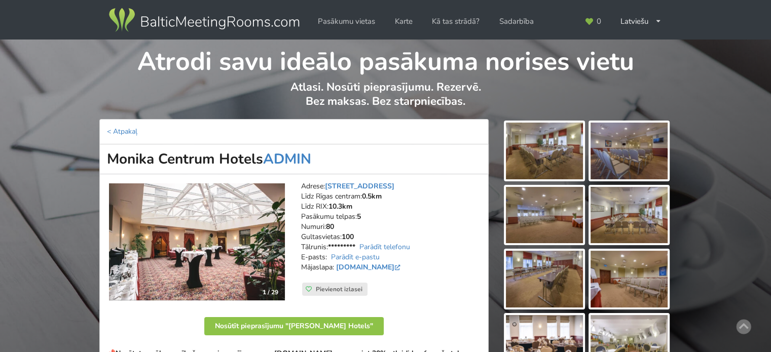
scroll to position [254, 0]
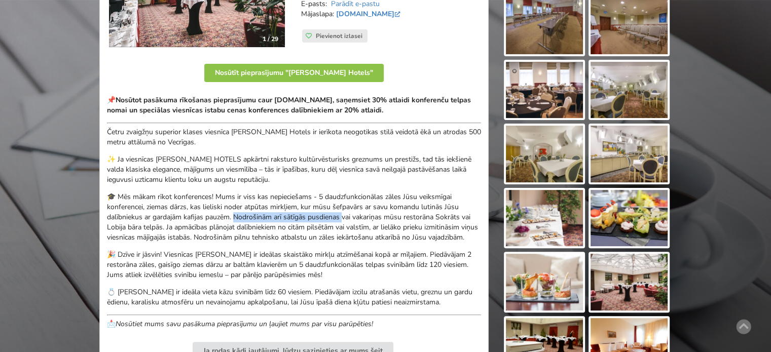
drag, startPoint x: 235, startPoint y: 216, endPoint x: 369, endPoint y: 215, distance: 133.9
click at [346, 215] on p "🎓 Mēs mākam rīkot konferences! Mums ir viss kas nepieciešams - 5 daudzfunkcionā…" at bounding box center [294, 217] width 374 height 51
click at [370, 215] on p "🎓 Mēs mākam rīkot konferences! Mums ir viss kas nepieciešams - 5 daudzfunkcionā…" at bounding box center [294, 217] width 374 height 51
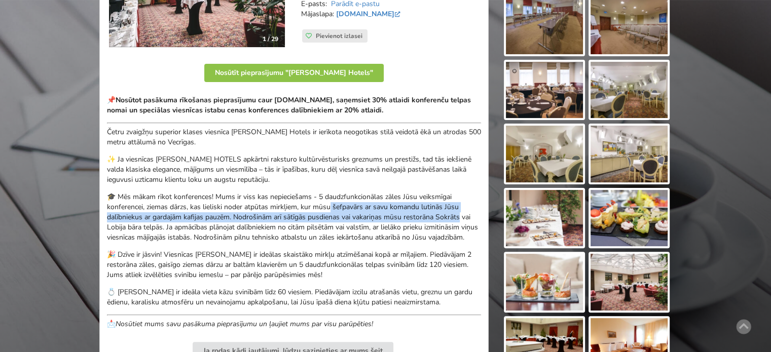
drag, startPoint x: 332, startPoint y: 208, endPoint x: 461, endPoint y: 217, distance: 129.1
click at [461, 217] on p "🎓 Mēs mākam rīkot konferences! Mums ir viss kas nepieciešams - 5 daudzfunkcionā…" at bounding box center [294, 217] width 374 height 51
copy p "šefpavārs ar savu komandu lutinās Jūsu dalībniekus ar gardajām kafijas pauzēm. …"
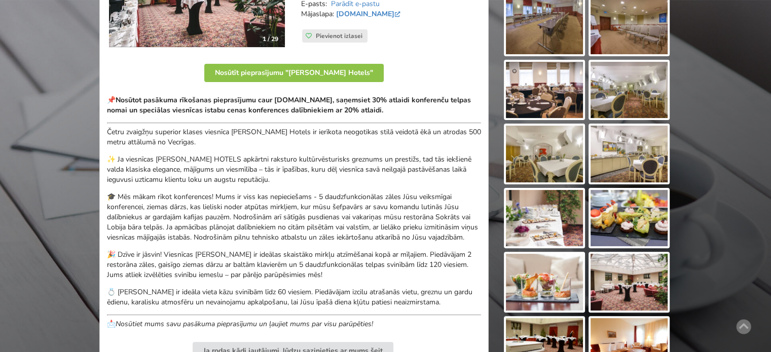
drag, startPoint x: 365, startPoint y: 231, endPoint x: 388, endPoint y: 229, distance: 23.0
click at [365, 231] on p "🎓 Mēs mākam rīkot konferences! Mums ir viss kas nepieciešams - 5 daudzfunkcionā…" at bounding box center [294, 217] width 374 height 51
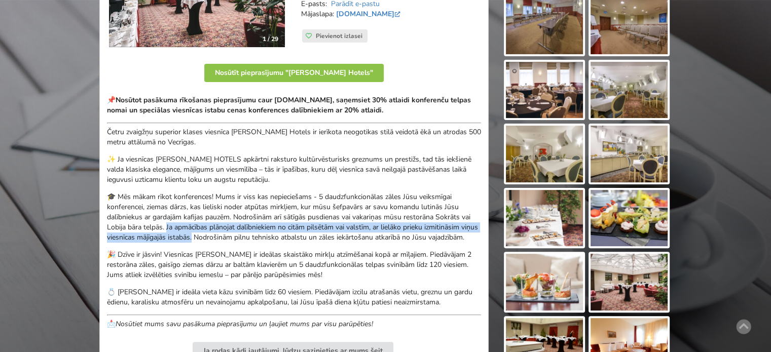
drag, startPoint x: 166, startPoint y: 226, endPoint x: 211, endPoint y: 237, distance: 45.9
click at [211, 237] on p "🎓 Mēs mākam rīkot konferences! Mums ir viss kas nepieciešams - 5 daudzfunkcionā…" at bounding box center [294, 217] width 374 height 51
copy p "a apmācības plānojat dalībniekiem no citām pilsētām vai valstīm, ar lielāko pri…"
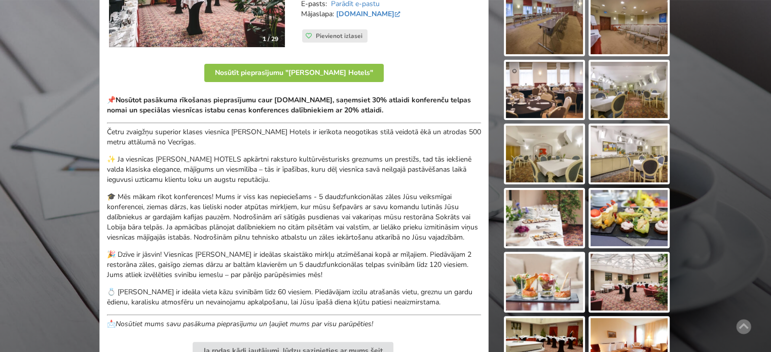
click at [237, 238] on p "🎓 Mēs mākam rīkot konferences! Mums ir viss kas nepieciešams - 5 daudzfunkcionā…" at bounding box center [294, 217] width 374 height 51
drag, startPoint x: 216, startPoint y: 235, endPoint x: 386, endPoint y: 236, distance: 170.4
click at [349, 237] on p "🎓 Mēs mākam rīkot konferences! Mums ir viss kas nepieciešams - 5 daudzfunkcionā…" at bounding box center [294, 217] width 374 height 51
click at [386, 235] on p "🎓 Mēs mākam rīkot konferences! Mums ir viss kas nepieciešams - 5 daudzfunkcionā…" at bounding box center [294, 217] width 374 height 51
drag, startPoint x: 254, startPoint y: 239, endPoint x: 178, endPoint y: 243, distance: 76.7
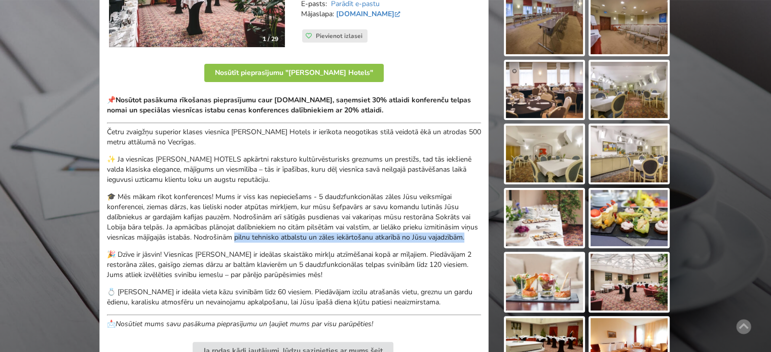
click at [178, 243] on p "🎓 Mēs mākam rīkot konferences! Mums ir viss kas nepieciešams - 5 daudzfunkcionā…" at bounding box center [294, 217] width 374 height 51
copy p "ilnu tehnisko atbalstu un zāles iekārtošanu atkarībā no Jūsu vajadzībām."
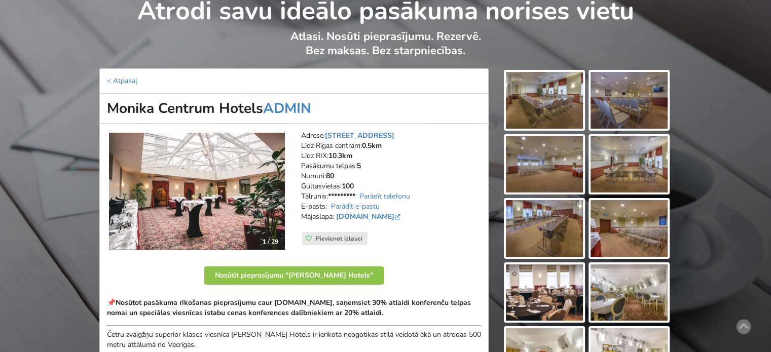
scroll to position [152, 0]
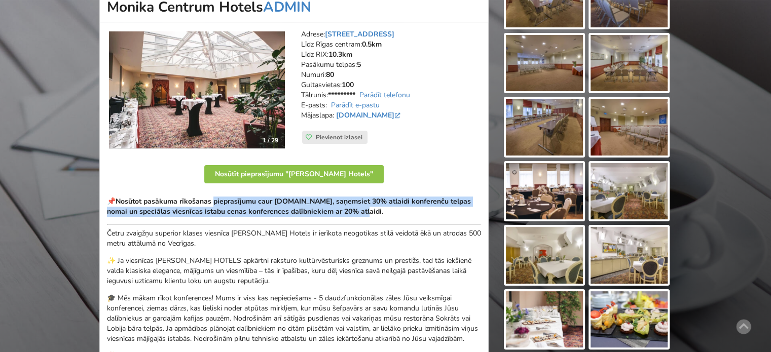
drag, startPoint x: 219, startPoint y: 202, endPoint x: 361, endPoint y: 209, distance: 142.2
click at [360, 208] on strong "Nosūtot pasākuma rīkošanas pieprasījumu caur [DOMAIN_NAME], saņemsiet 30% atlai…" at bounding box center [289, 207] width 364 height 20
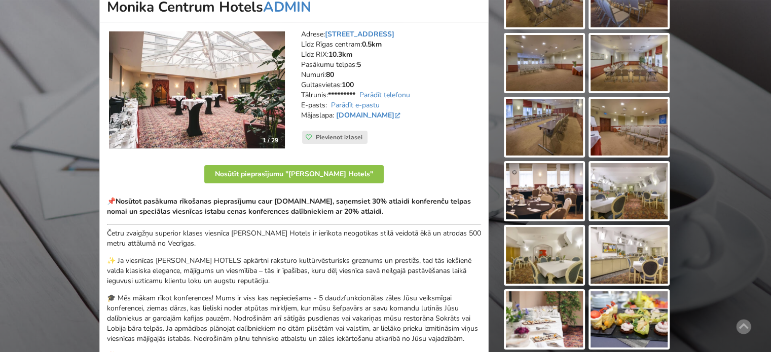
click at [367, 209] on strong "Nosūtot pasākuma rīkošanas pieprasījumu caur [DOMAIN_NAME], saņemsiet 30% atlai…" at bounding box center [289, 207] width 364 height 20
drag, startPoint x: 259, startPoint y: 201, endPoint x: 446, endPoint y: 201, distance: 187.2
click at [446, 201] on strong "Nosūtot pasākuma rīkošanas pieprasījumu caur [DOMAIN_NAME], saņemsiet 30% atlai…" at bounding box center [289, 207] width 364 height 20
click at [463, 203] on strong "Nosūtot pasākuma rīkošanas pieprasījumu caur [DOMAIN_NAME], saņemsiet 30% atlai…" at bounding box center [289, 207] width 364 height 20
drag, startPoint x: 362, startPoint y: 203, endPoint x: 448, endPoint y: 202, distance: 85.7
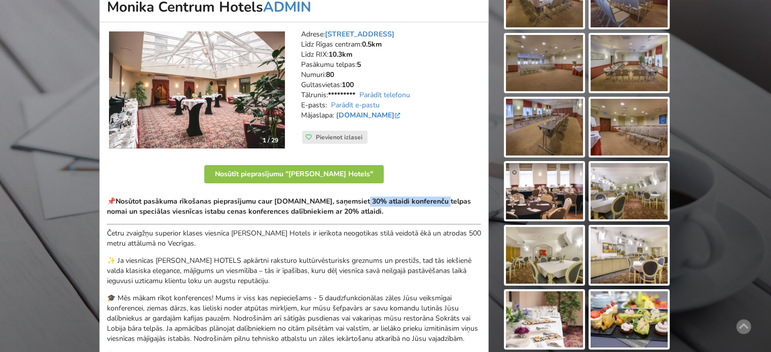
click at [448, 202] on strong "Nosūtot pasākuma rīkošanas pieprasījumu caur [DOMAIN_NAME], saņemsiet 30% atlai…" at bounding box center [289, 207] width 364 height 20
